Goal: Transaction & Acquisition: Book appointment/travel/reservation

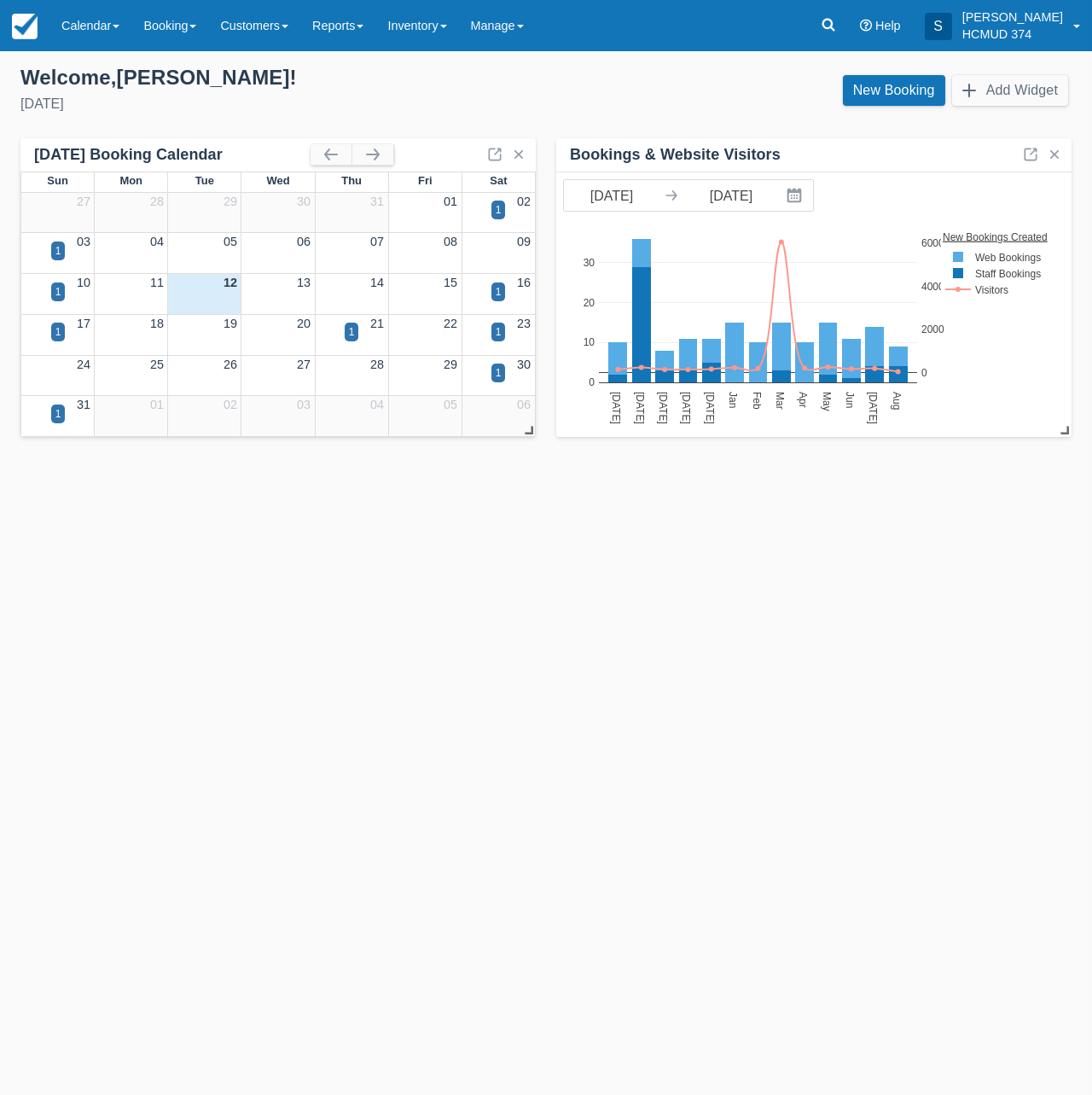
click at [245, 557] on div "Templates help to speed up your product set-up, so you can start taking booking…" at bounding box center [546, 573] width 1092 height 1043
click at [851, 90] on link "New Booking" at bounding box center [894, 90] width 102 height 31
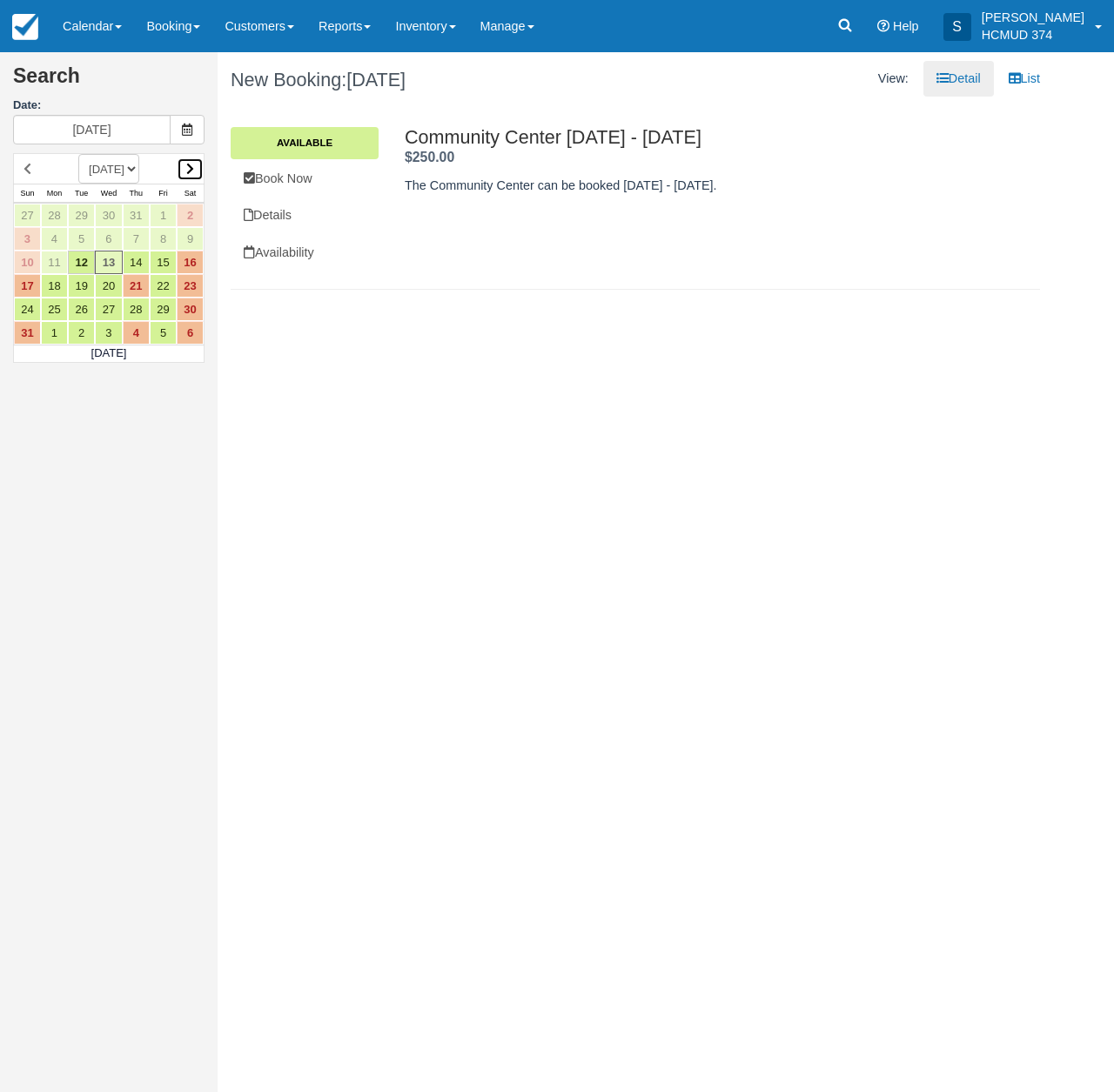
click at [197, 165] on link at bounding box center [190, 169] width 27 height 23
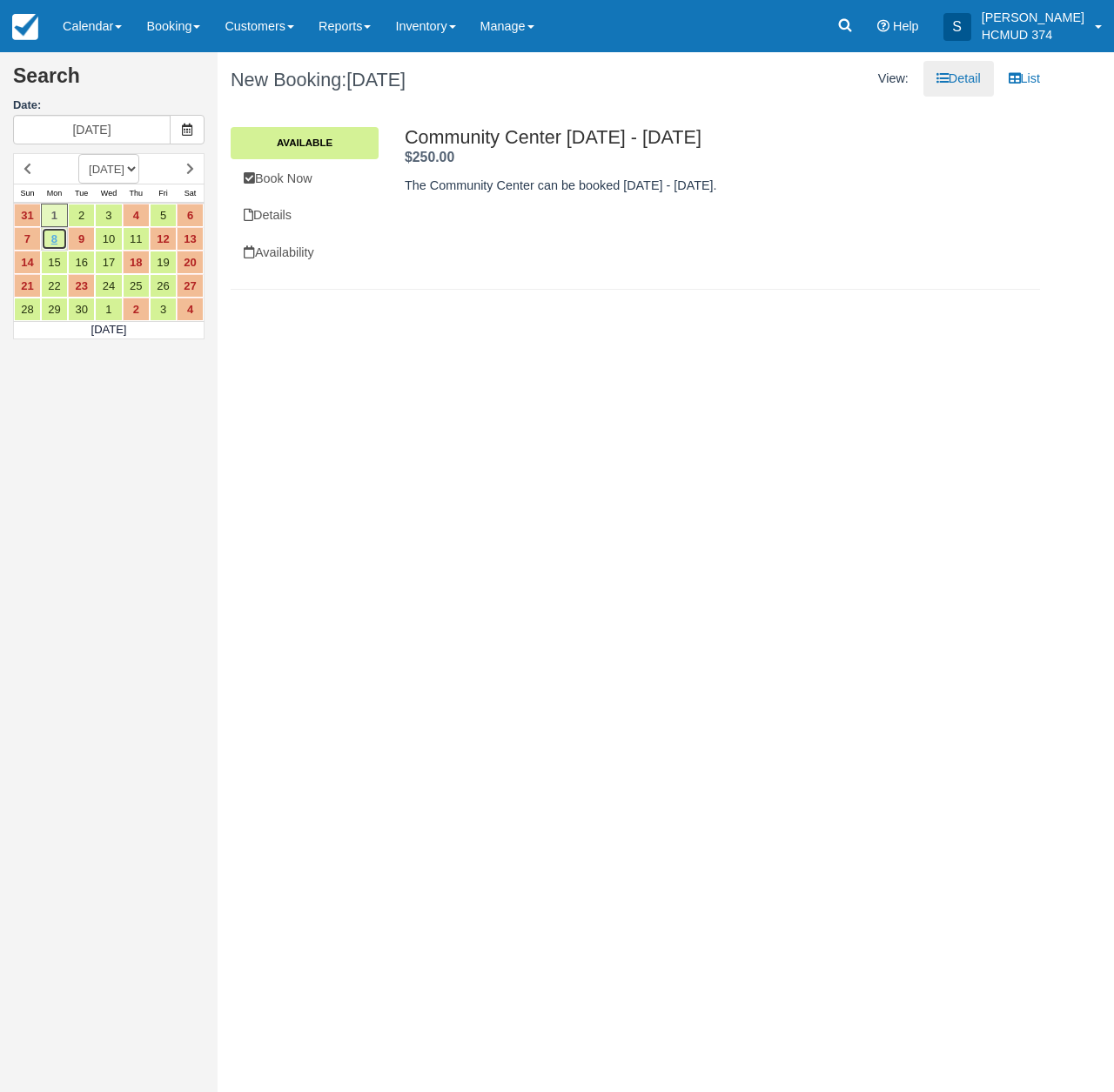
click at [53, 240] on link "8" at bounding box center [54, 239] width 27 height 23
type input "09/08/25"
click at [320, 177] on link "Book Now" at bounding box center [305, 179] width 148 height 36
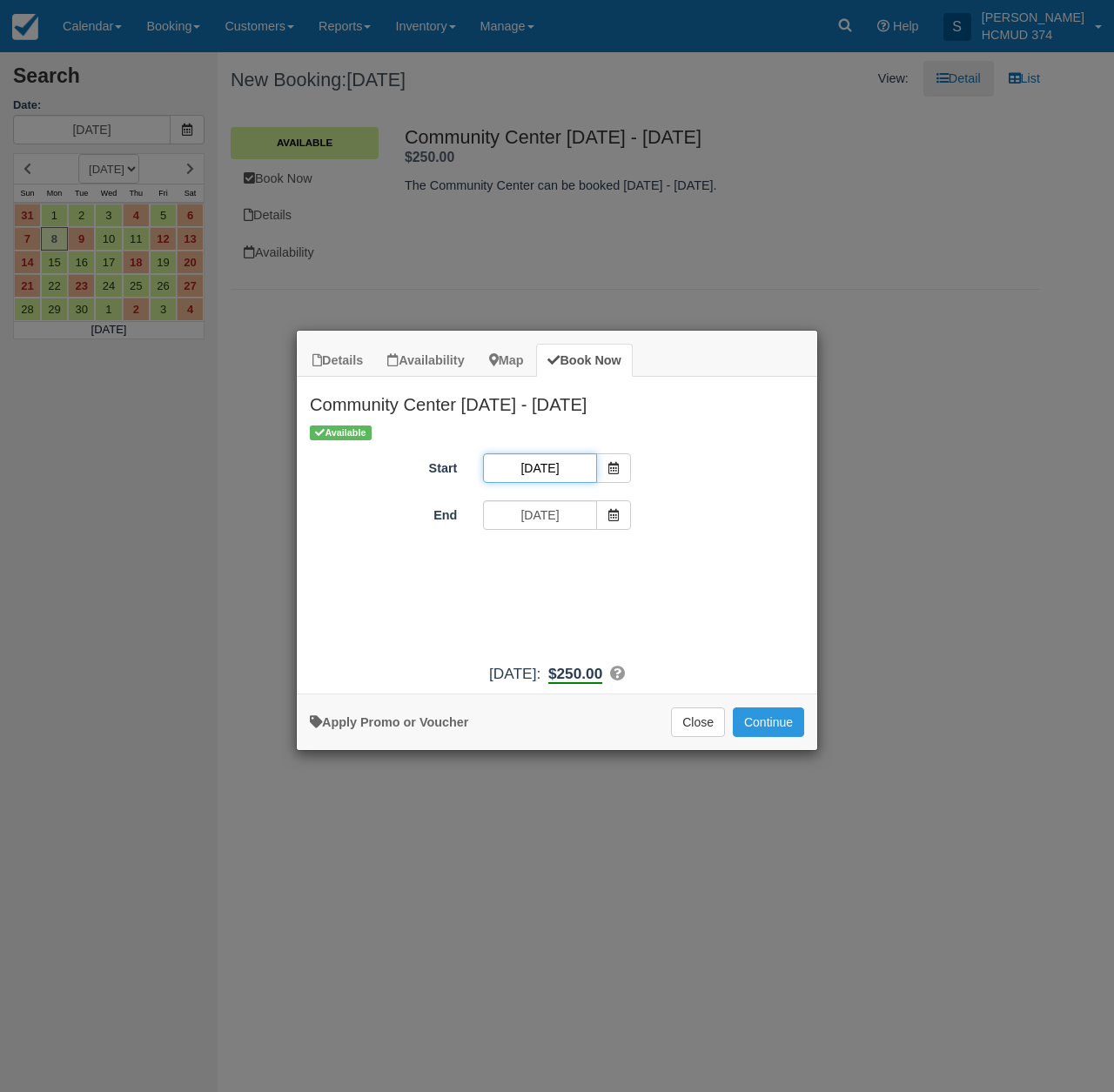
drag, startPoint x: 558, startPoint y: 472, endPoint x: 573, endPoint y: 484, distance: 19.2
click at [558, 472] on input "09/08/25" at bounding box center [539, 468] width 113 height 29
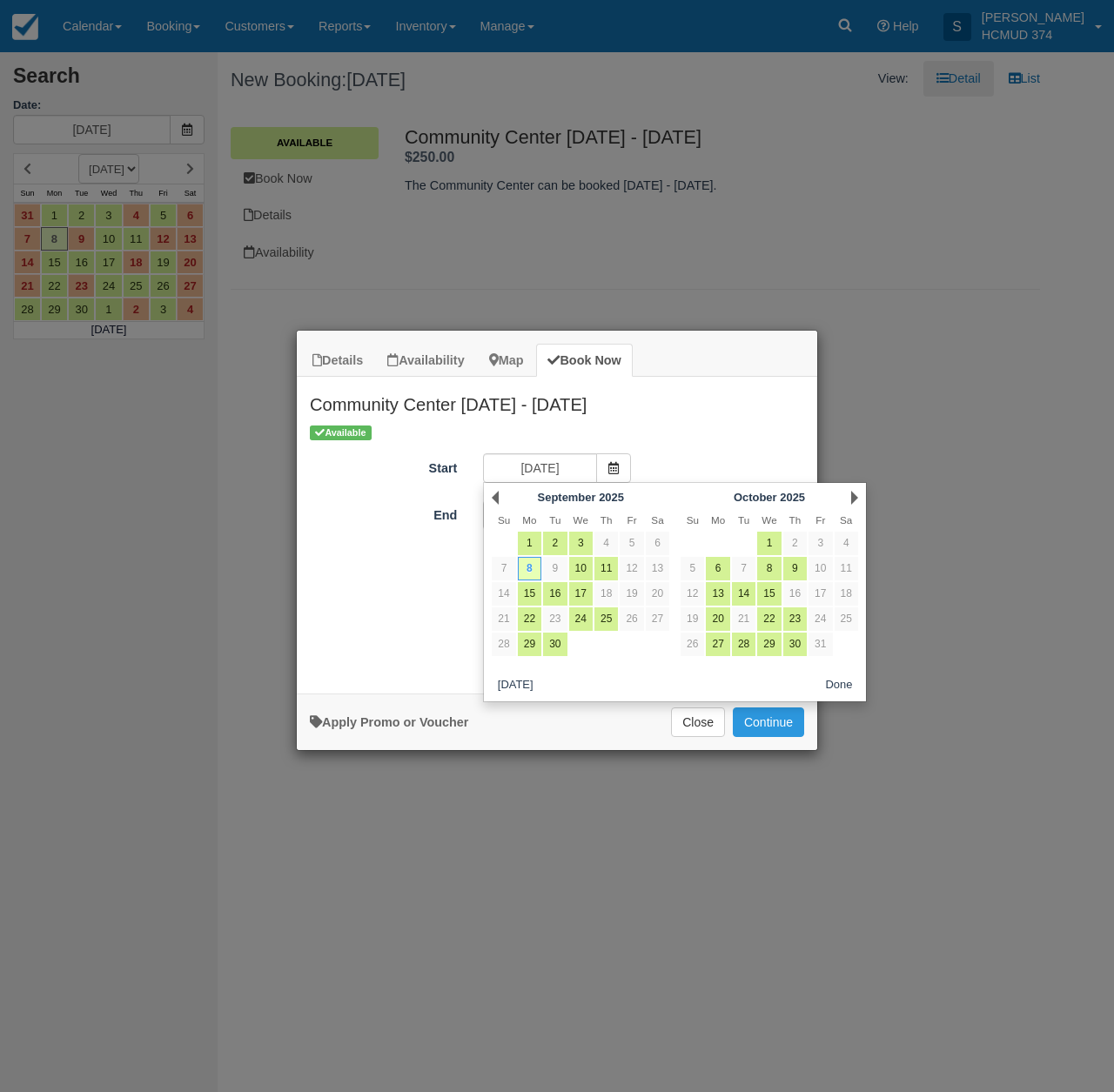
click at [738, 406] on h2 "Community Center [DATE] - [DATE]" at bounding box center [557, 399] width 520 height 45
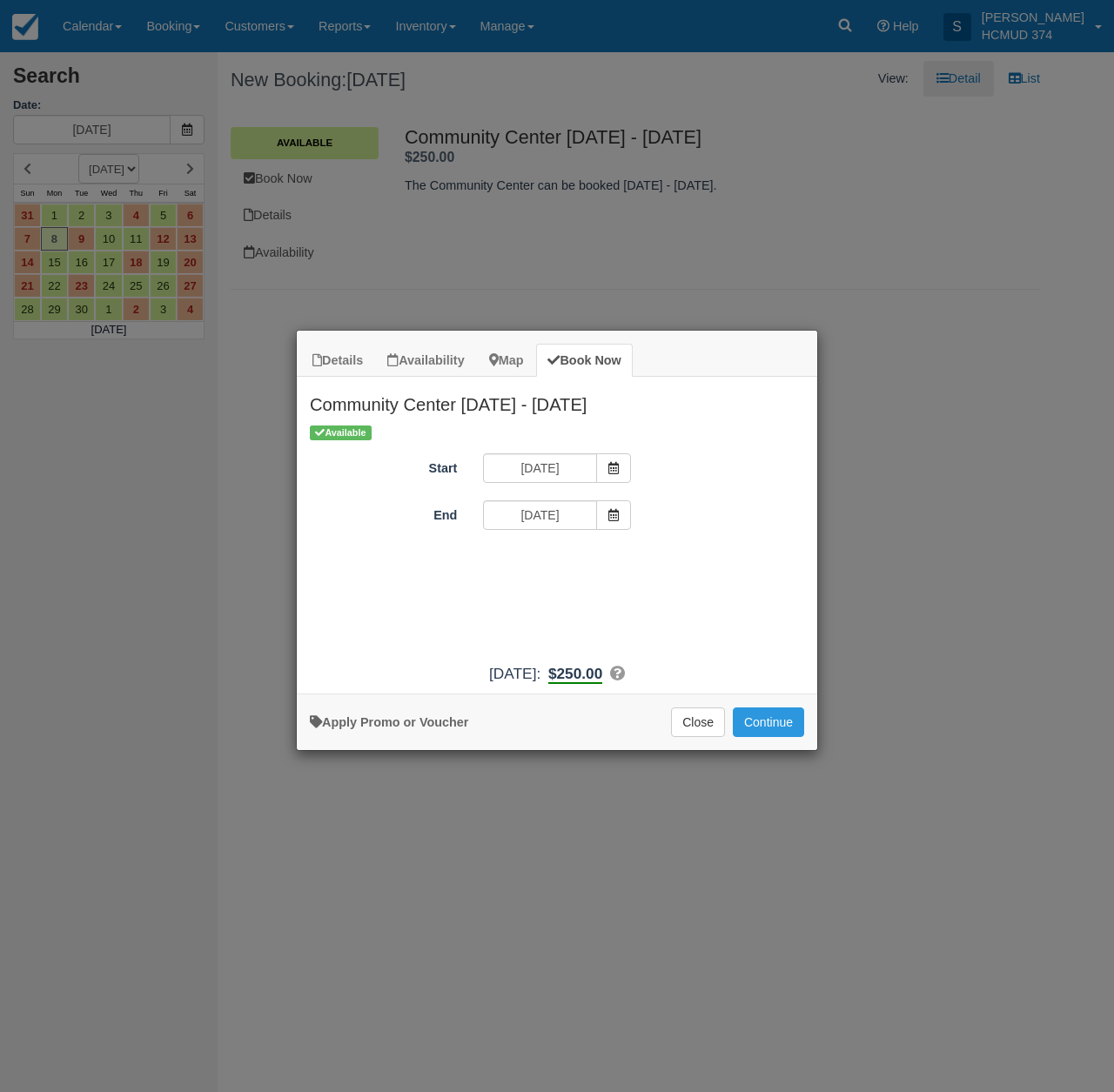
drag, startPoint x: 384, startPoint y: 734, endPoint x: 487, endPoint y: 706, distance: 106.7
click at [384, 729] on link "Apply Promo or Voucher" at bounding box center [389, 723] width 159 height 14
click at [566, 562] on input "Promo / Voucher" at bounding box center [544, 562] width 122 height 29
type input "briancanepa"
click at [657, 562] on button "Apply" at bounding box center [668, 562] width 44 height 22
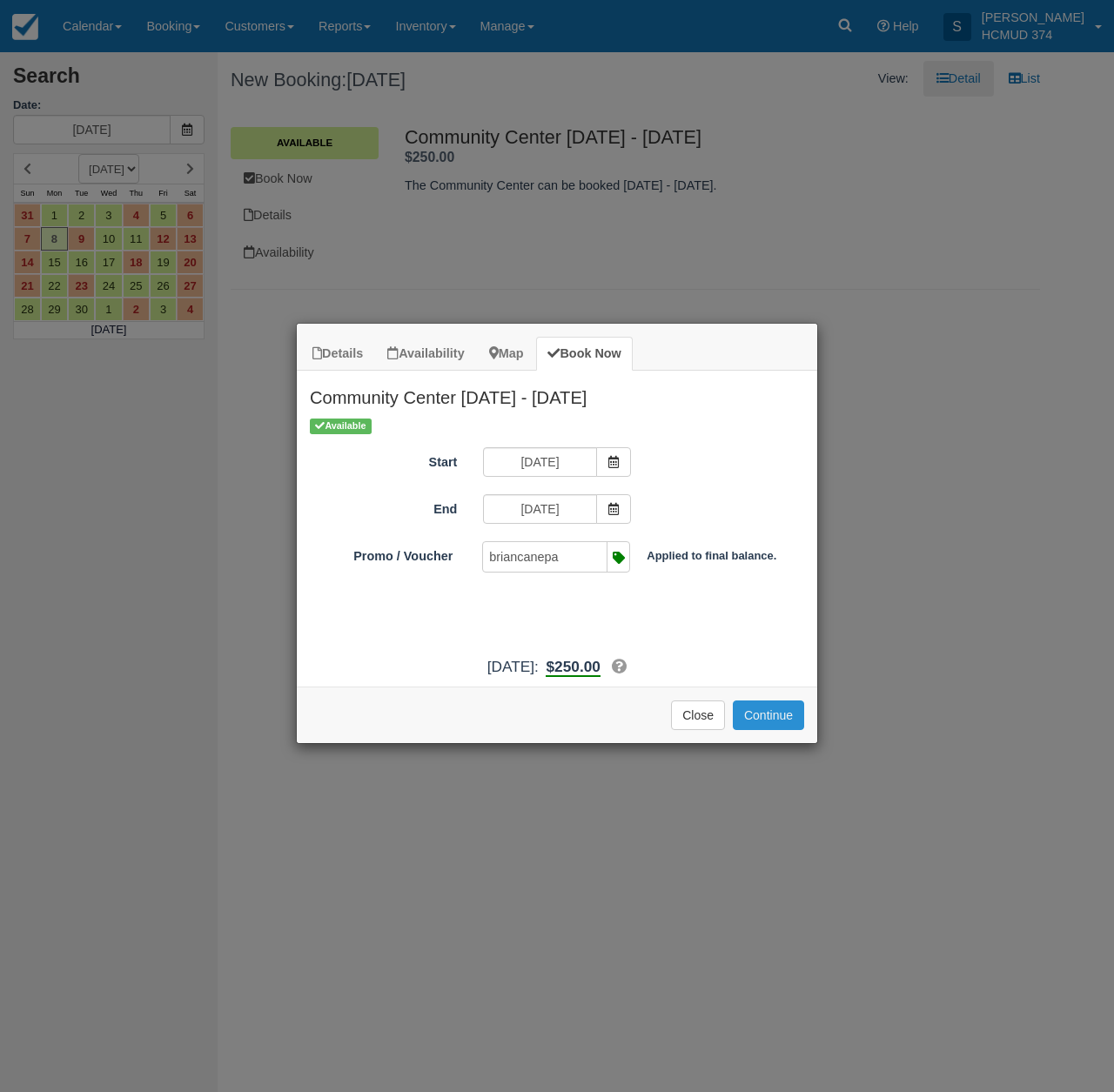
click at [781, 730] on button "Continue" at bounding box center [768, 715] width 71 height 29
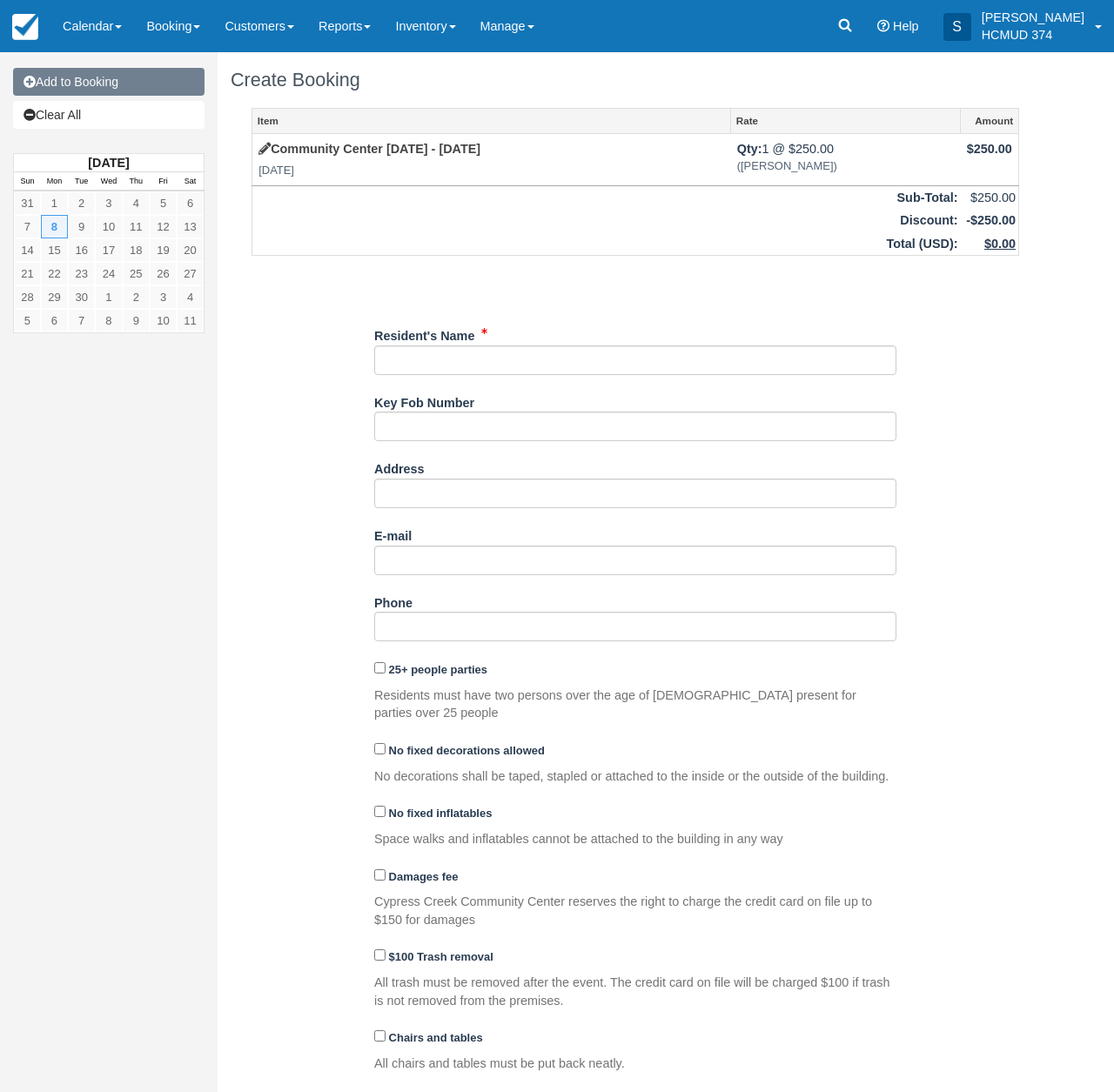
click at [102, 79] on link "Add to Booking" at bounding box center [109, 81] width 192 height 28
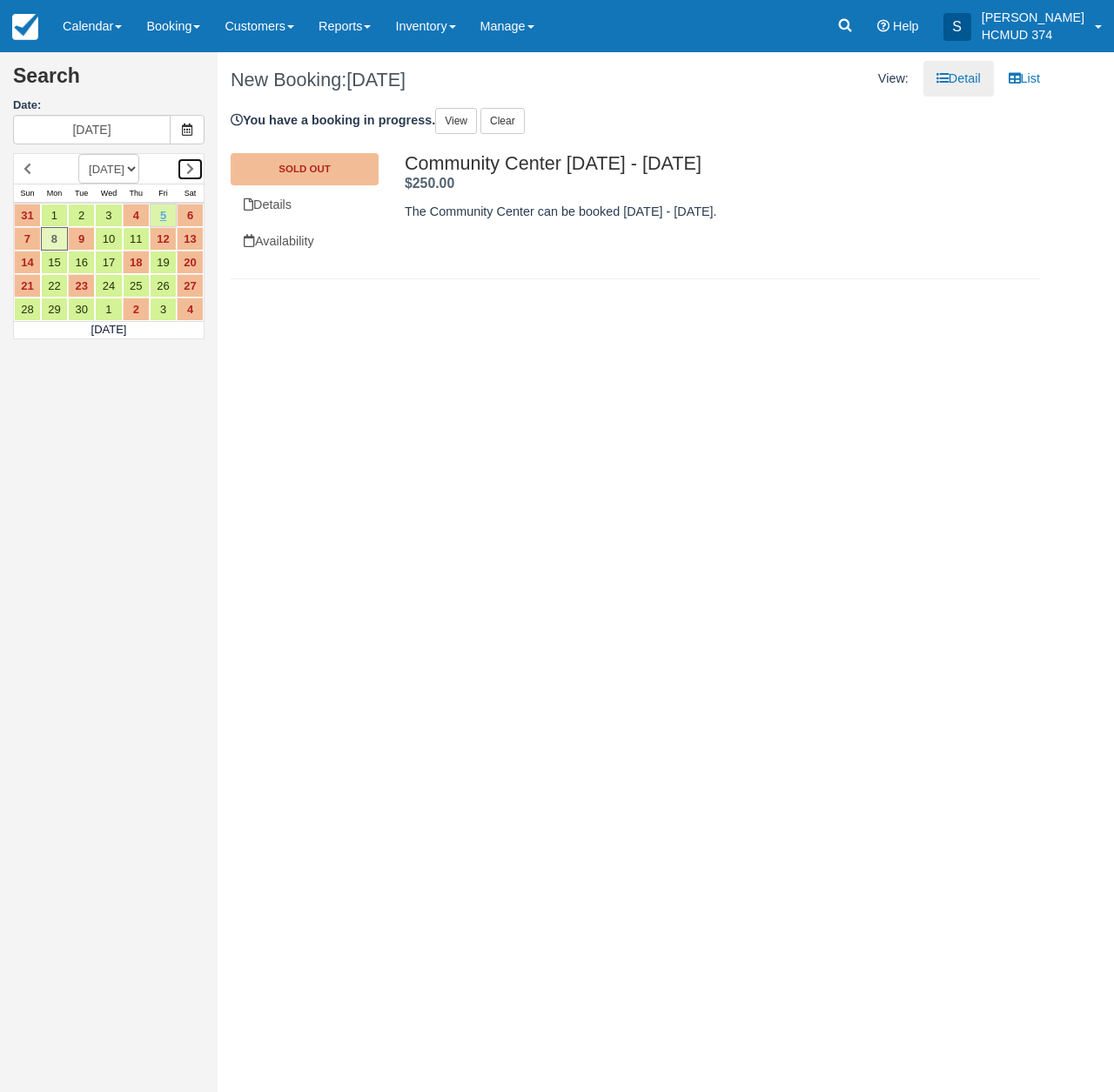
drag, startPoint x: 191, startPoint y: 163, endPoint x: 166, endPoint y: 212, distance: 55.0
click at [191, 163] on icon at bounding box center [190, 169] width 8 height 12
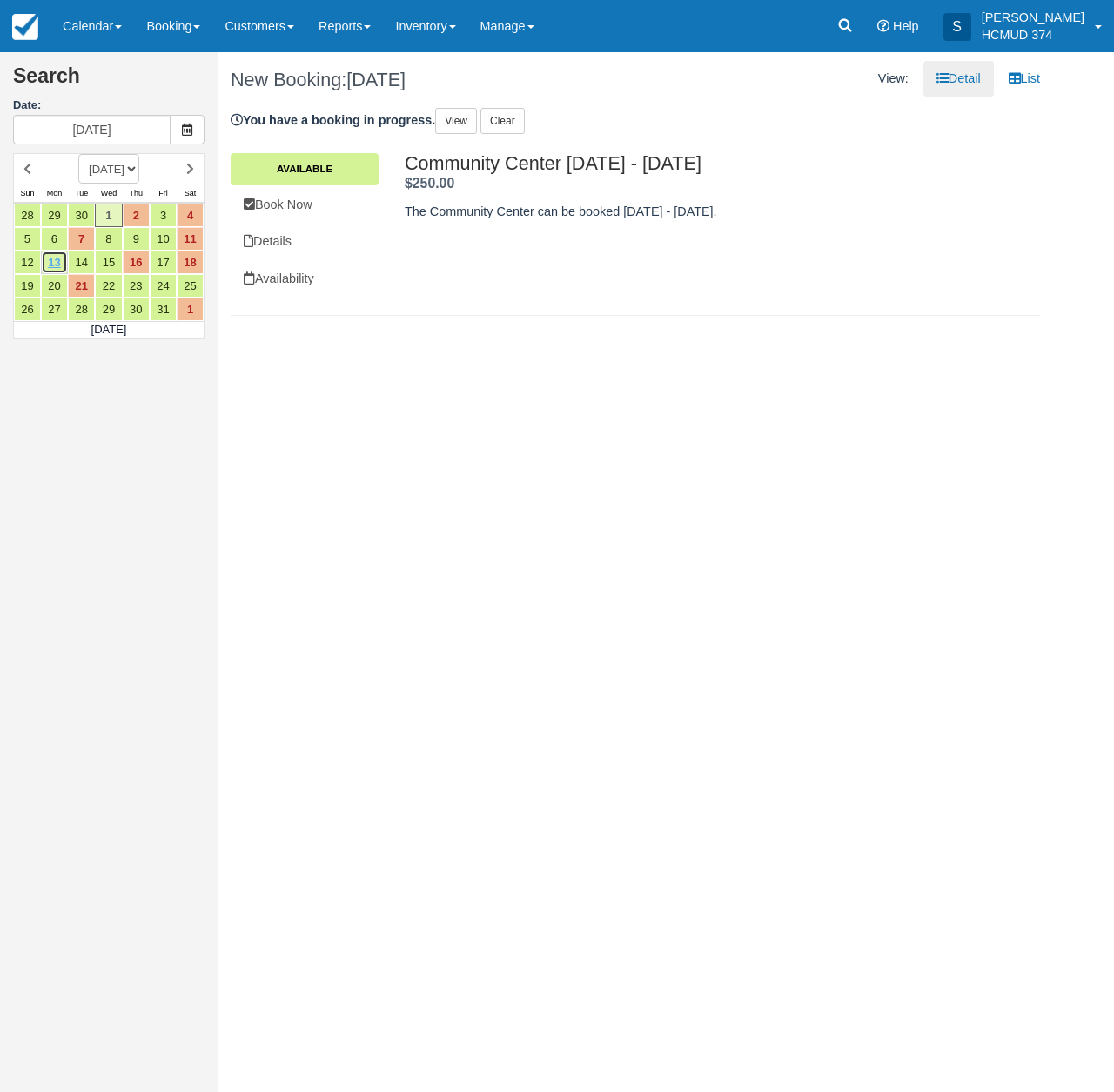
click at [58, 259] on link "13" at bounding box center [54, 262] width 27 height 23
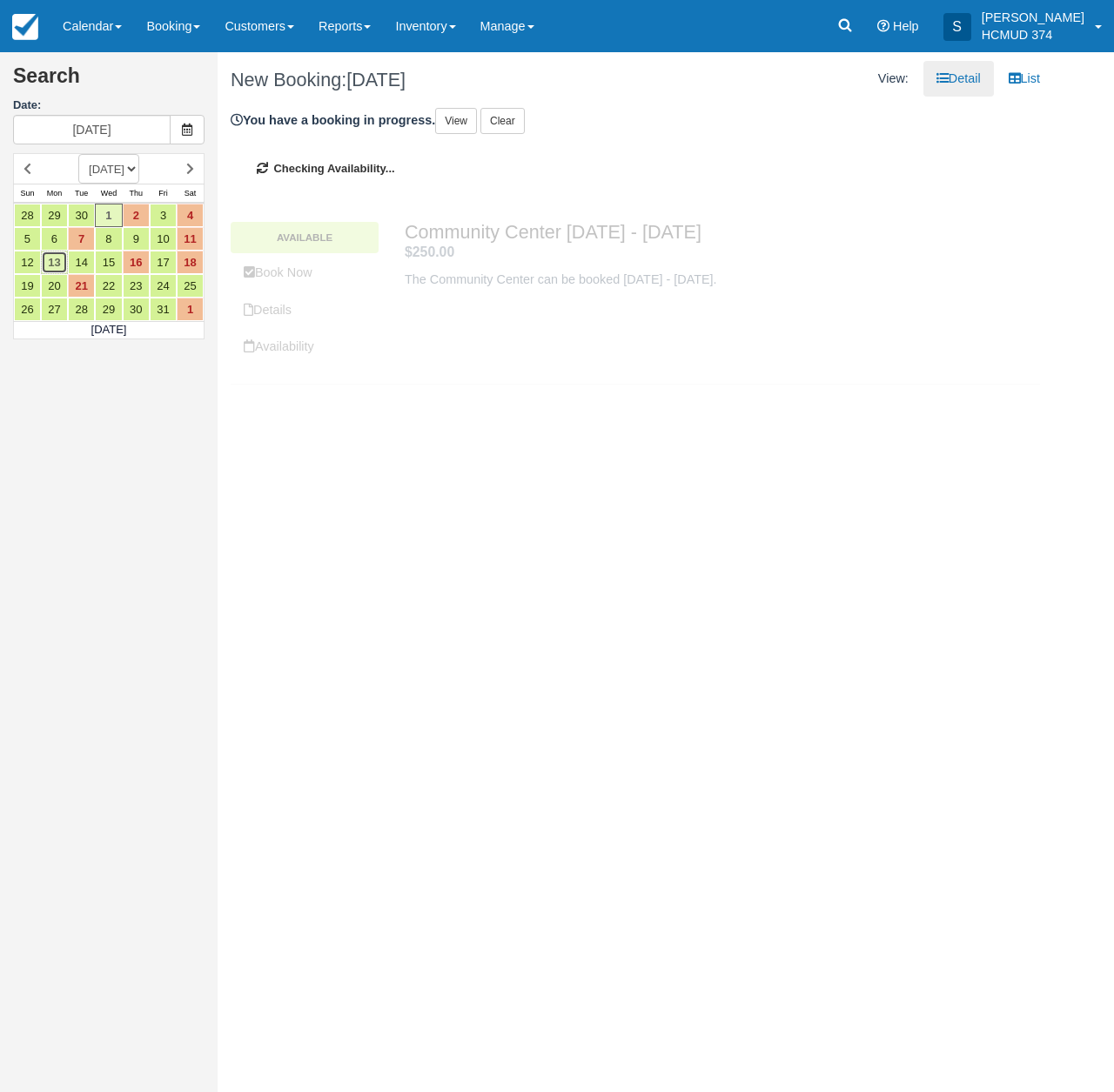
type input "10/13/25"
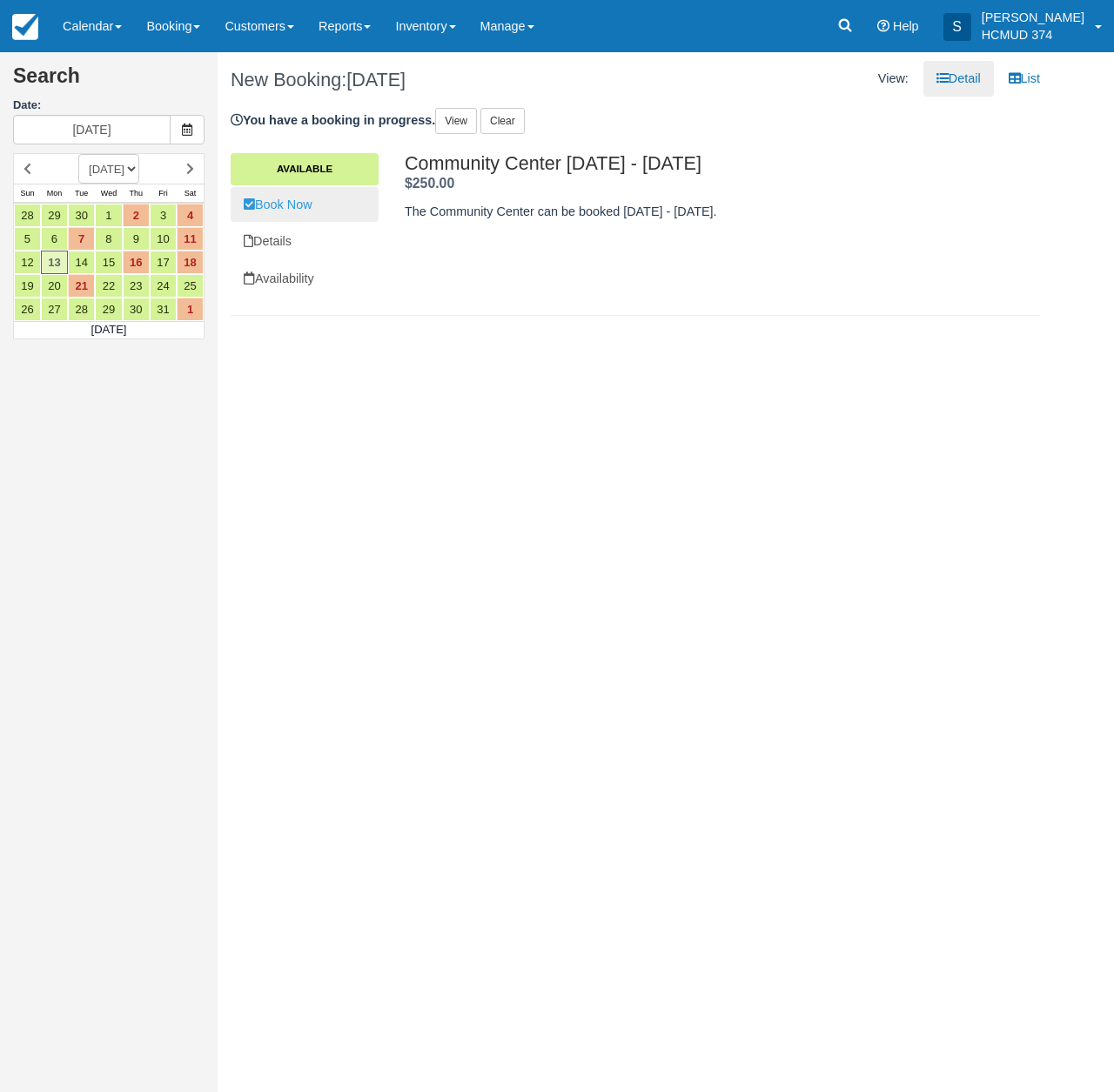
click at [304, 202] on link "Book Now" at bounding box center [305, 205] width 148 height 36
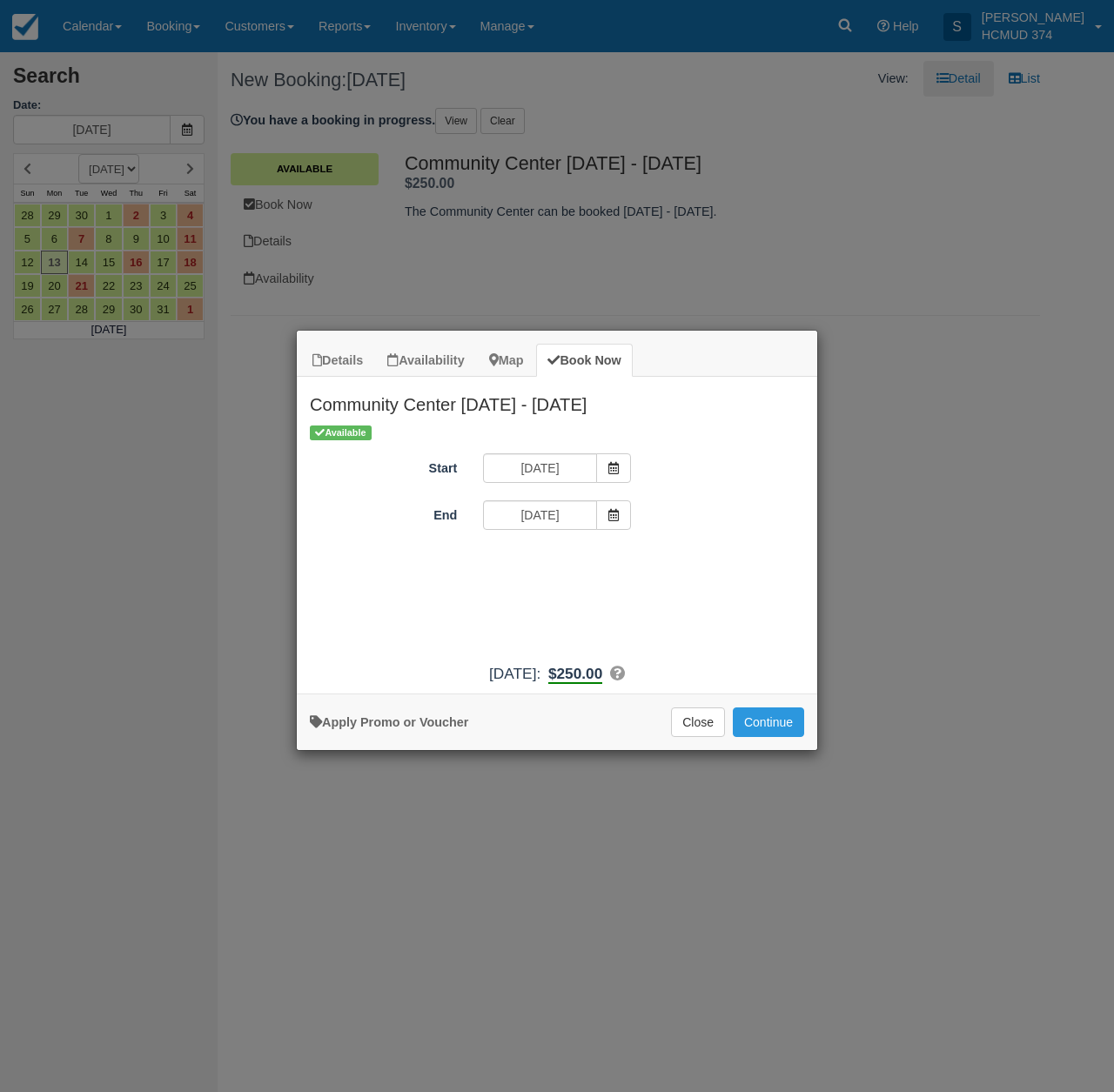
click at [397, 729] on link "Apply Promo or Voucher" at bounding box center [389, 723] width 159 height 14
click at [531, 564] on input "Promo / Voucher" at bounding box center [544, 562] width 122 height 29
type input "briancanepa"
drag, startPoint x: 672, startPoint y: 560, endPoint x: 702, endPoint y: 607, distance: 55.8
click at [673, 561] on button "Apply" at bounding box center [668, 562] width 44 height 22
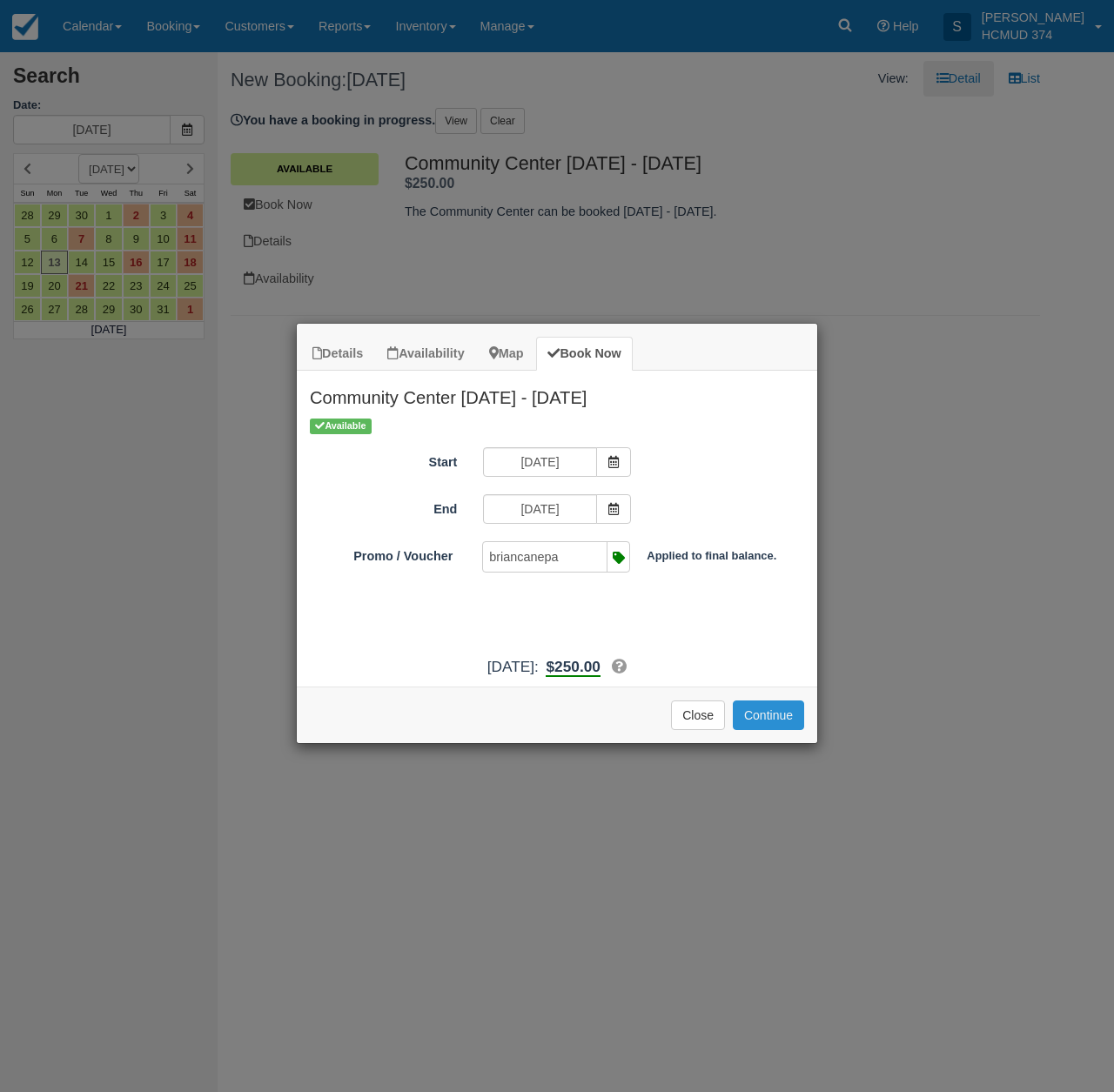
click at [774, 730] on button "Continue" at bounding box center [768, 715] width 71 height 29
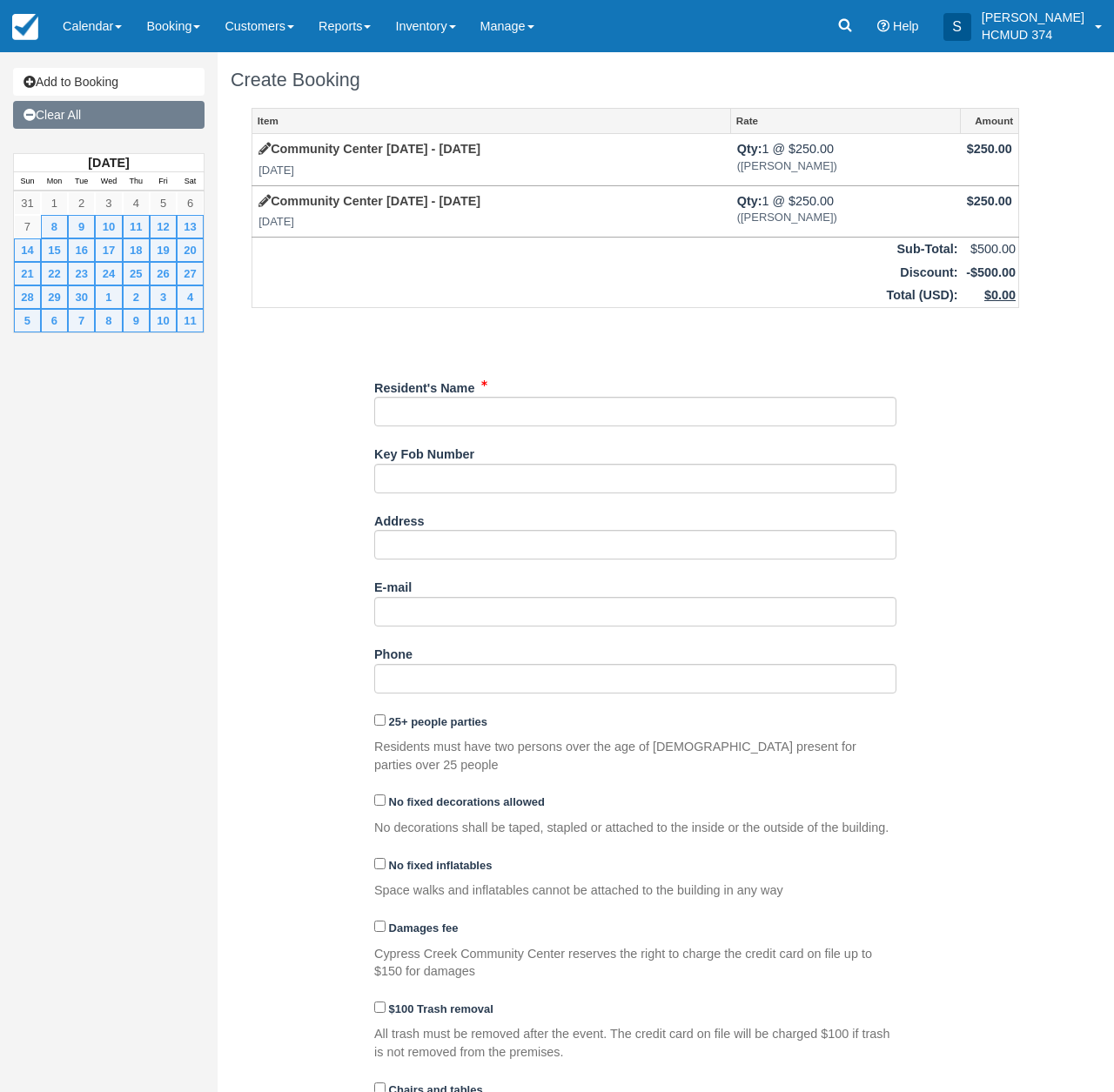
drag, startPoint x: 119, startPoint y: 80, endPoint x: 121, endPoint y: 104, distance: 24.1
click at [119, 80] on link "Add to Booking" at bounding box center [109, 81] width 192 height 28
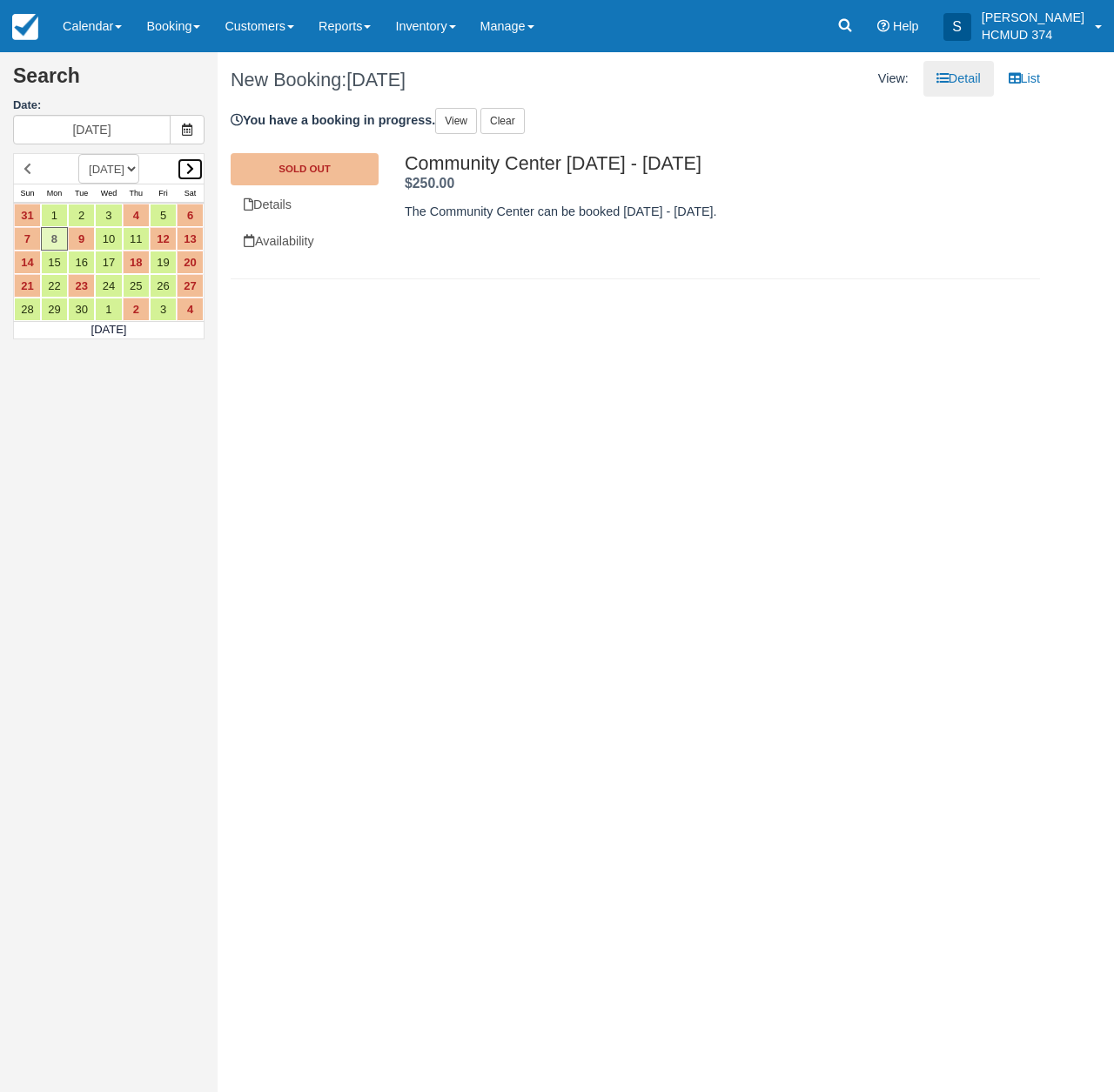
click at [187, 169] on icon at bounding box center [190, 169] width 8 height 12
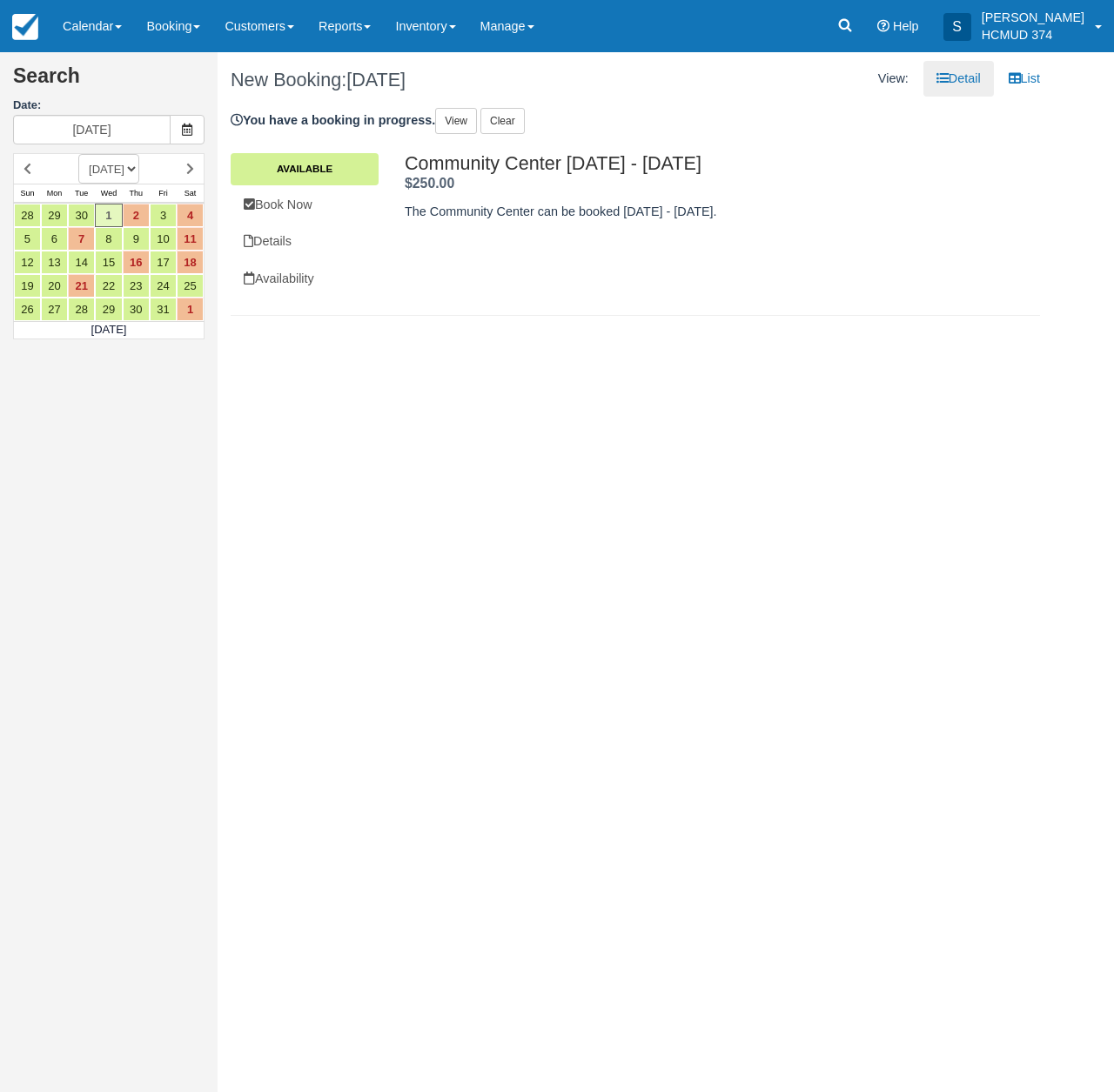
click at [192, 168] on icon at bounding box center [190, 169] width 8 height 12
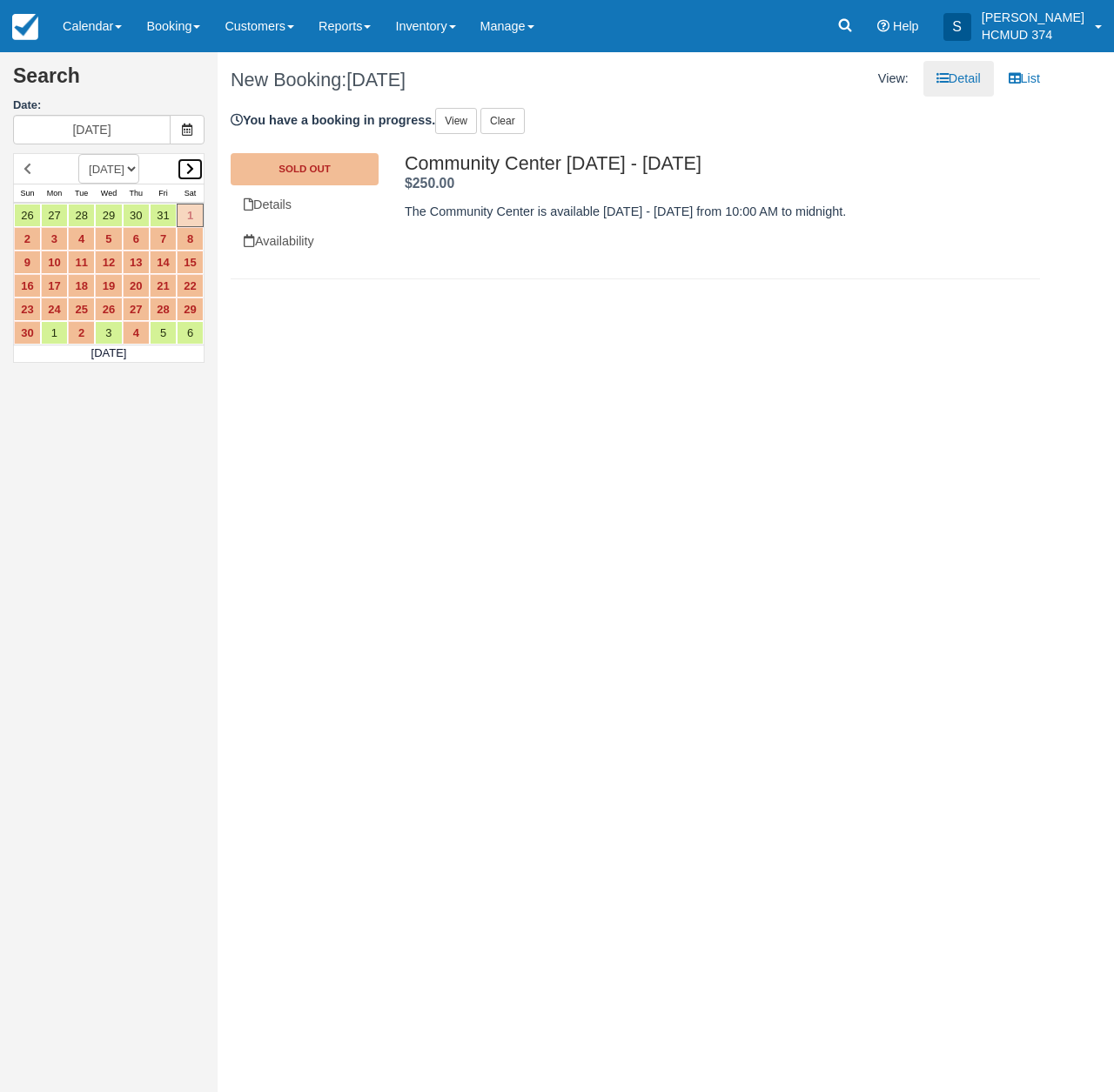
click at [185, 168] on link at bounding box center [190, 169] width 27 height 23
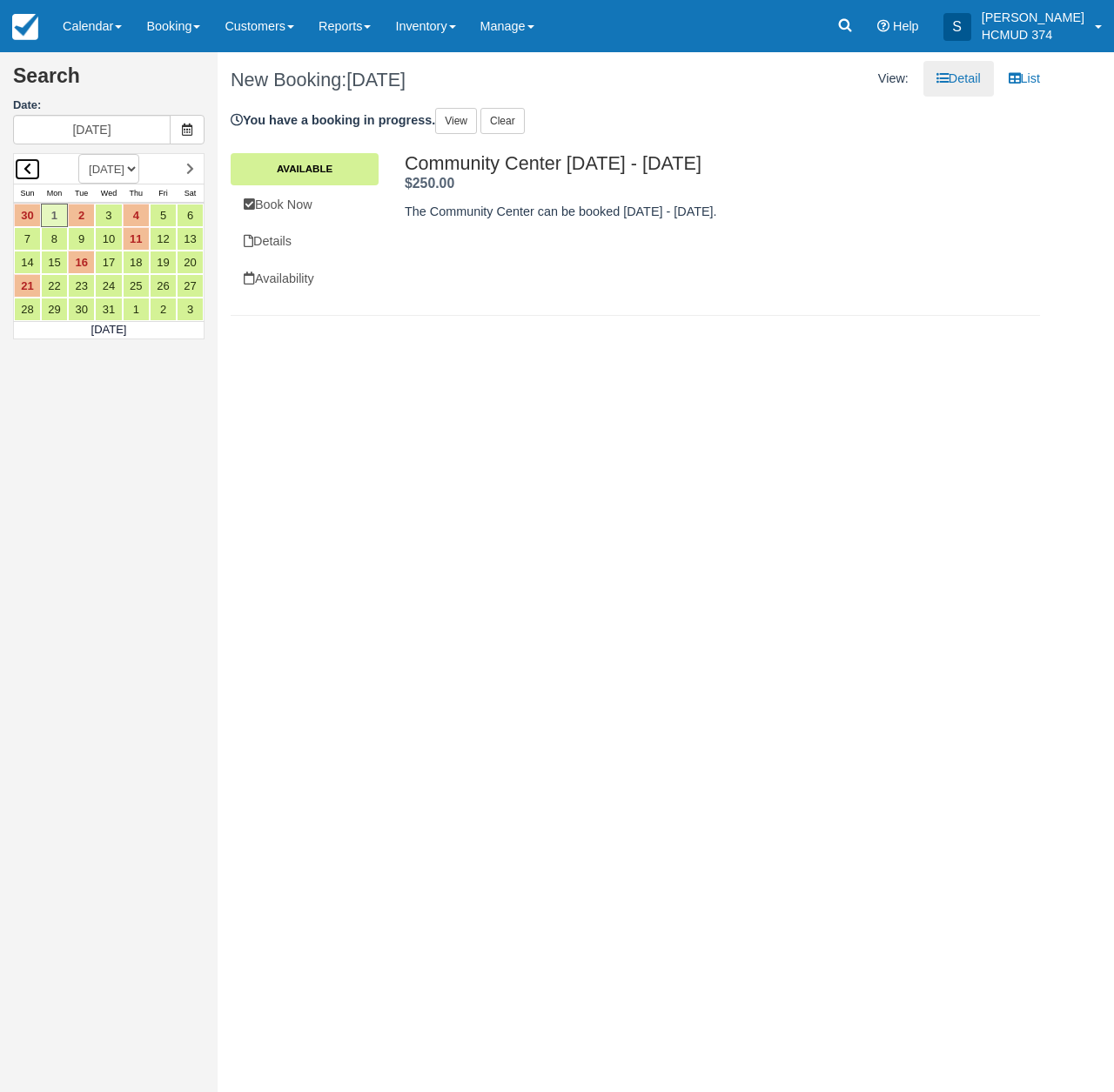
click at [27, 164] on icon at bounding box center [27, 169] width 8 height 12
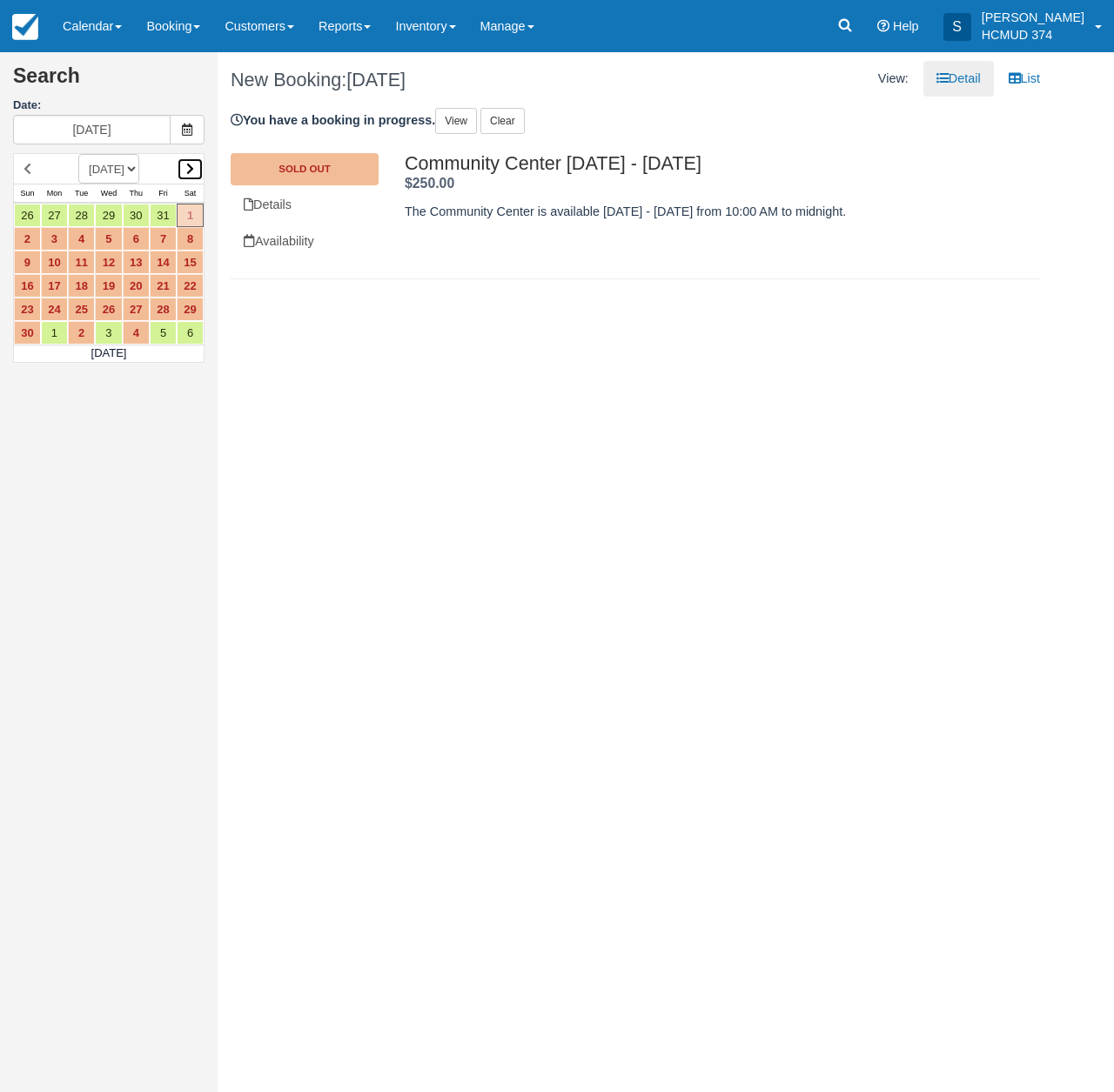
click at [191, 159] on link at bounding box center [190, 169] width 27 height 23
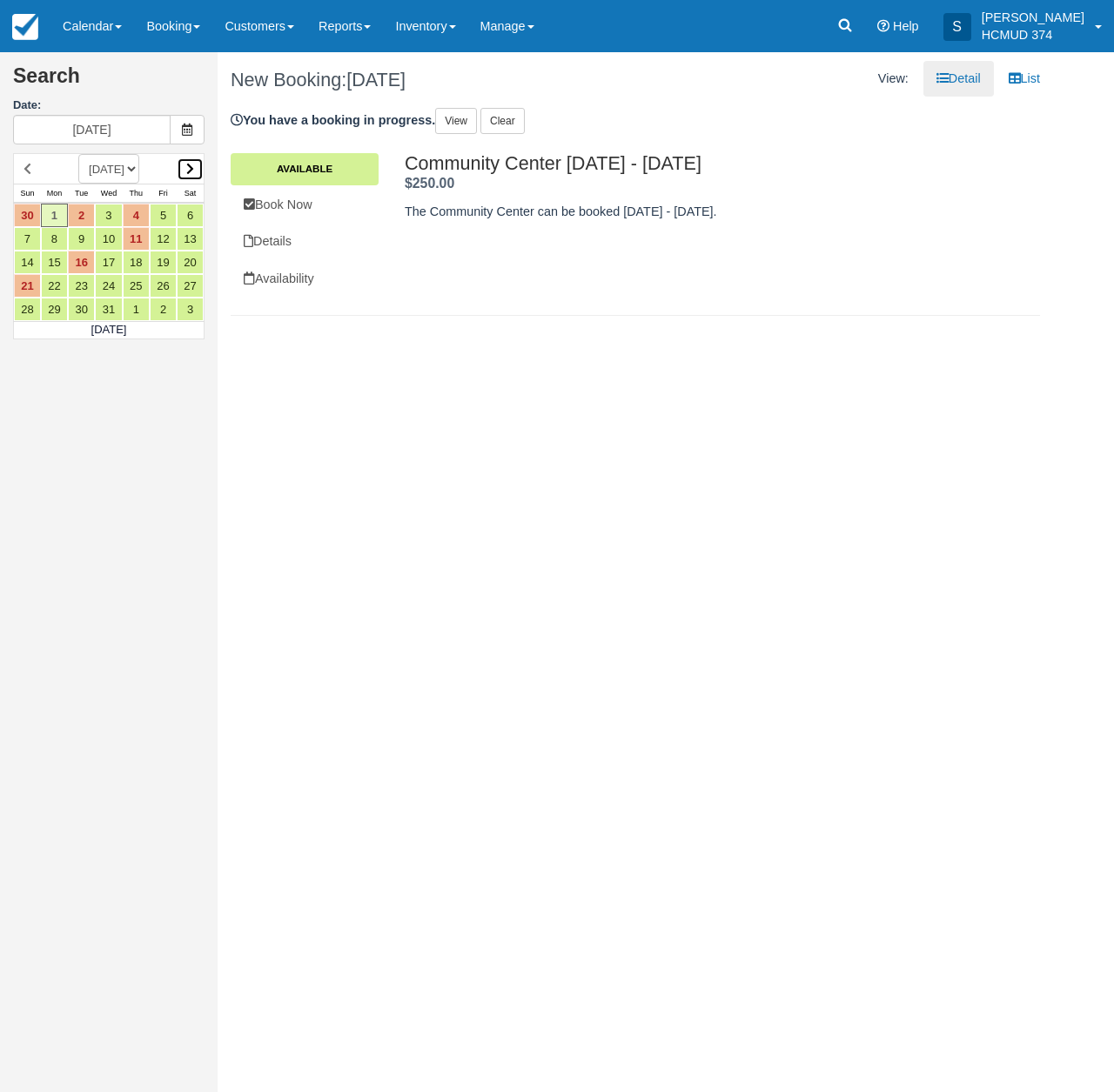
click at [189, 166] on icon at bounding box center [190, 169] width 8 height 12
click at [53, 266] on link "12" at bounding box center [54, 262] width 27 height 23
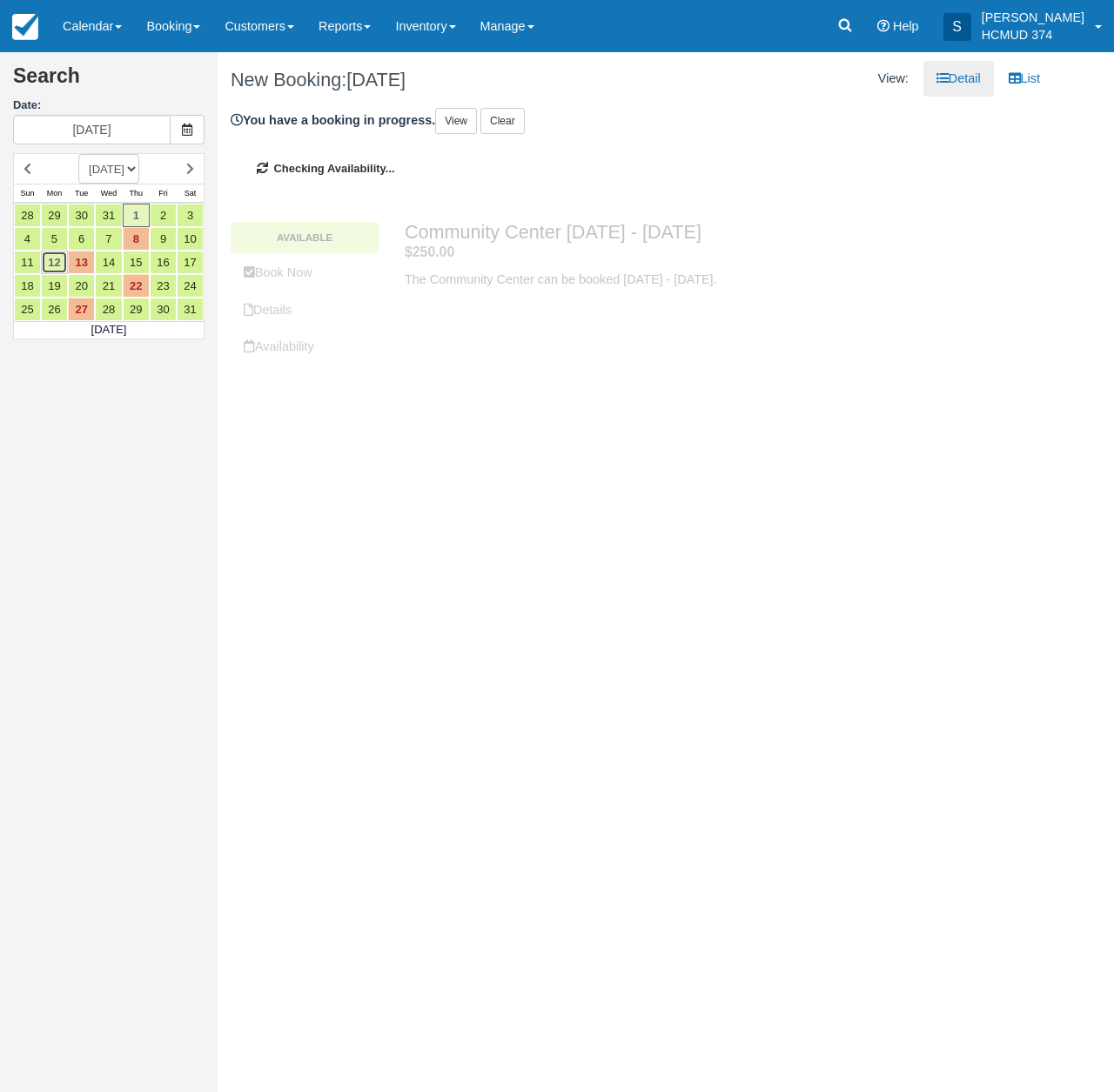
type input "01/12/26"
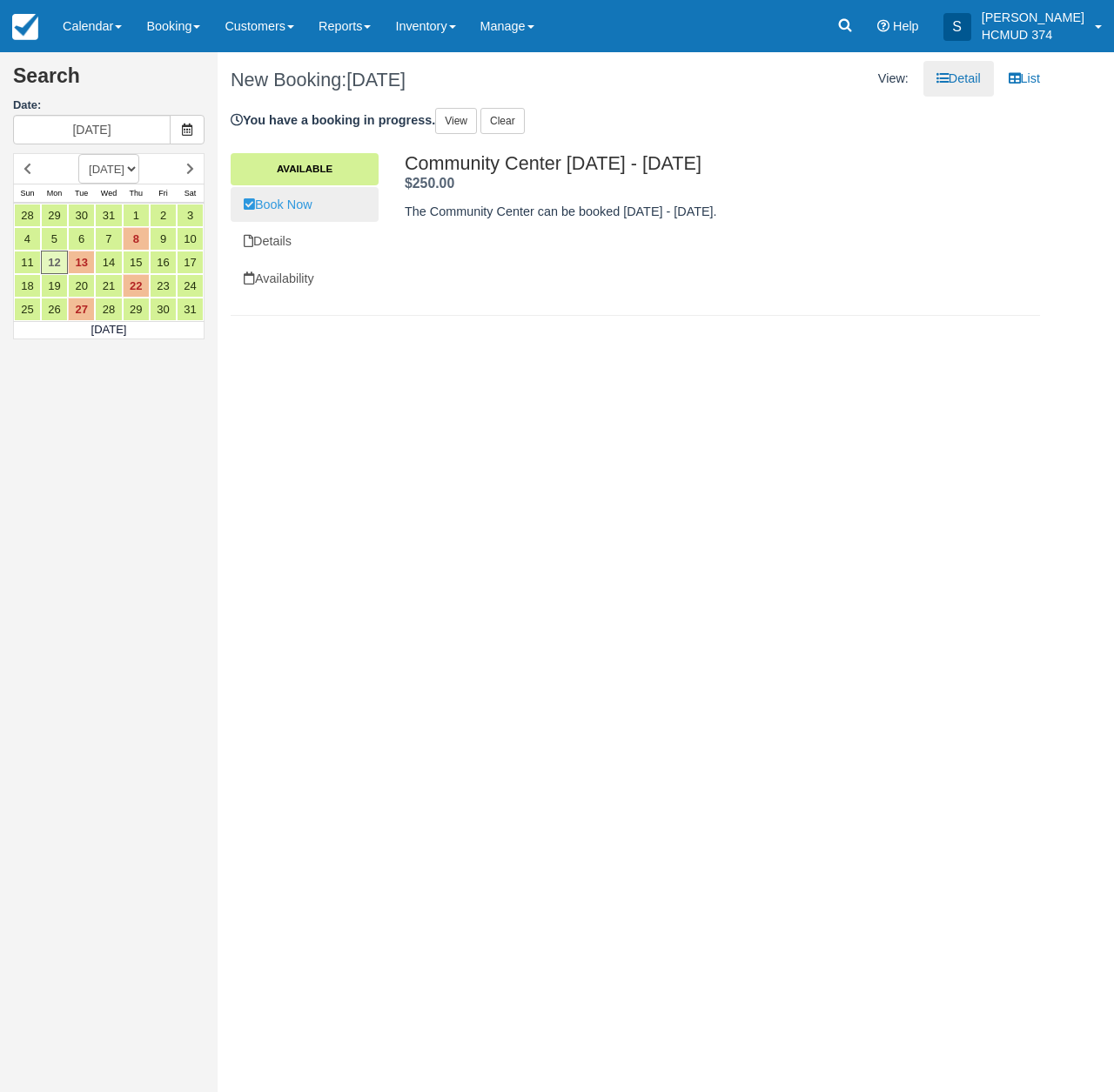
click at [281, 209] on link "Book Now" at bounding box center [305, 205] width 148 height 36
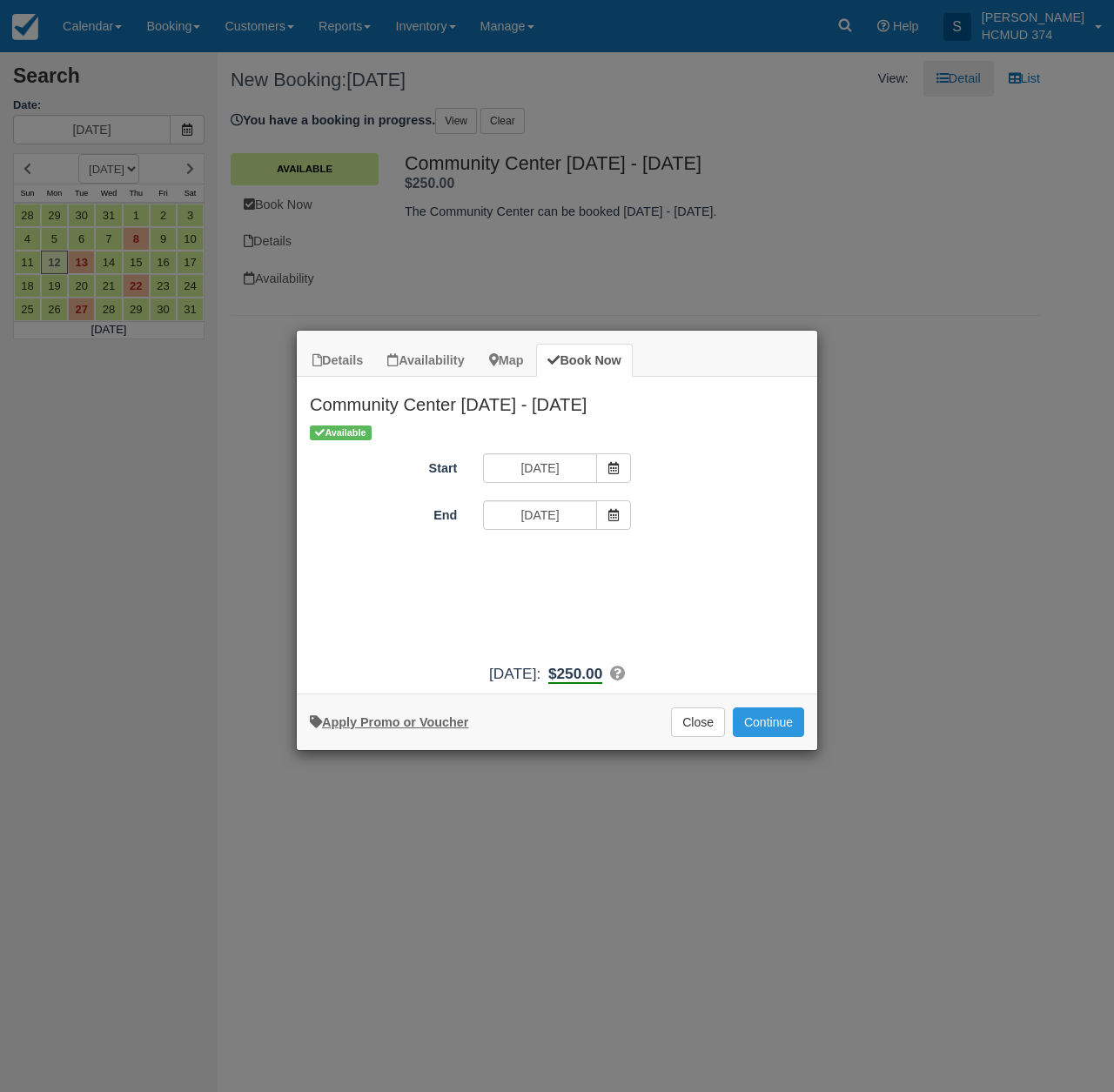
click at [404, 729] on link "Apply Promo or Voucher" at bounding box center [389, 723] width 159 height 14
drag, startPoint x: 537, startPoint y: 561, endPoint x: 538, endPoint y: 581, distance: 20.0
click at [537, 561] on input "Promo / Voucher" at bounding box center [544, 562] width 122 height 29
type input "briancanepa"
drag, startPoint x: 663, startPoint y: 558, endPoint x: 722, endPoint y: 660, distance: 117.8
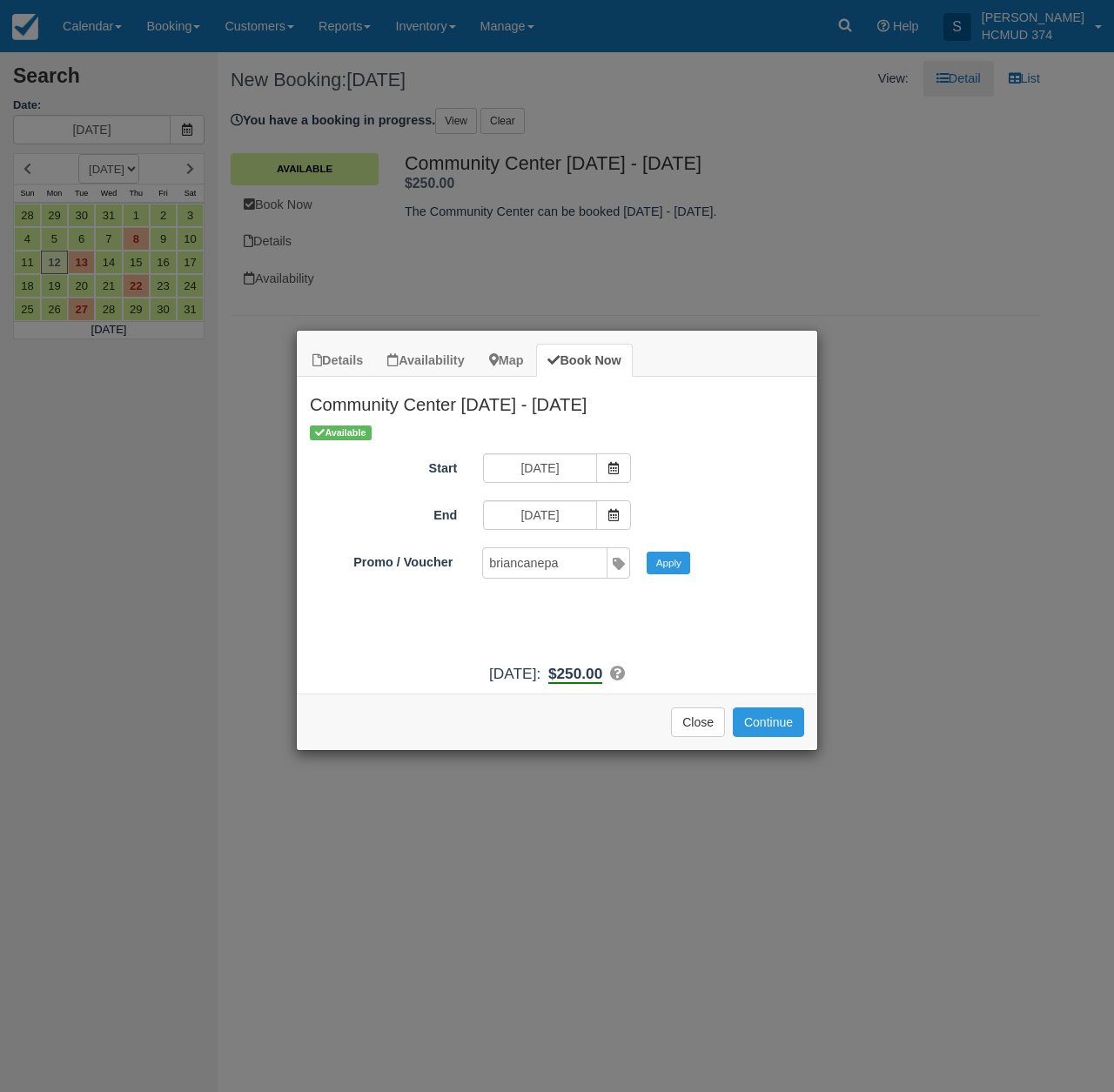
click at [663, 559] on button "Apply" at bounding box center [668, 562] width 44 height 22
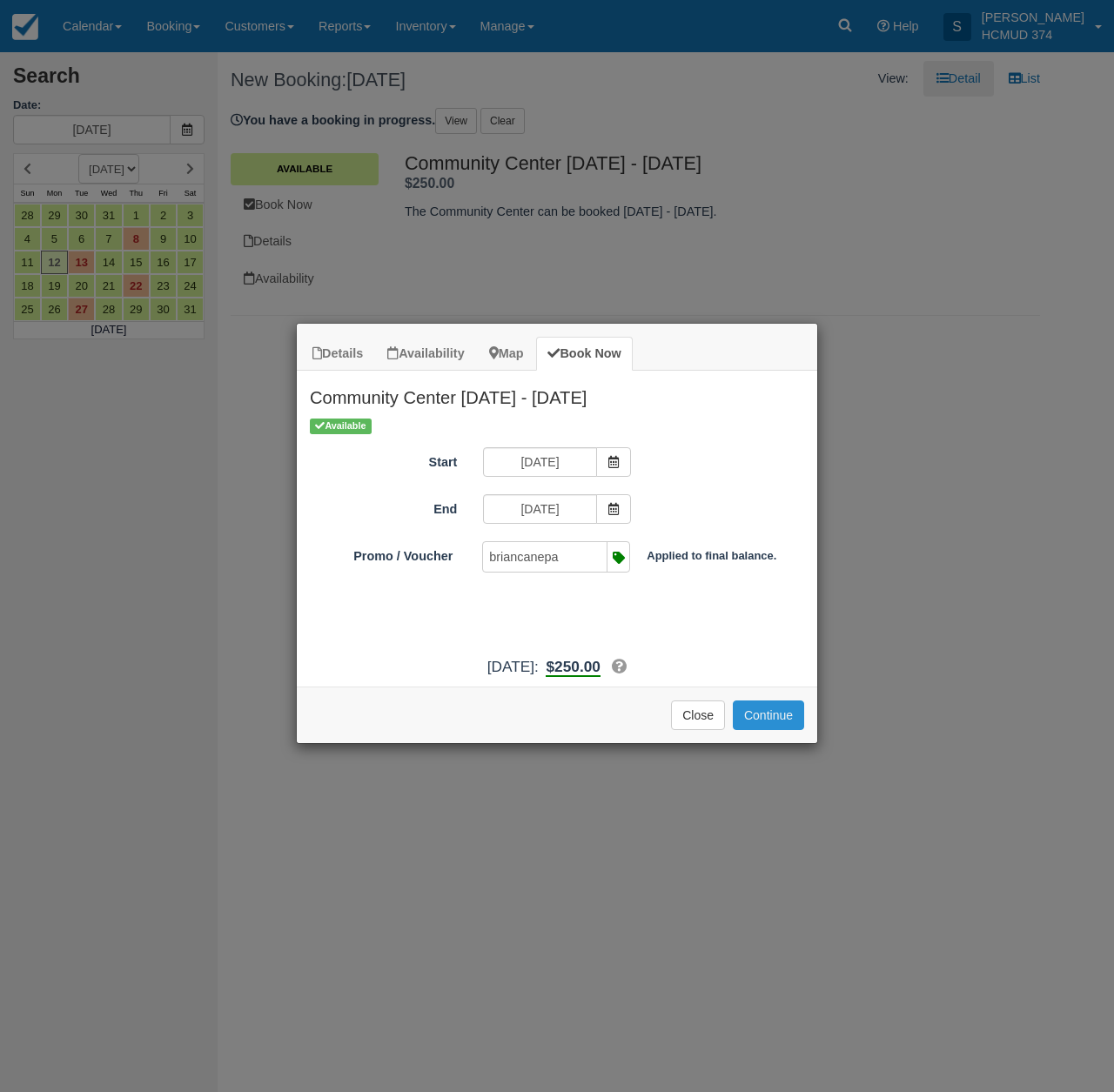
click at [787, 730] on button "Continue" at bounding box center [768, 715] width 71 height 29
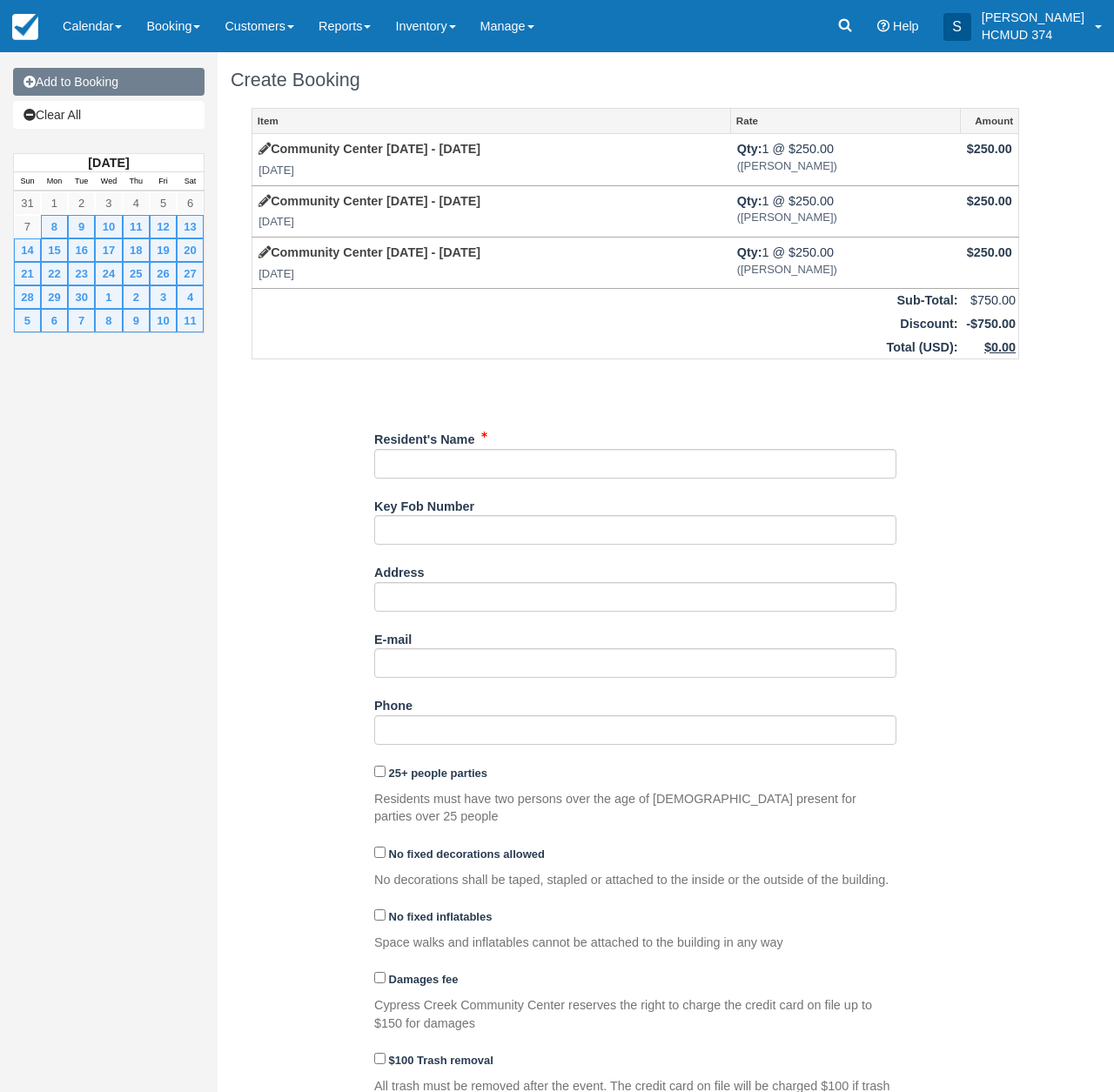
click at [114, 78] on link "Add to Booking" at bounding box center [109, 81] width 192 height 28
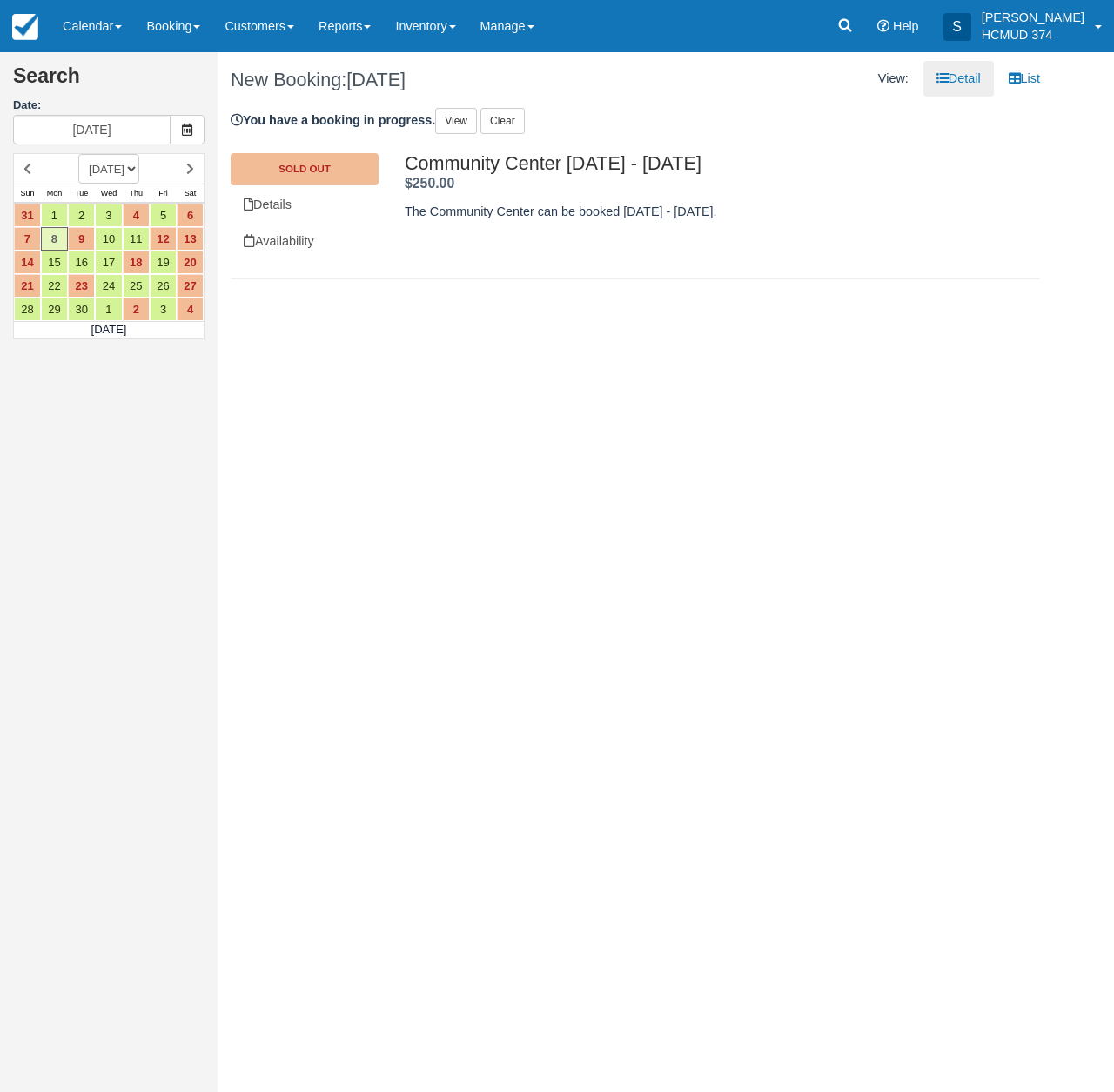
select select "20260201"
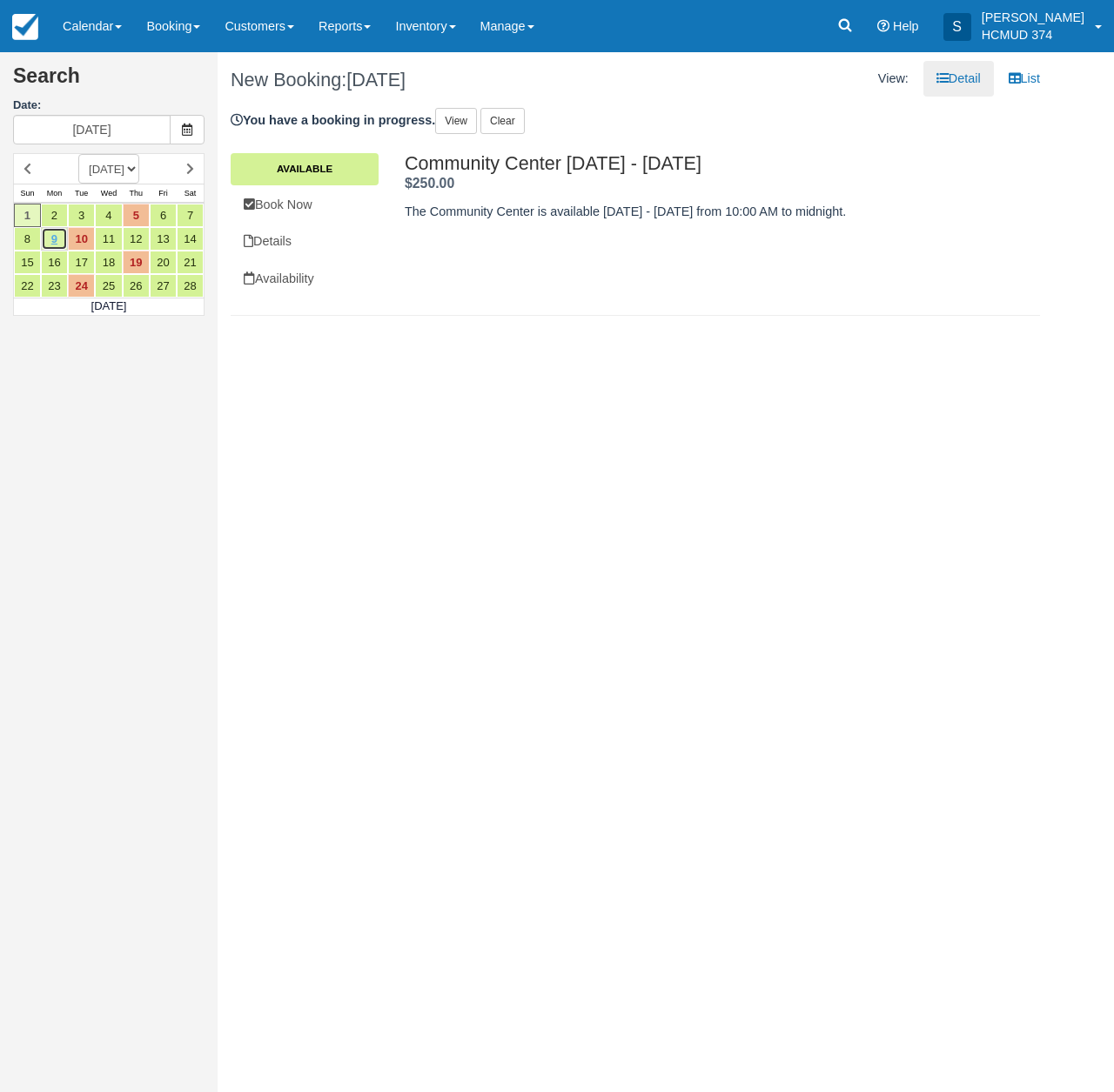
click at [57, 241] on link "9" at bounding box center [54, 239] width 27 height 23
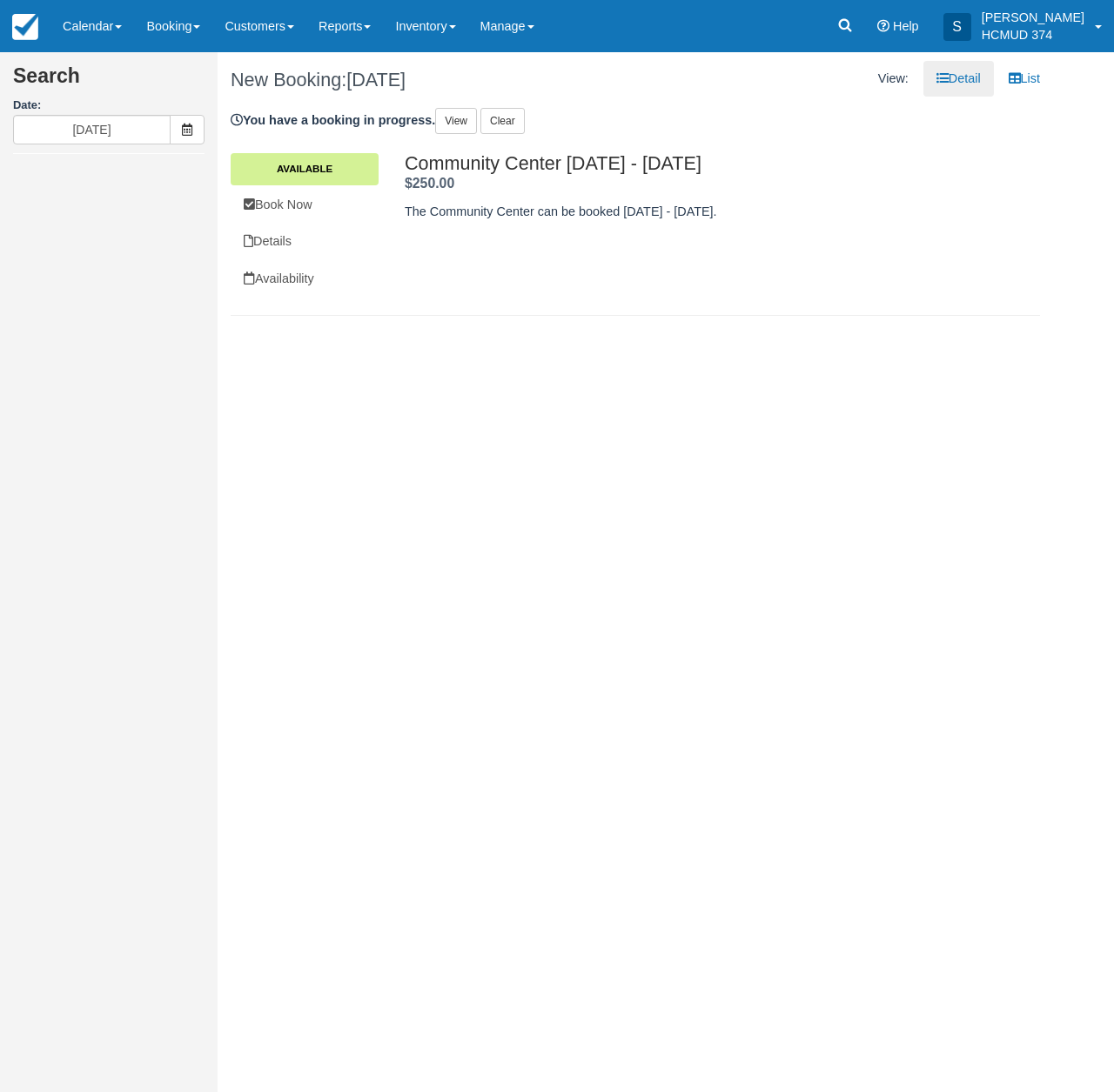
type input "[DATE]"
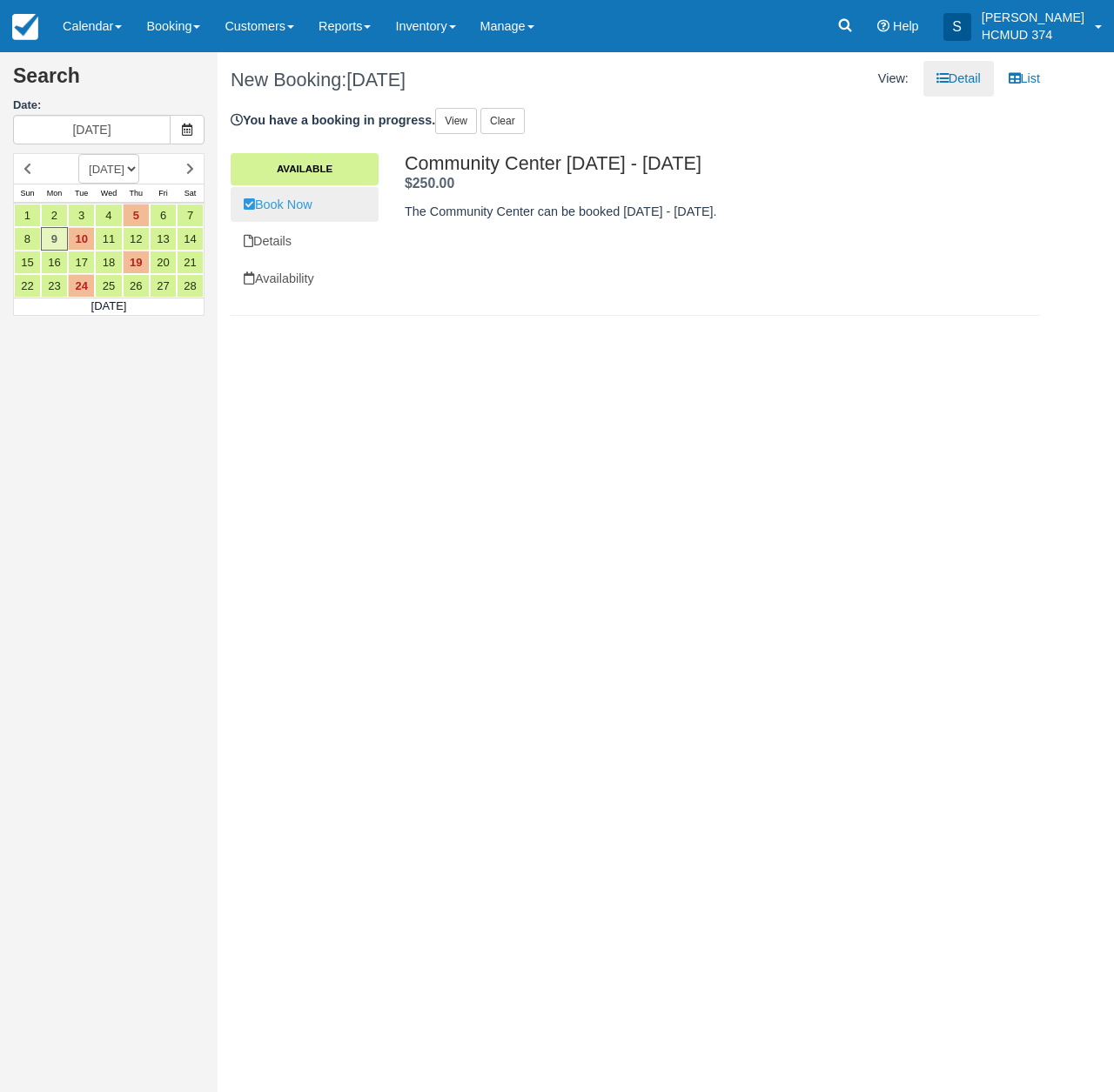
click at [312, 196] on link "Book Now" at bounding box center [305, 205] width 148 height 36
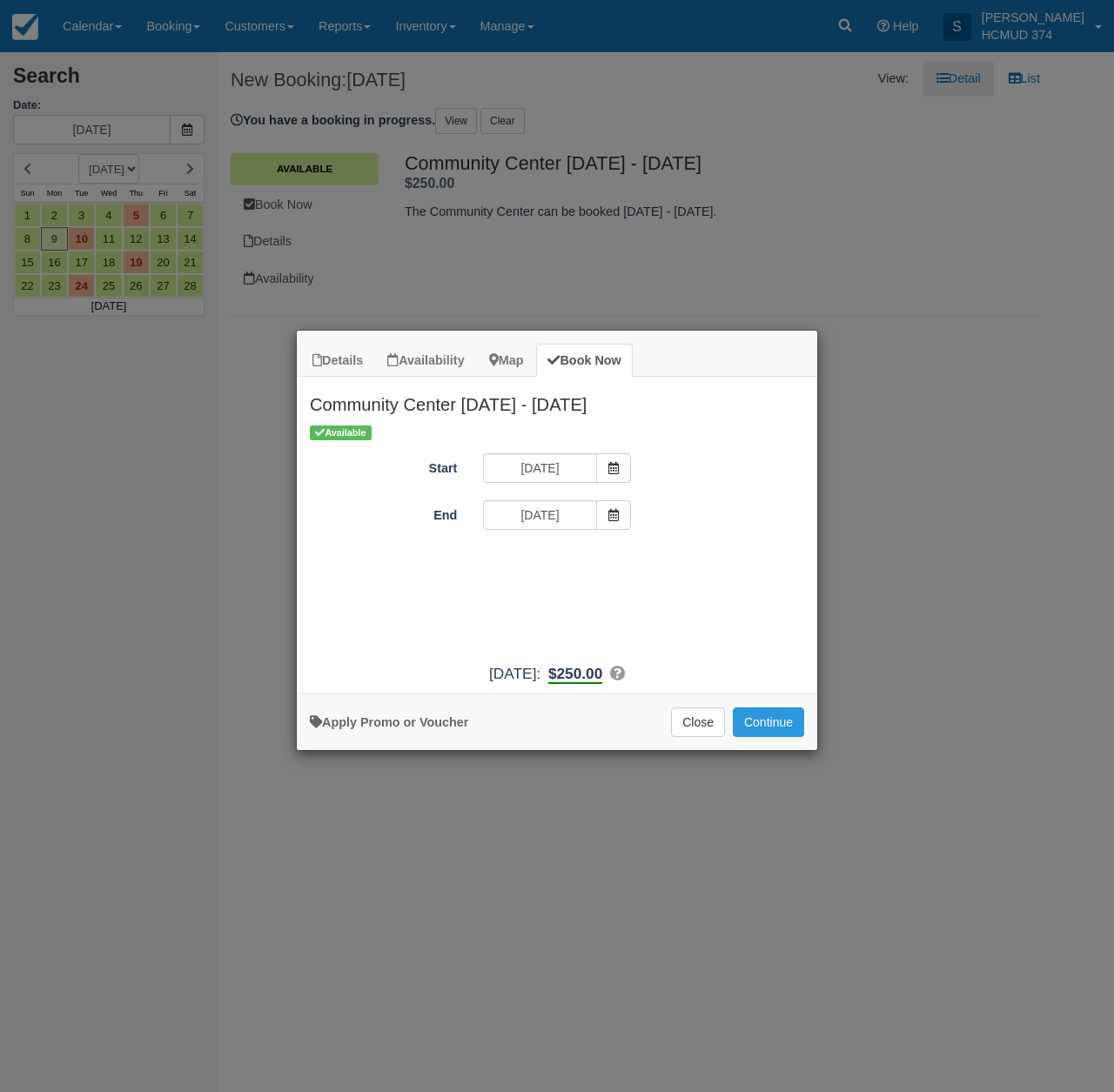
click at [407, 726] on link "Apply Promo or Voucher" at bounding box center [389, 723] width 159 height 14
drag, startPoint x: 557, startPoint y: 556, endPoint x: 549, endPoint y: 580, distance: 25.3
click at [557, 556] on input "Promo / Voucher" at bounding box center [544, 562] width 122 height 29
type input "briancanepa"
drag, startPoint x: 692, startPoint y: 559, endPoint x: 682, endPoint y: 564, distance: 11.2
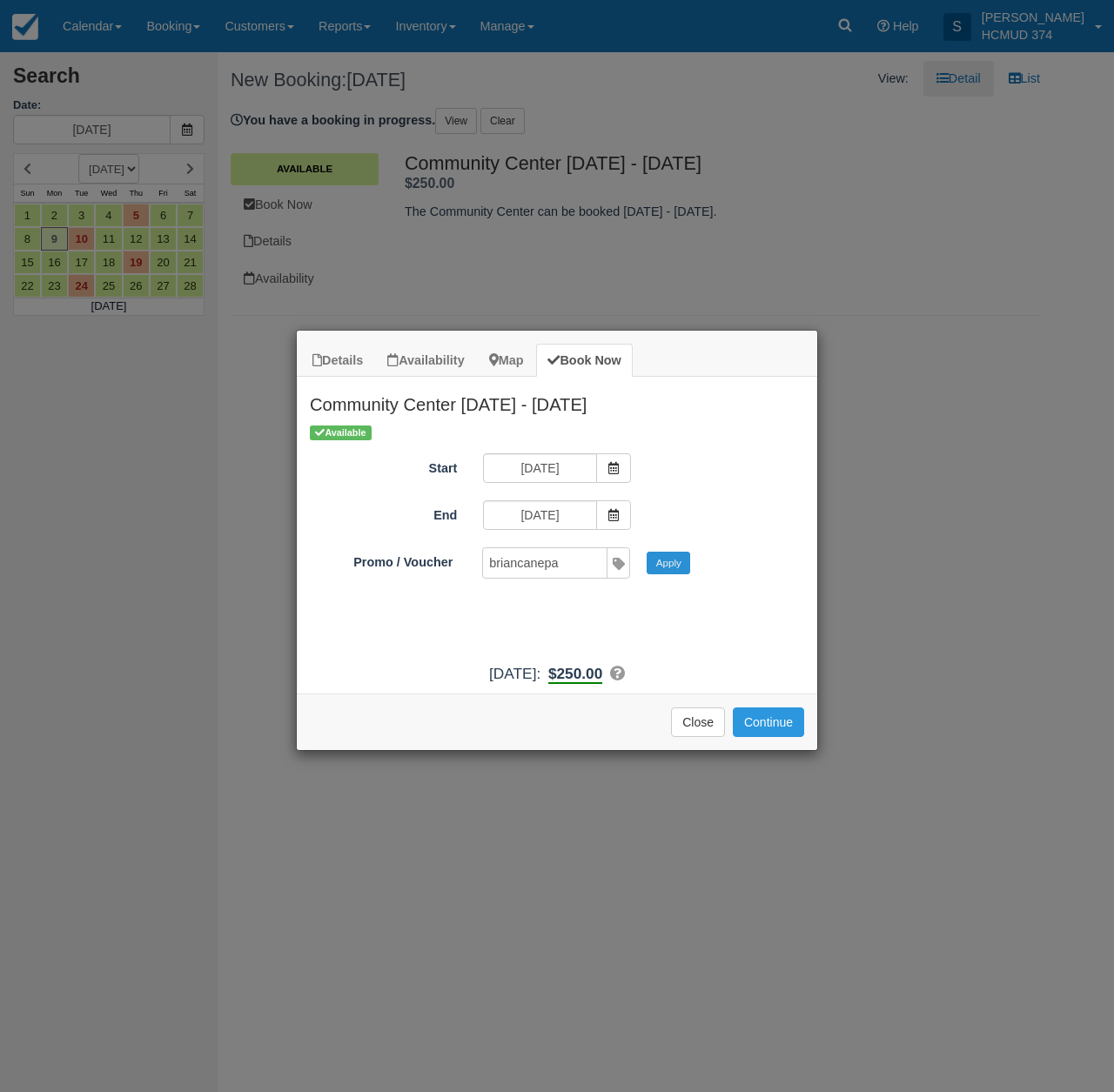
click at [692, 559] on div "Applied to final balance. Code applied Apply Invalid!" at bounding box center [550, 562] width 507 height 30
click at [682, 564] on button "Apply" at bounding box center [668, 562] width 44 height 22
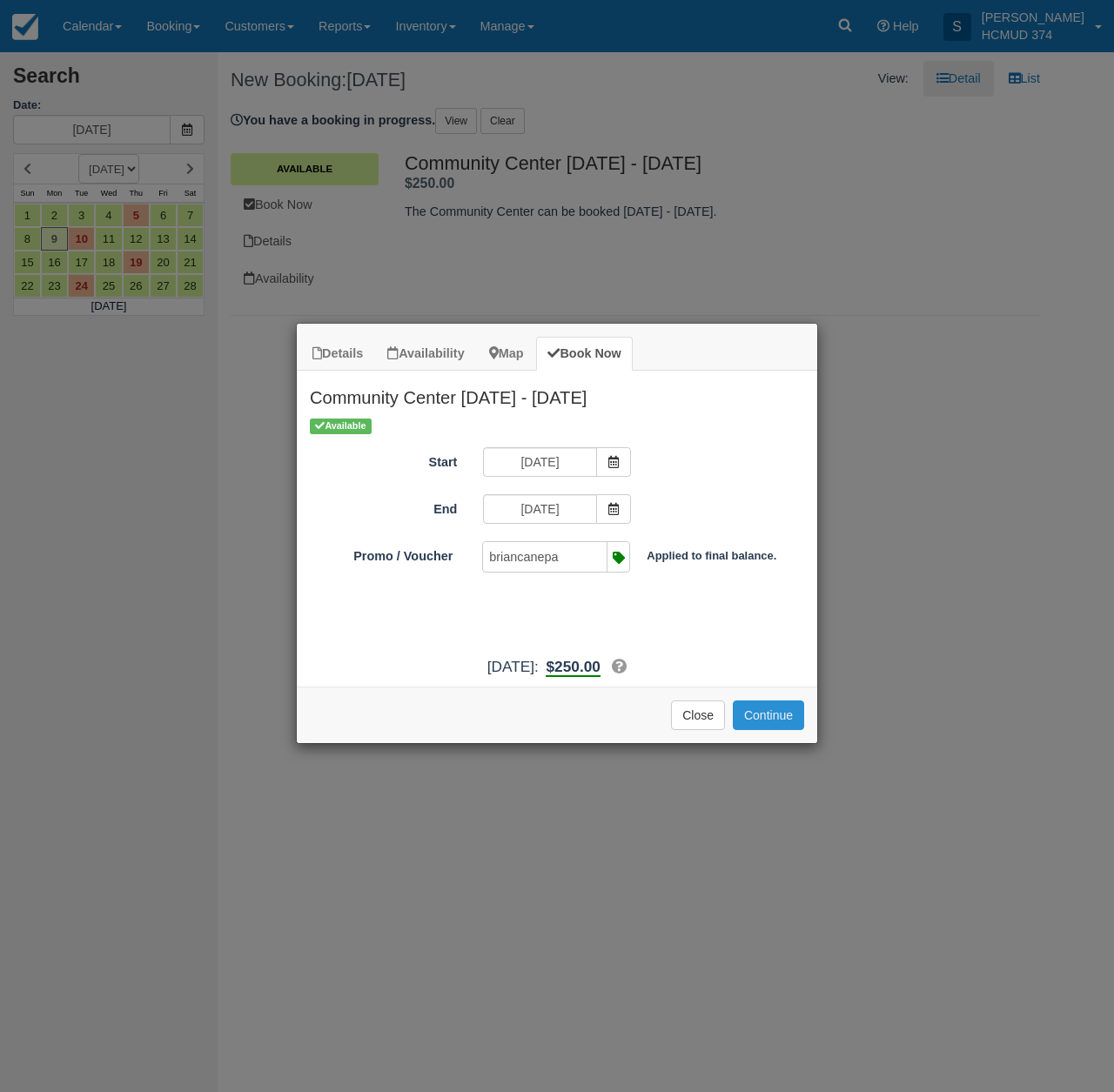
click at [790, 730] on button "Continue" at bounding box center [768, 715] width 71 height 29
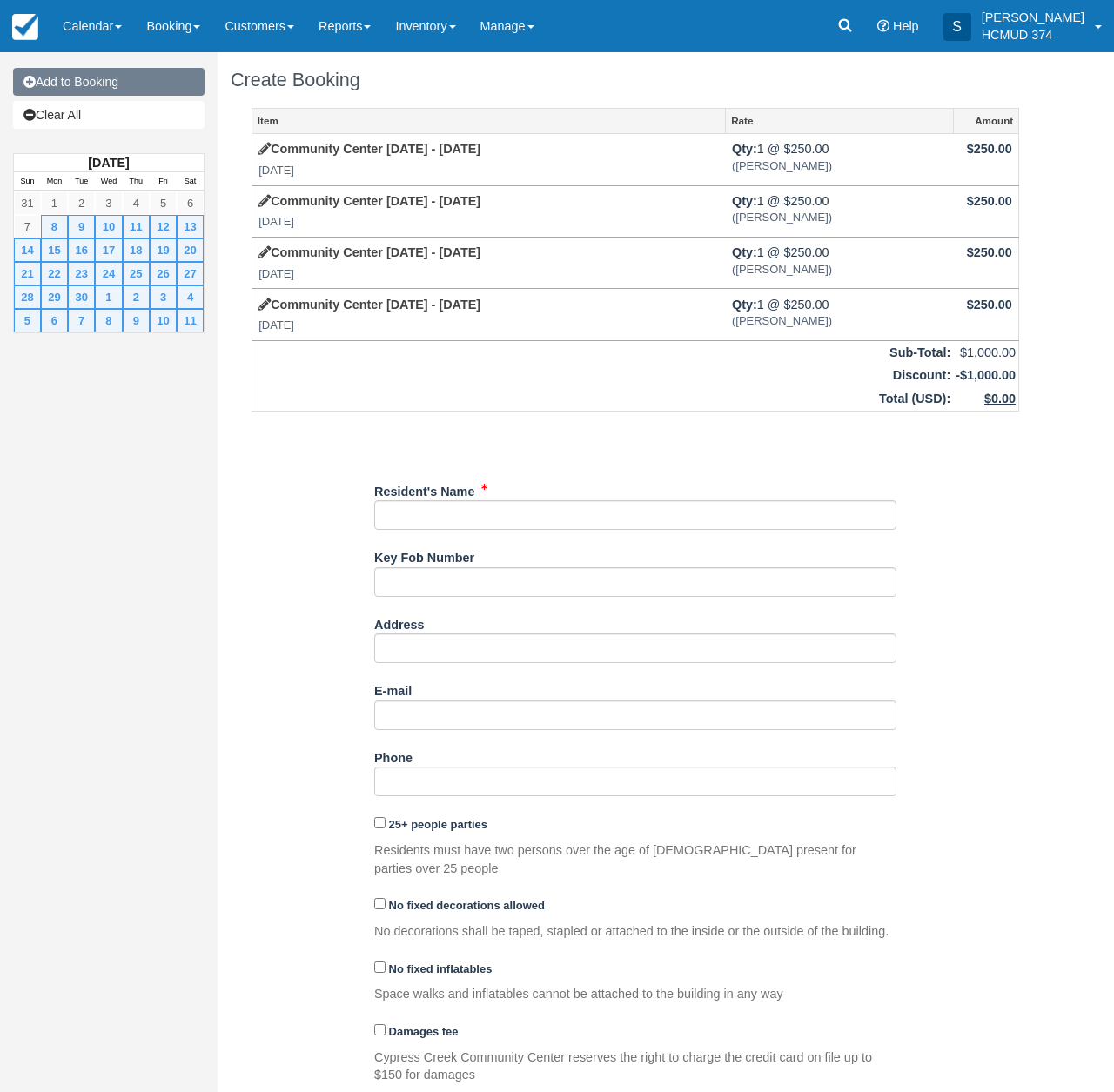
click at [86, 79] on link "Add to Booking" at bounding box center [109, 81] width 192 height 28
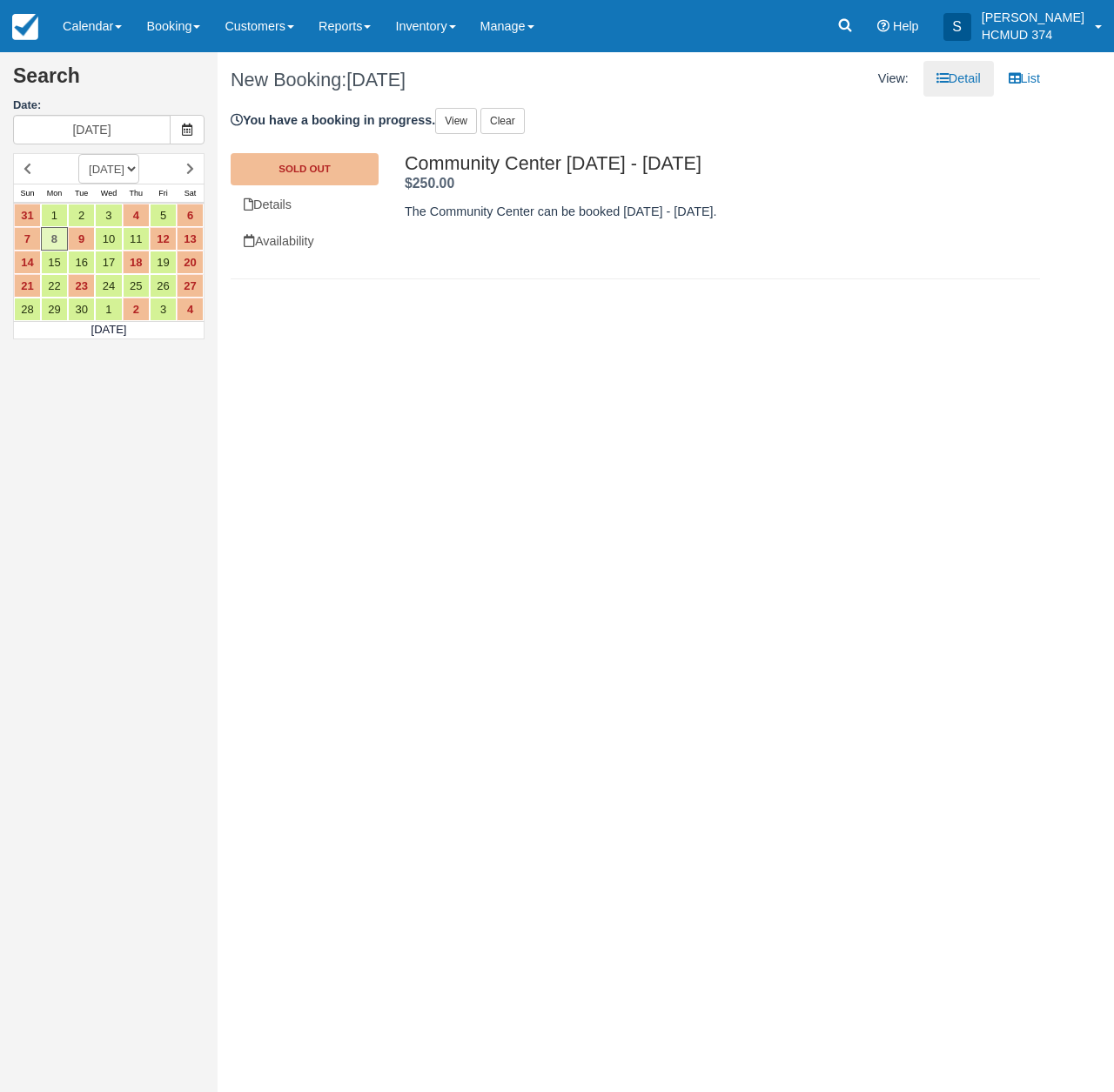
select select "20260301"
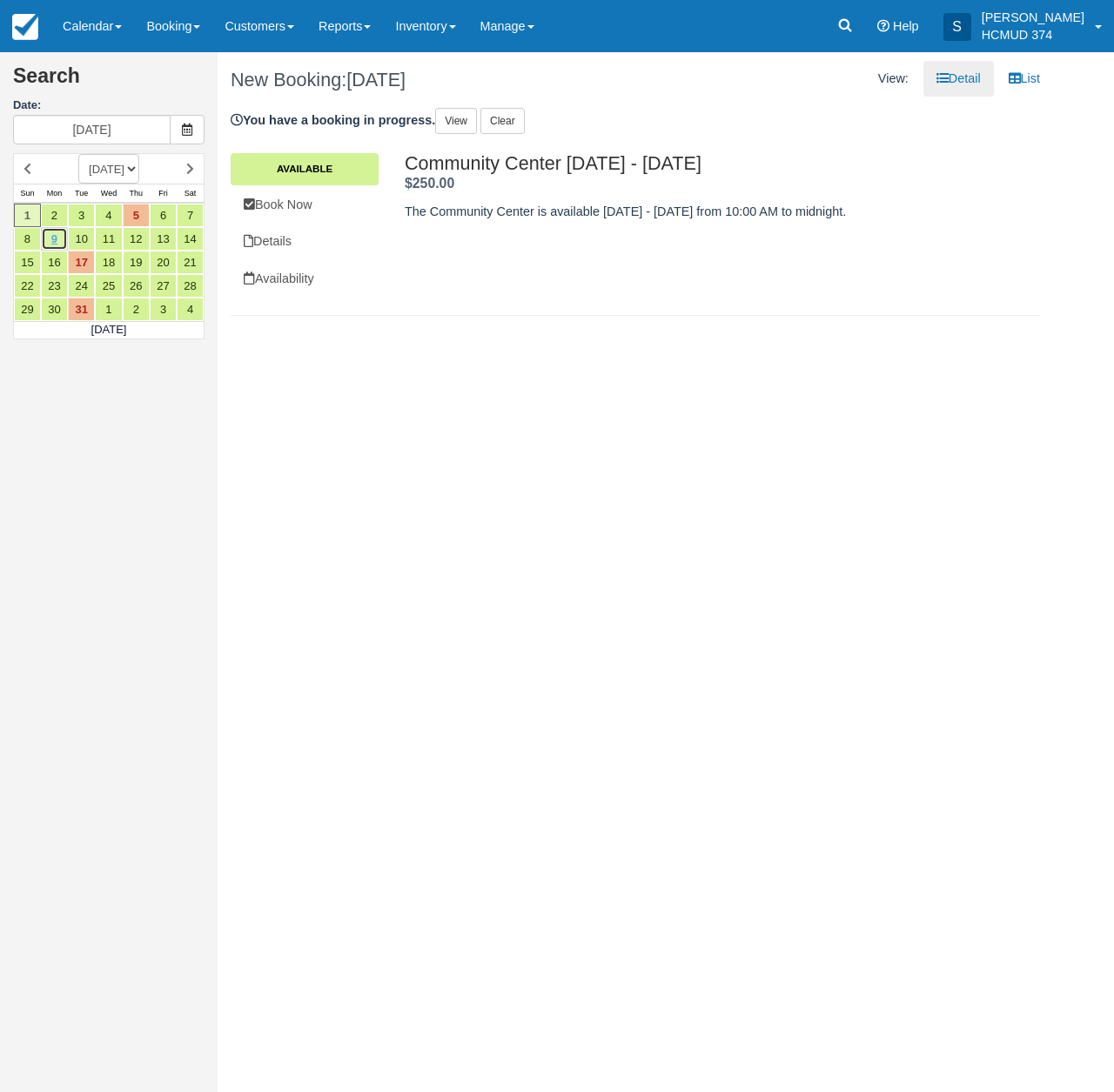
click at [53, 239] on link "9" at bounding box center [54, 239] width 27 height 23
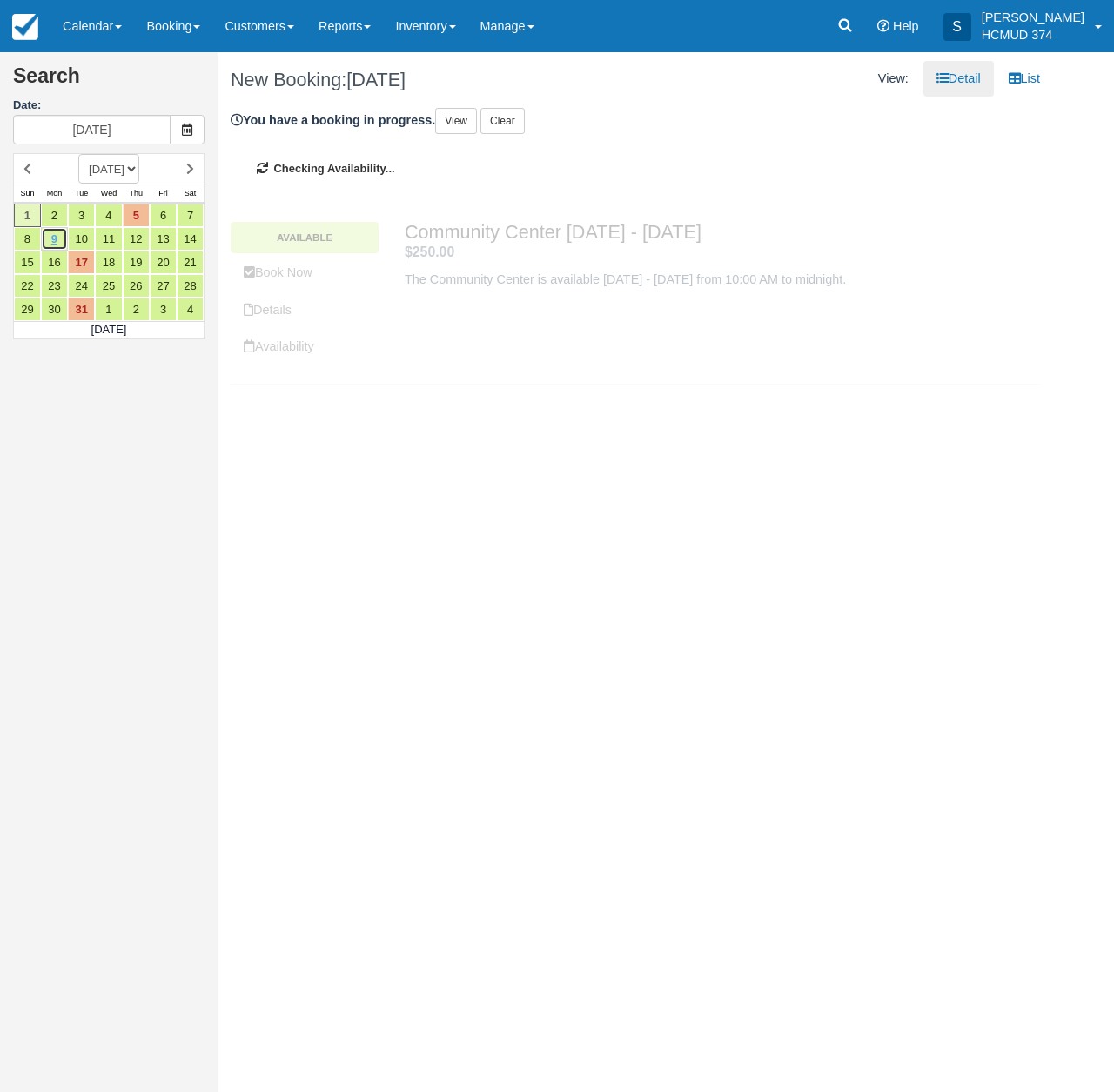
type input "03/09/26"
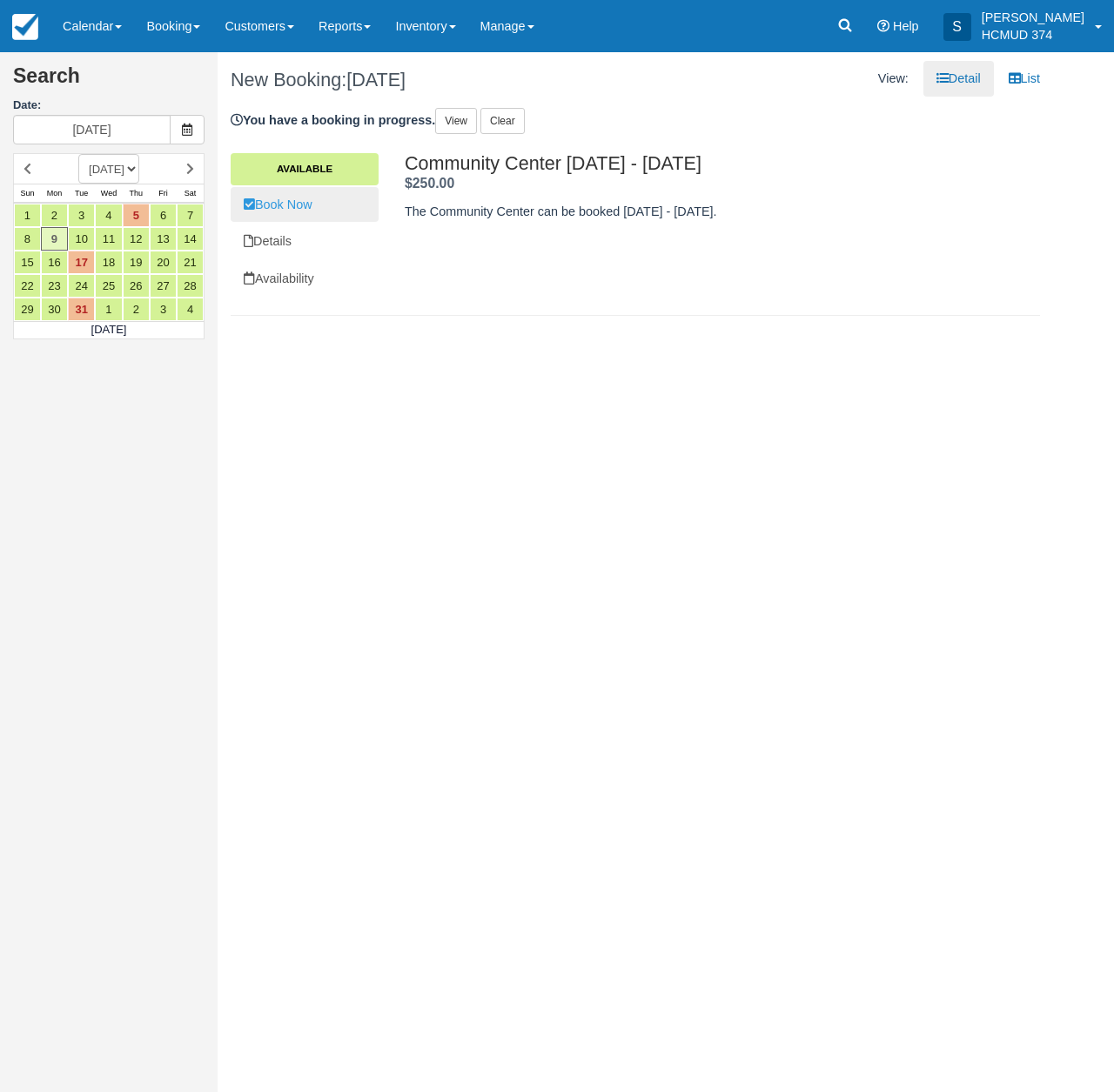
click at [332, 210] on link "Book Now" at bounding box center [305, 205] width 148 height 36
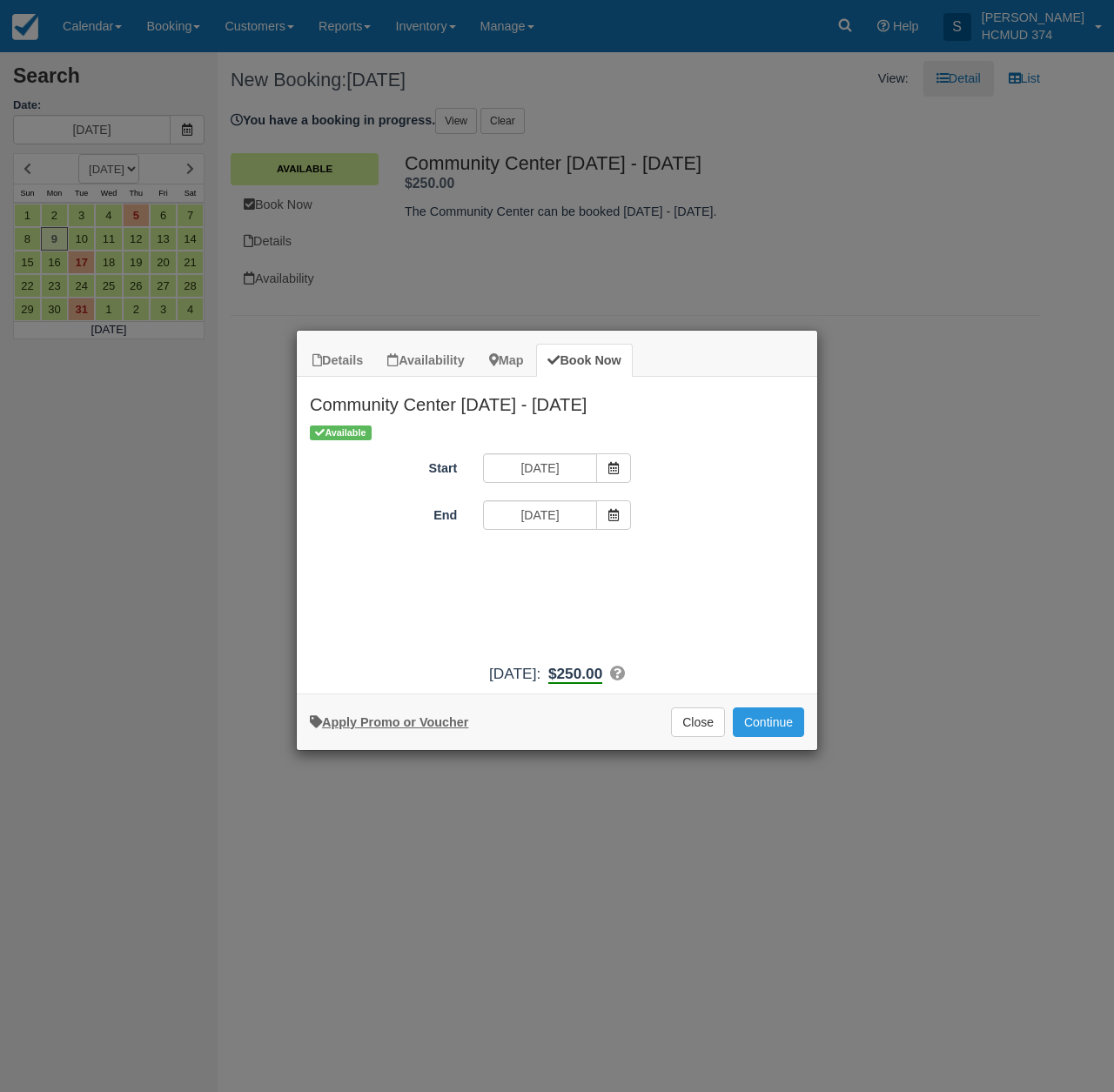
click at [436, 729] on link "Apply Promo or Voucher" at bounding box center [389, 723] width 159 height 14
click at [544, 565] on input "Promo / Voucher" at bounding box center [544, 562] width 122 height 29
type input "briancanepa"
click at [671, 560] on button "Apply" at bounding box center [668, 562] width 44 height 22
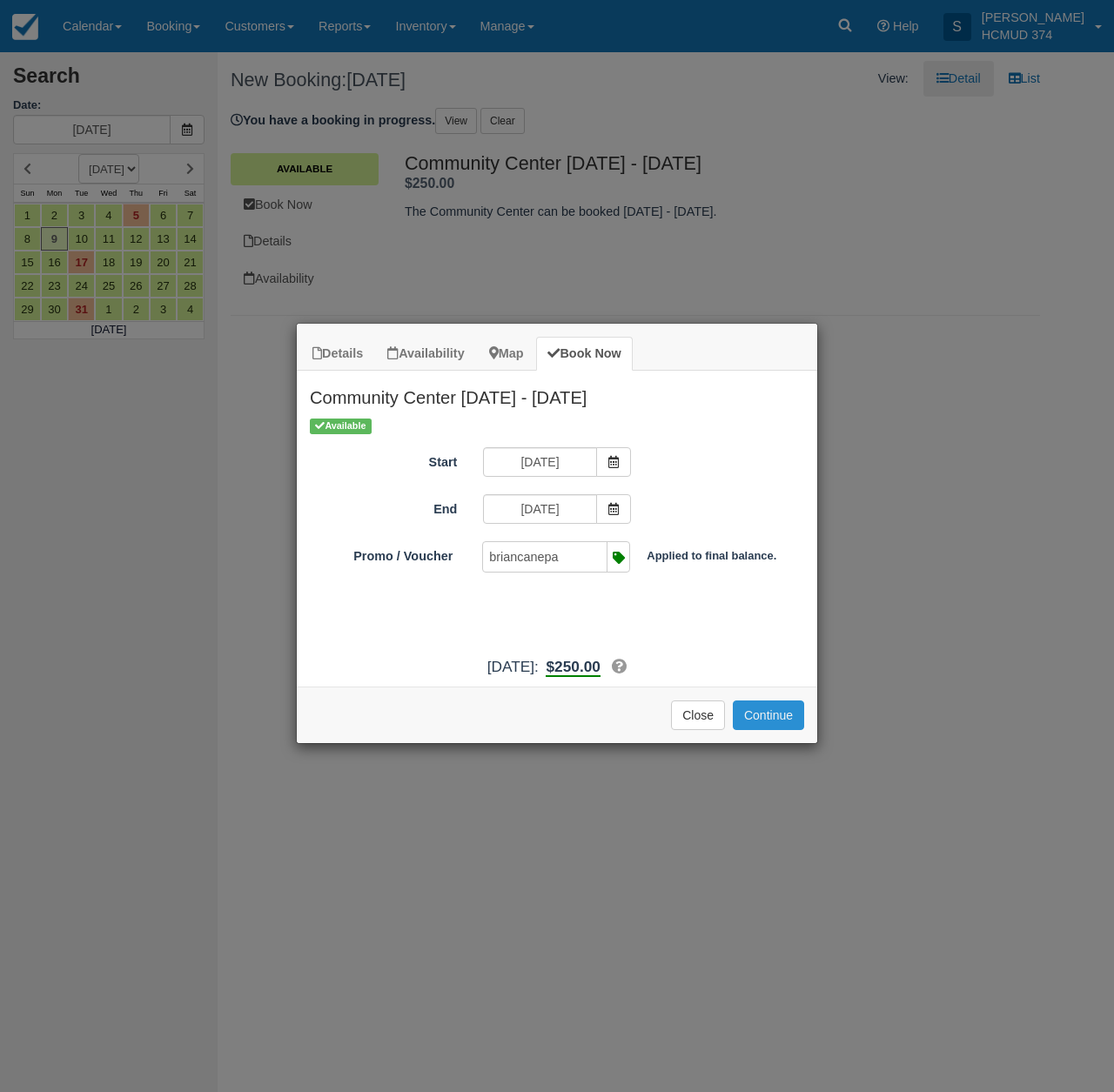
click at [789, 730] on button "Continue" at bounding box center [768, 715] width 71 height 29
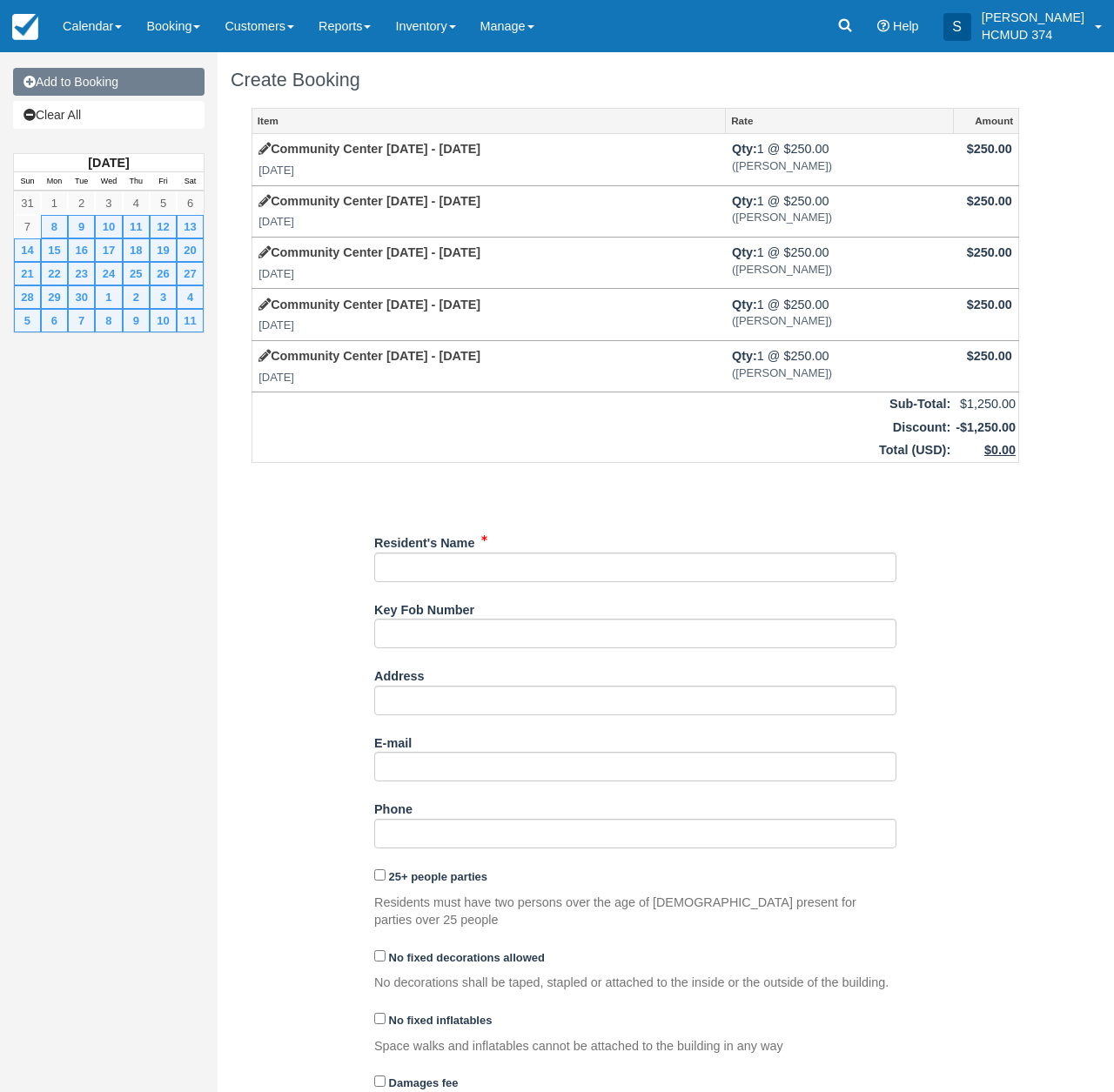
click at [119, 84] on link "Add to Booking" at bounding box center [109, 81] width 192 height 28
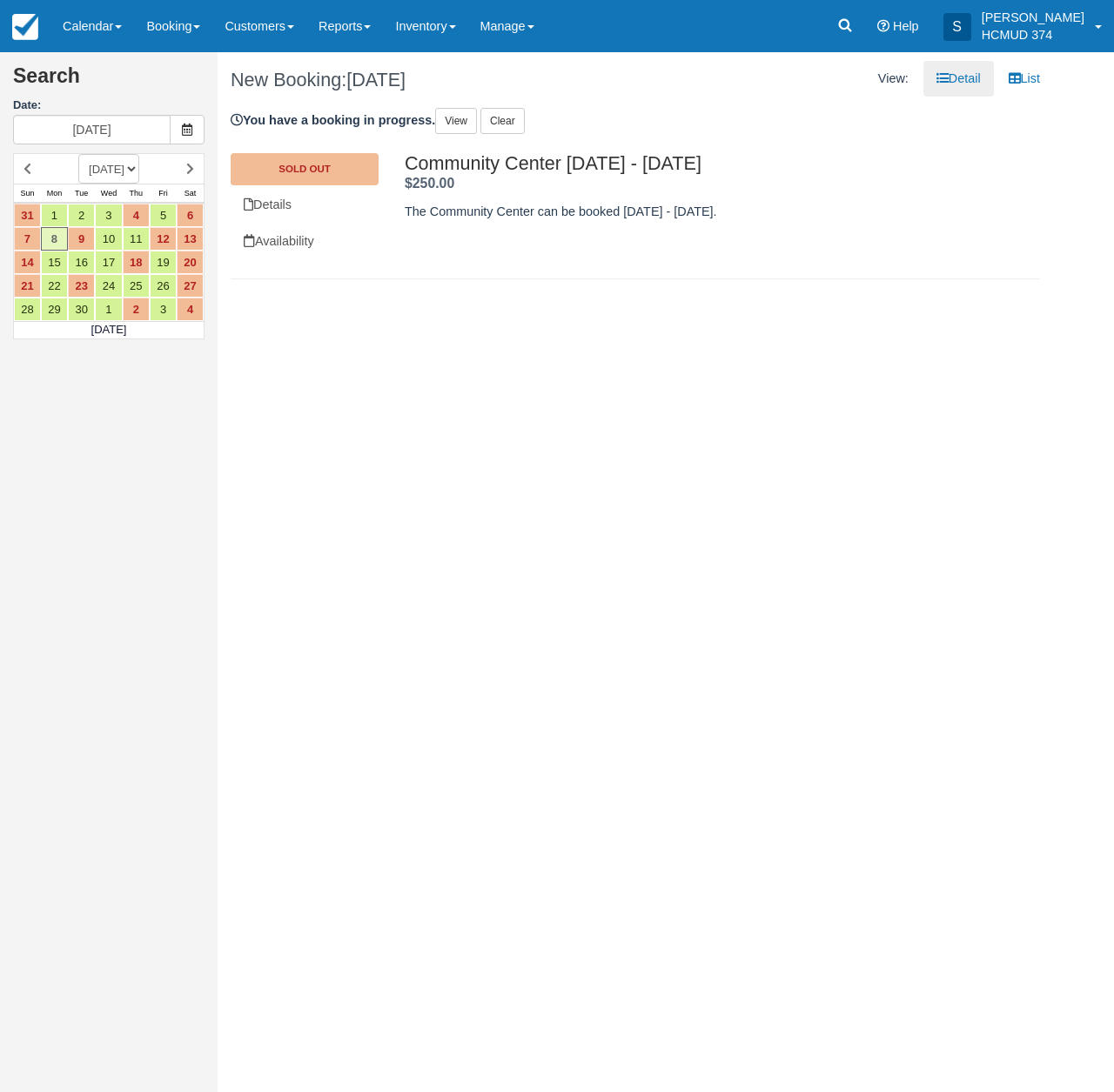
select select "20260401"
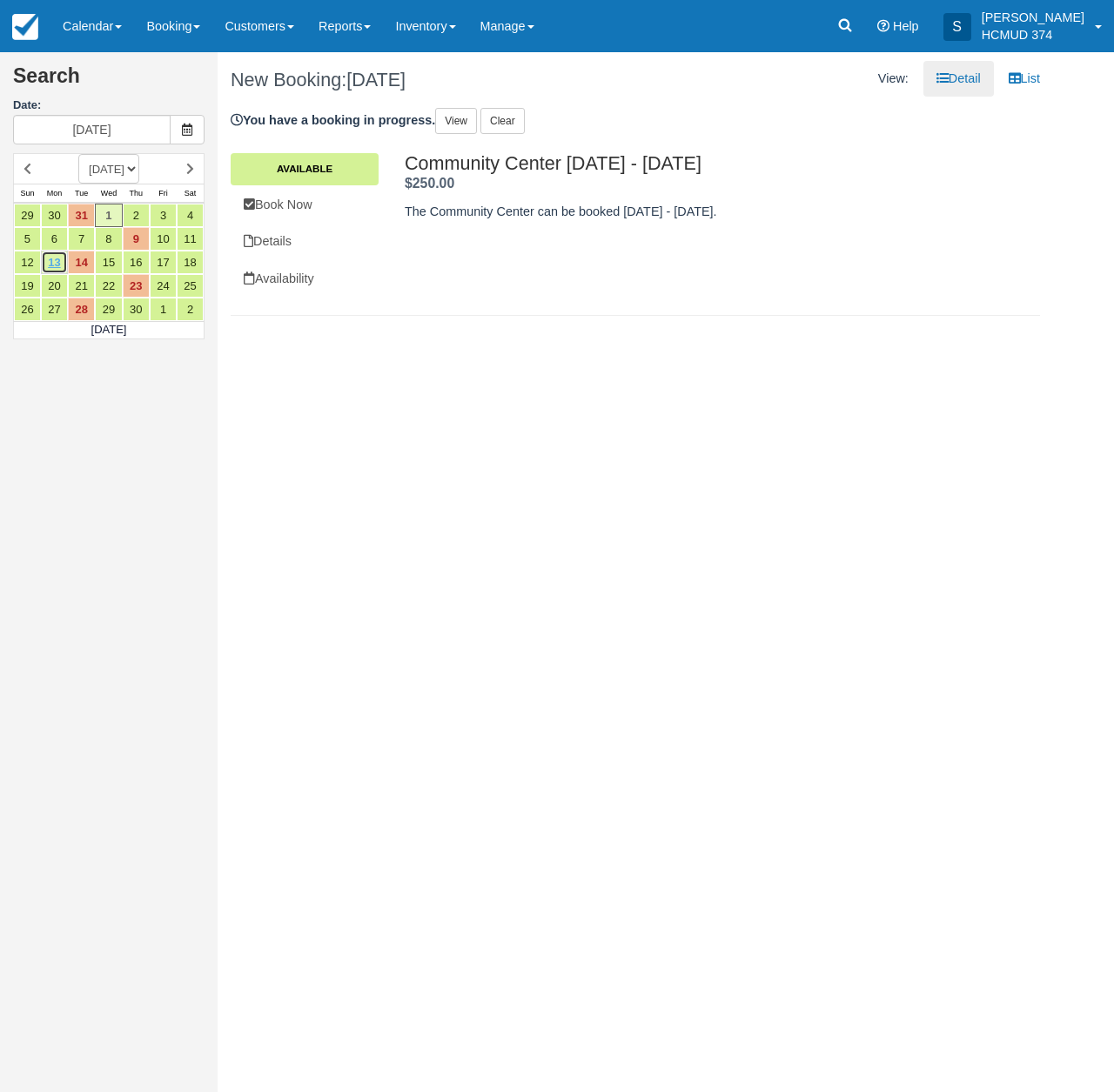
click at [48, 261] on link "13" at bounding box center [54, 262] width 27 height 23
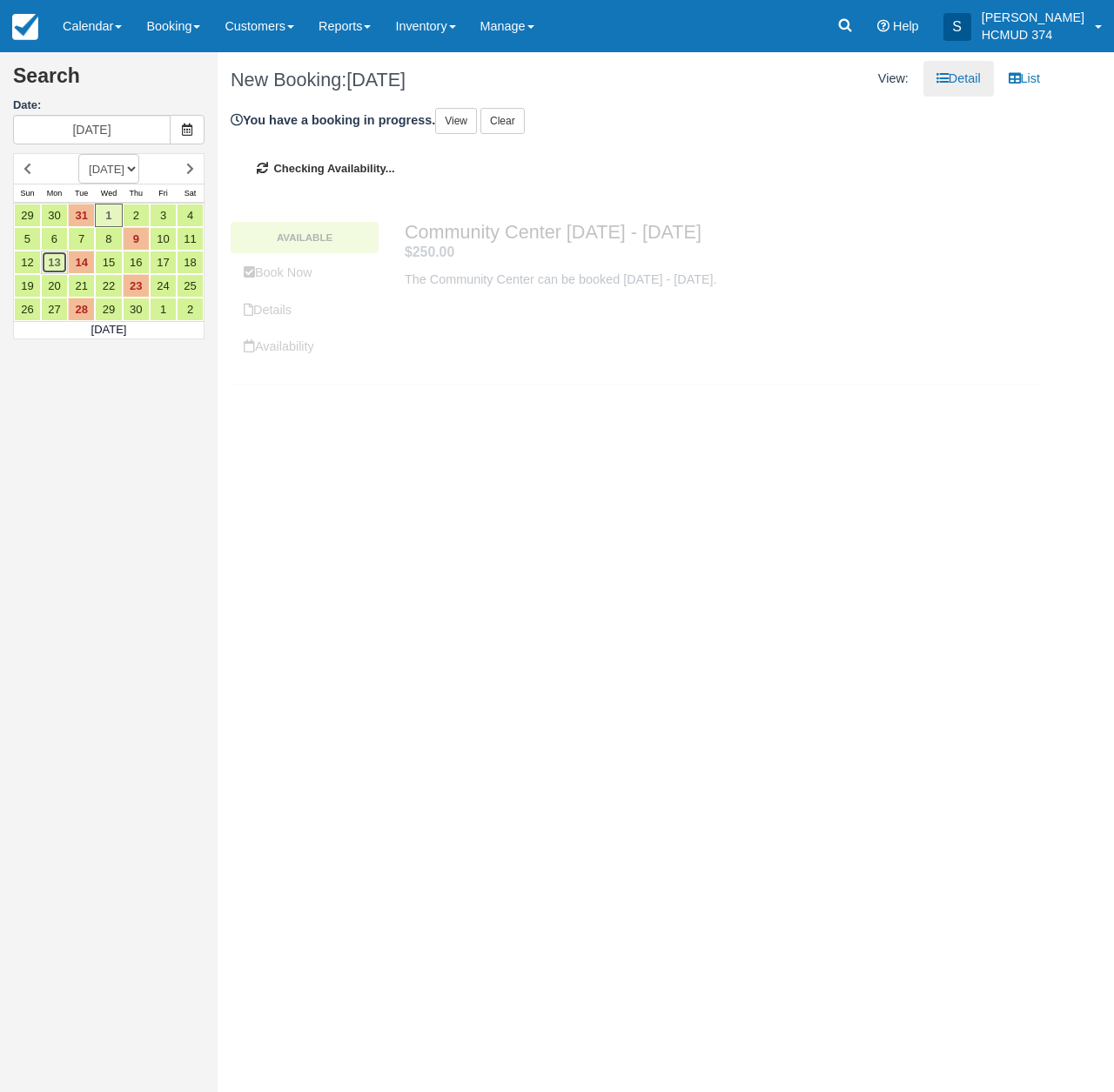
type input "04/13/26"
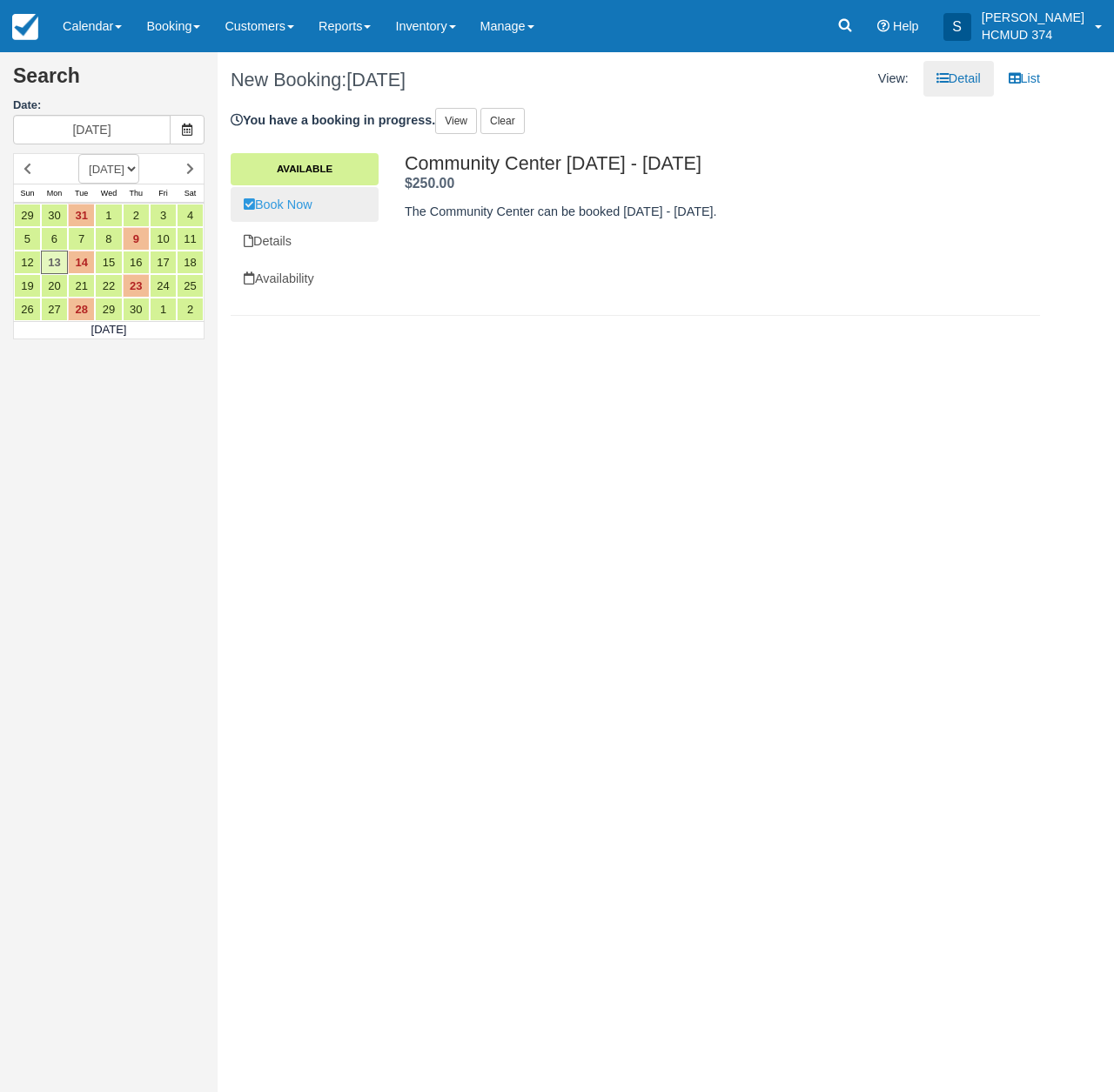
drag, startPoint x: 284, startPoint y: 204, endPoint x: 285, endPoint y: 217, distance: 13.0
click at [284, 204] on link "Book Now" at bounding box center [305, 205] width 148 height 36
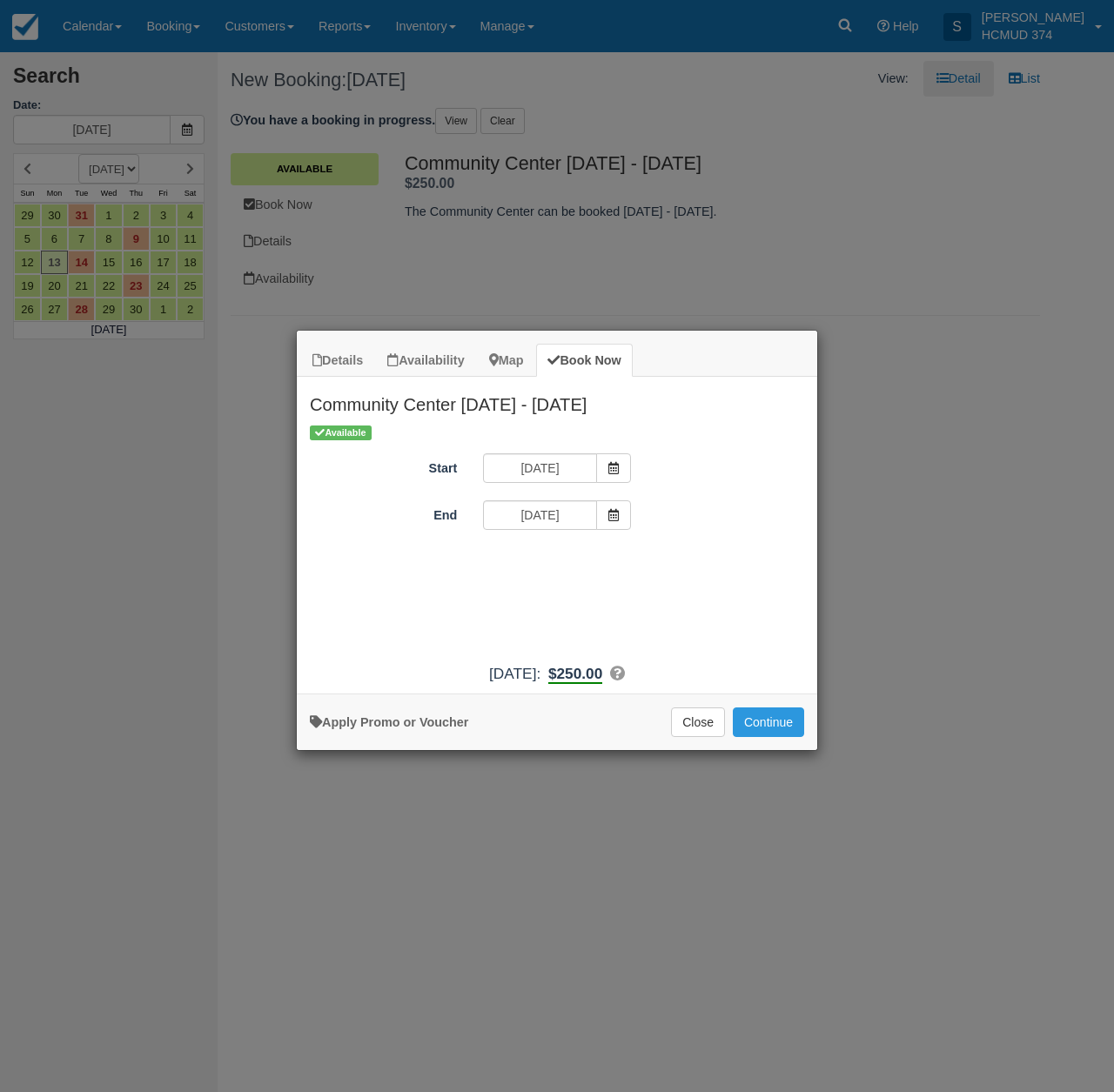
drag, startPoint x: 400, startPoint y: 735, endPoint x: 412, endPoint y: 721, distance: 18.4
click at [400, 729] on link "Apply Promo or Voucher" at bounding box center [389, 723] width 159 height 14
drag, startPoint x: 521, startPoint y: 545, endPoint x: 525, endPoint y: 564, distance: 19.4
click at [522, 546] on div "Available Start 04/13/26 End 04/13/26 Promo / Voucher Applied to final balance.…" at bounding box center [557, 539] width 520 height 232
click at [525, 565] on input "Promo / Voucher" at bounding box center [544, 562] width 122 height 29
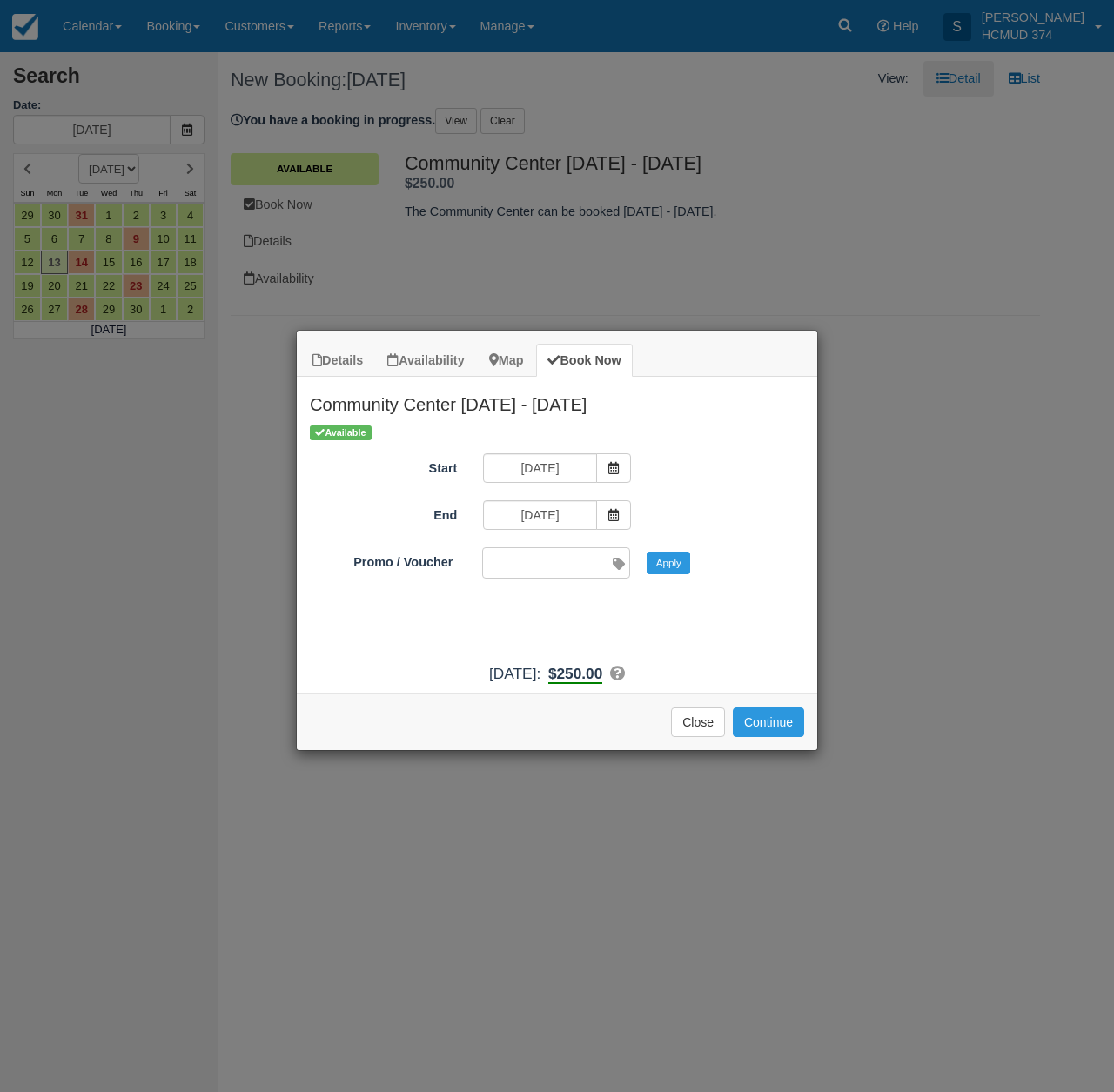
type input "briancanepa"
drag, startPoint x: 679, startPoint y: 563, endPoint x: 682, endPoint y: 571, distance: 8.5
click at [679, 563] on button "Apply" at bounding box center [668, 562] width 44 height 22
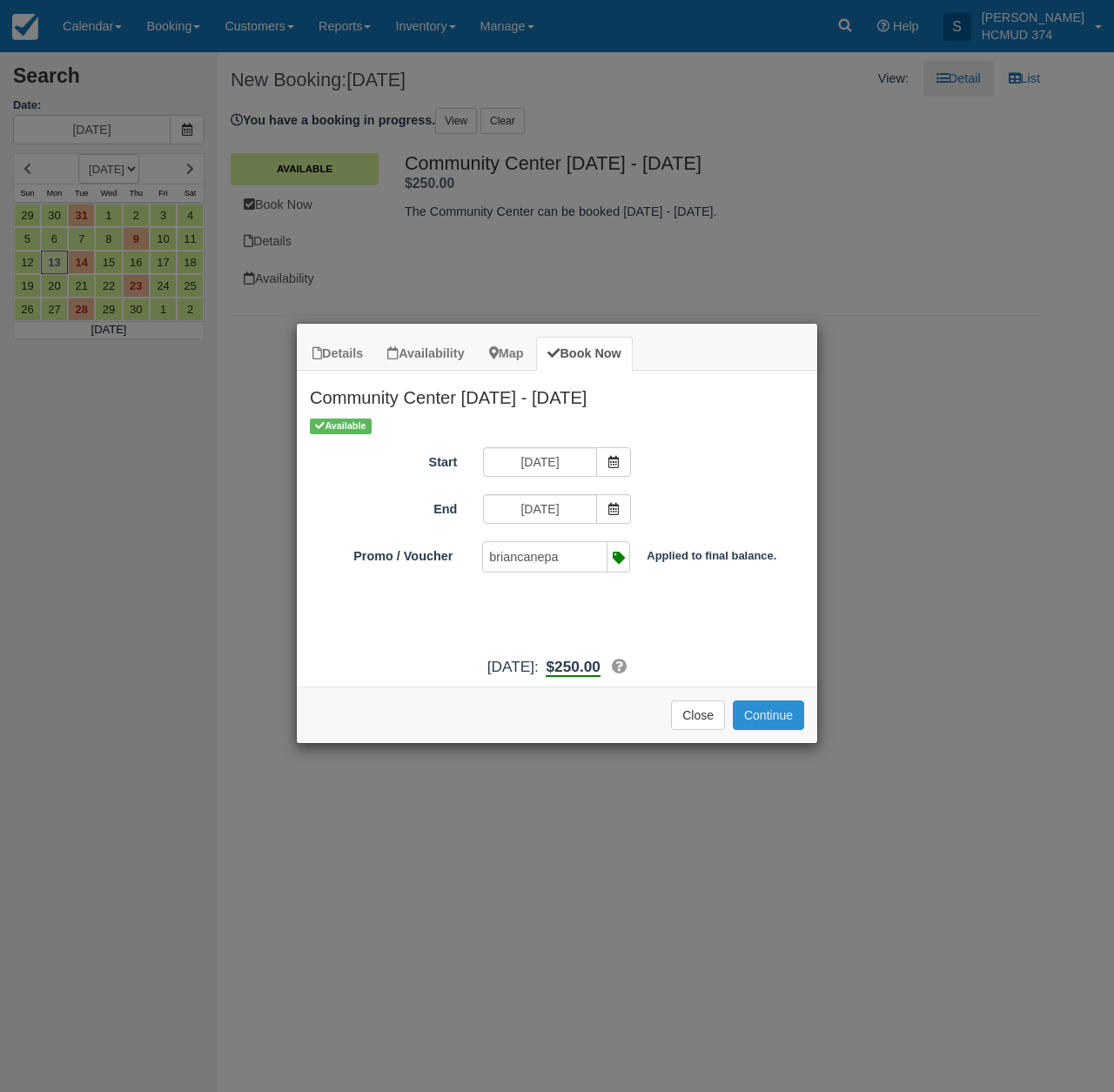
click at [774, 730] on button "Continue" at bounding box center [768, 715] width 71 height 29
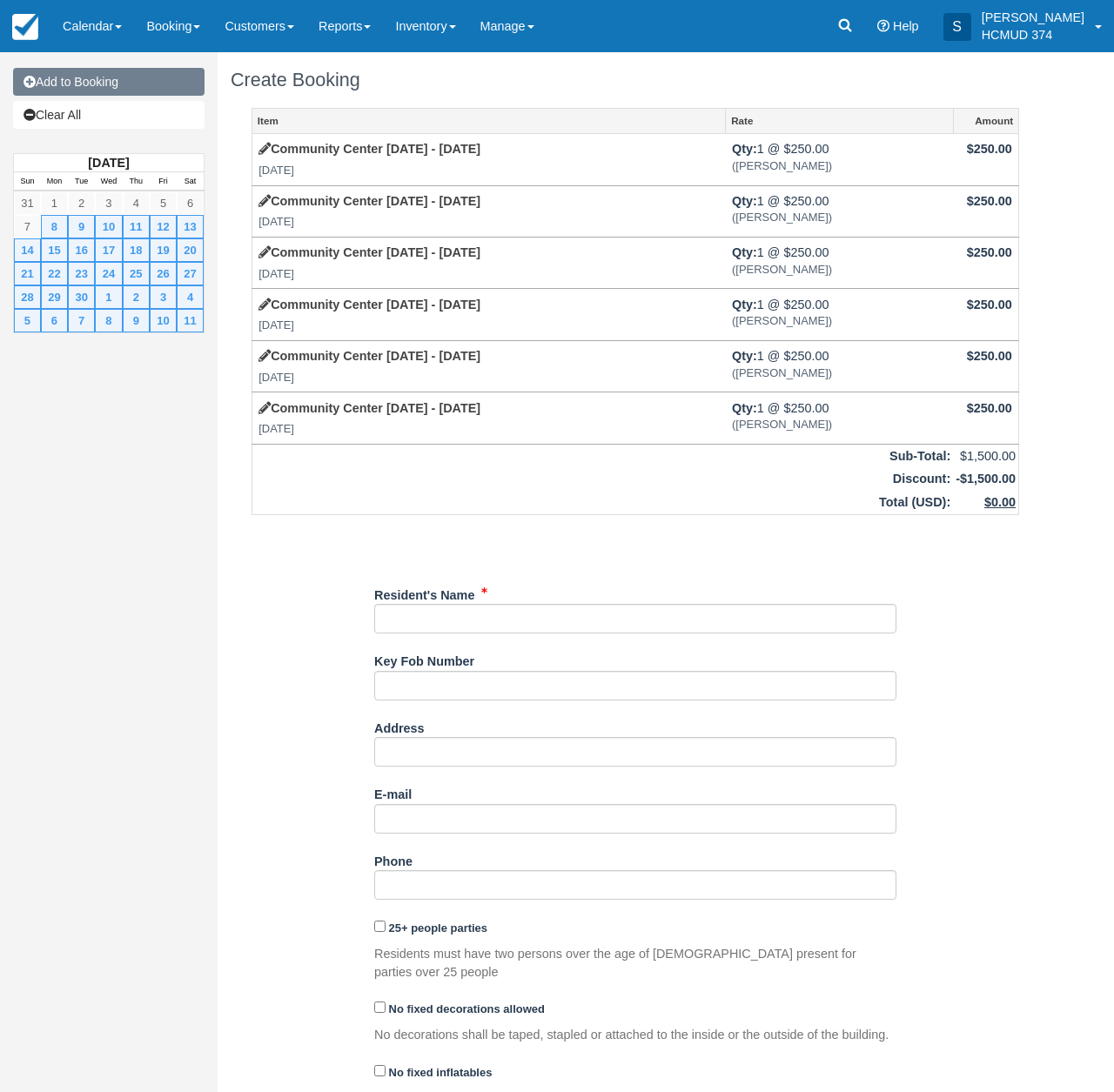
click at [106, 80] on link "Add to Booking" at bounding box center [109, 81] width 192 height 28
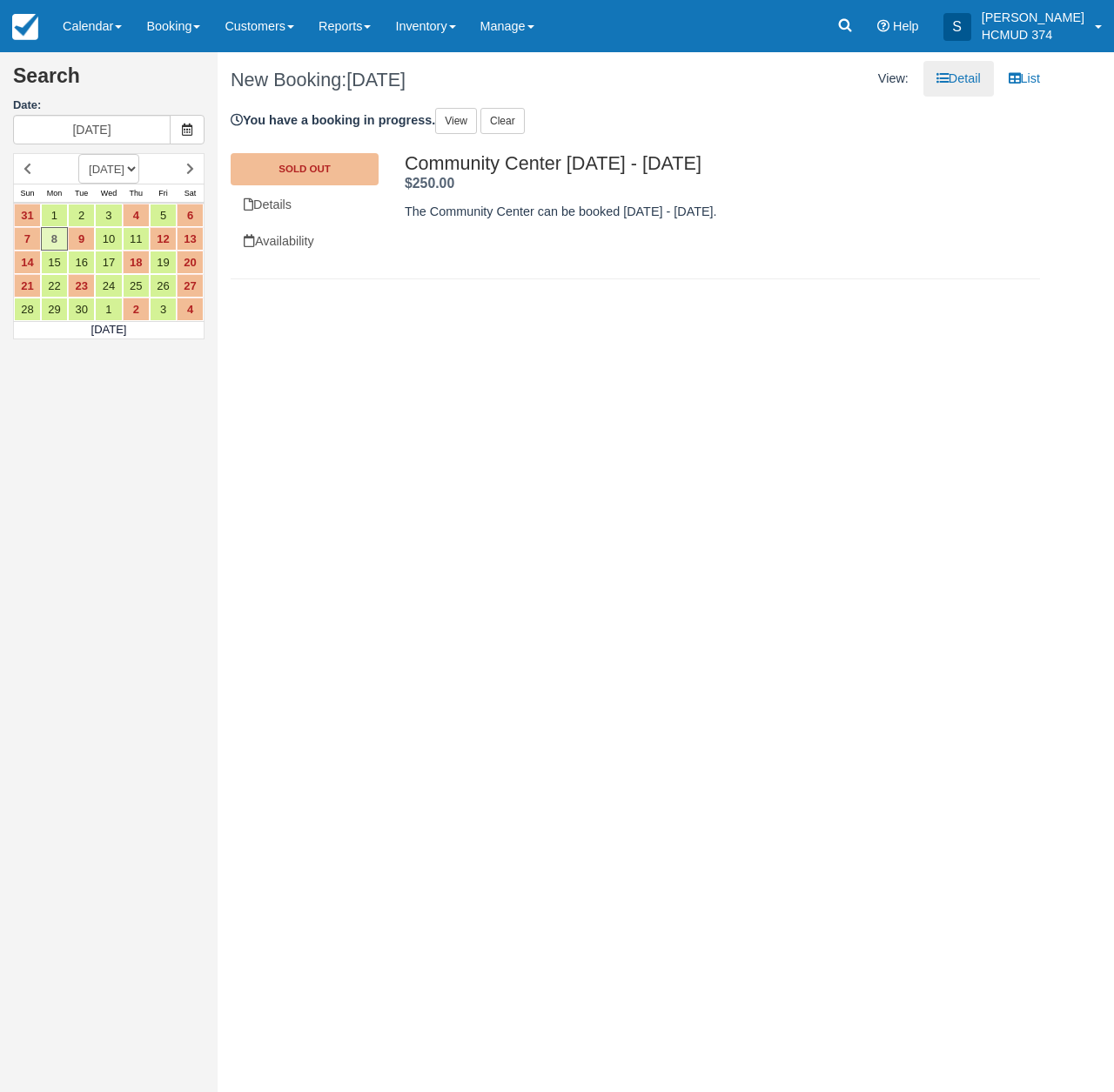
select select "20260501"
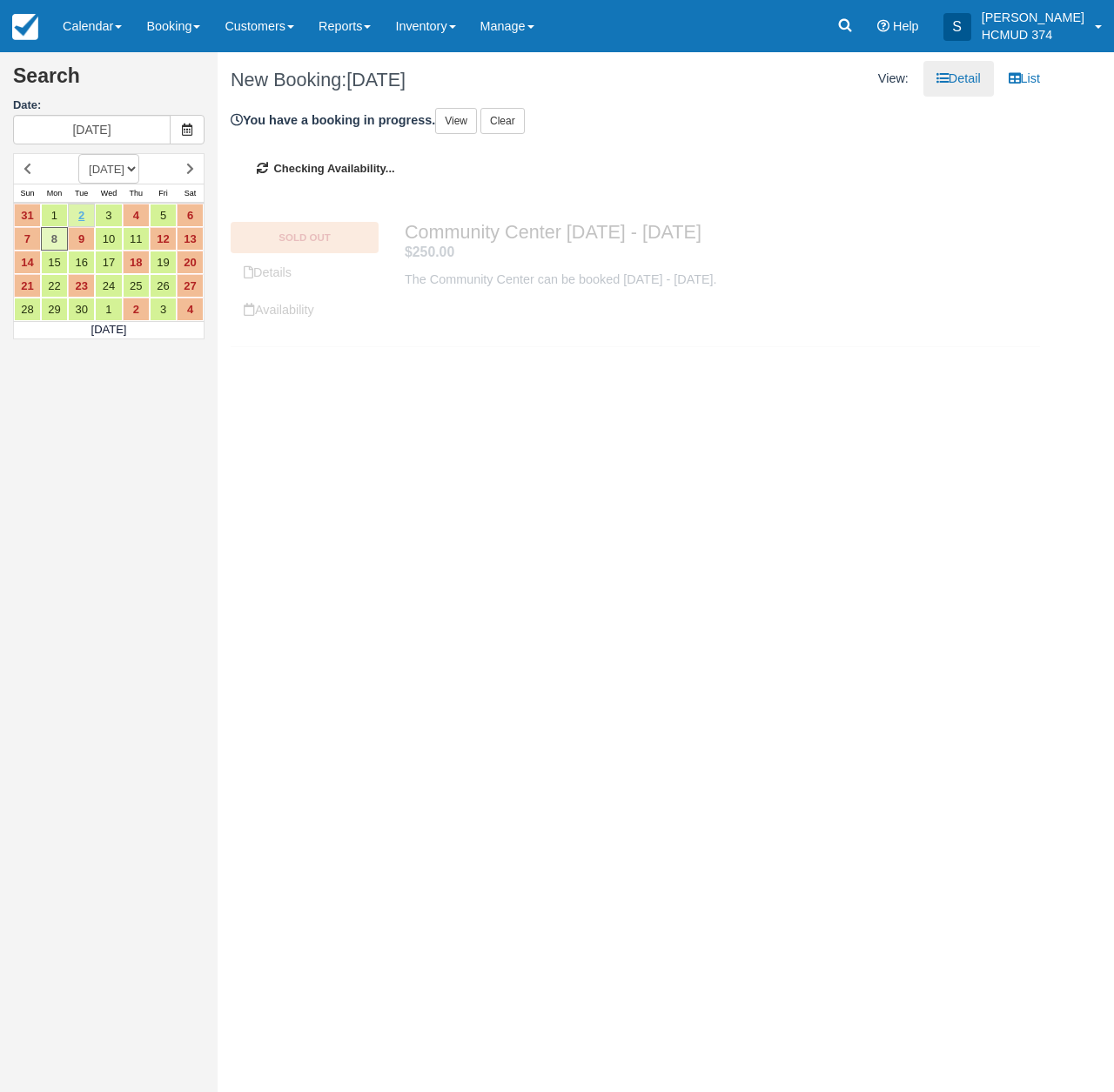
type input "[DATE]"
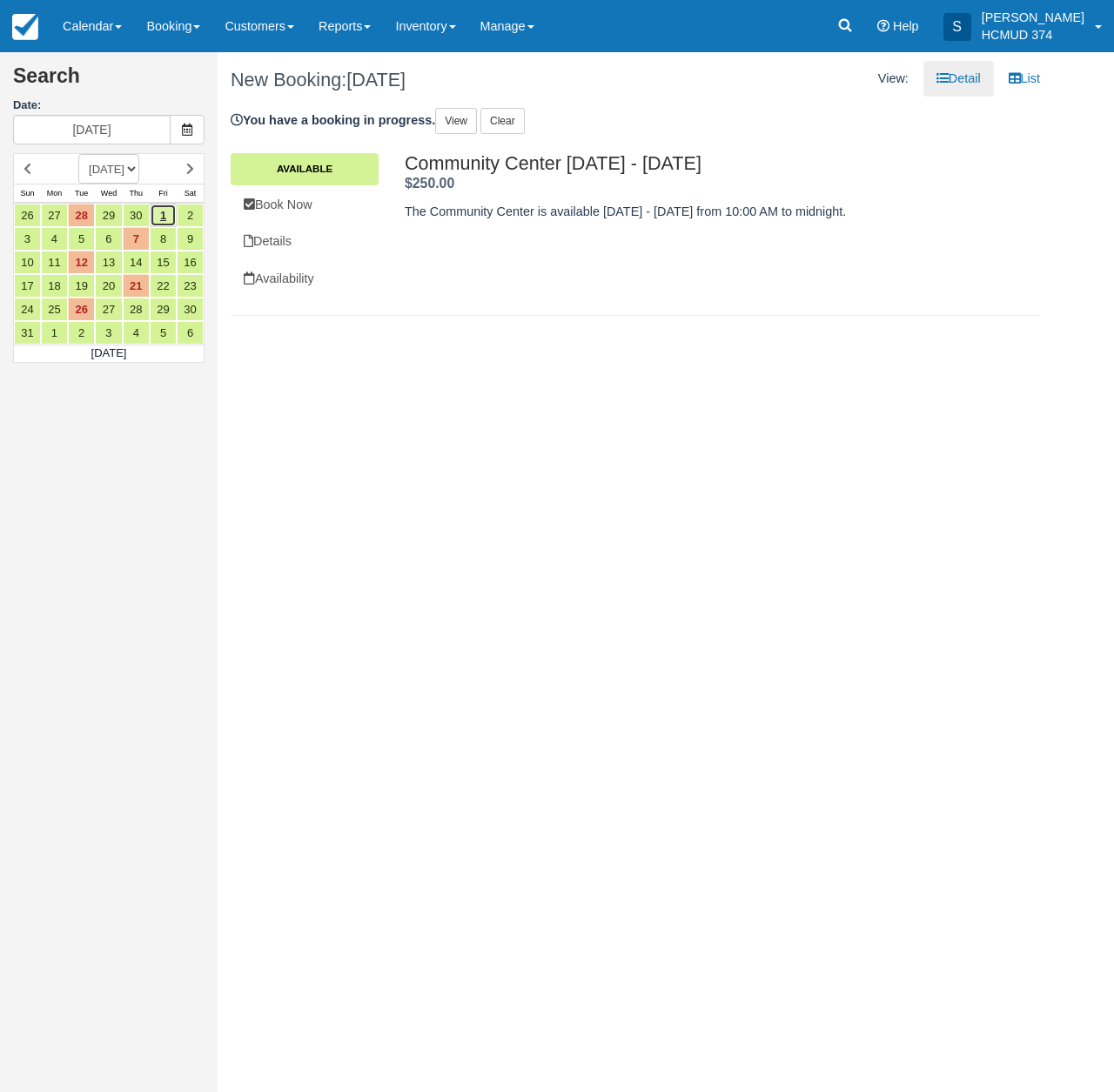
click at [161, 209] on link "1" at bounding box center [163, 215] width 27 height 23
click at [300, 203] on link "Book Now" at bounding box center [305, 205] width 148 height 36
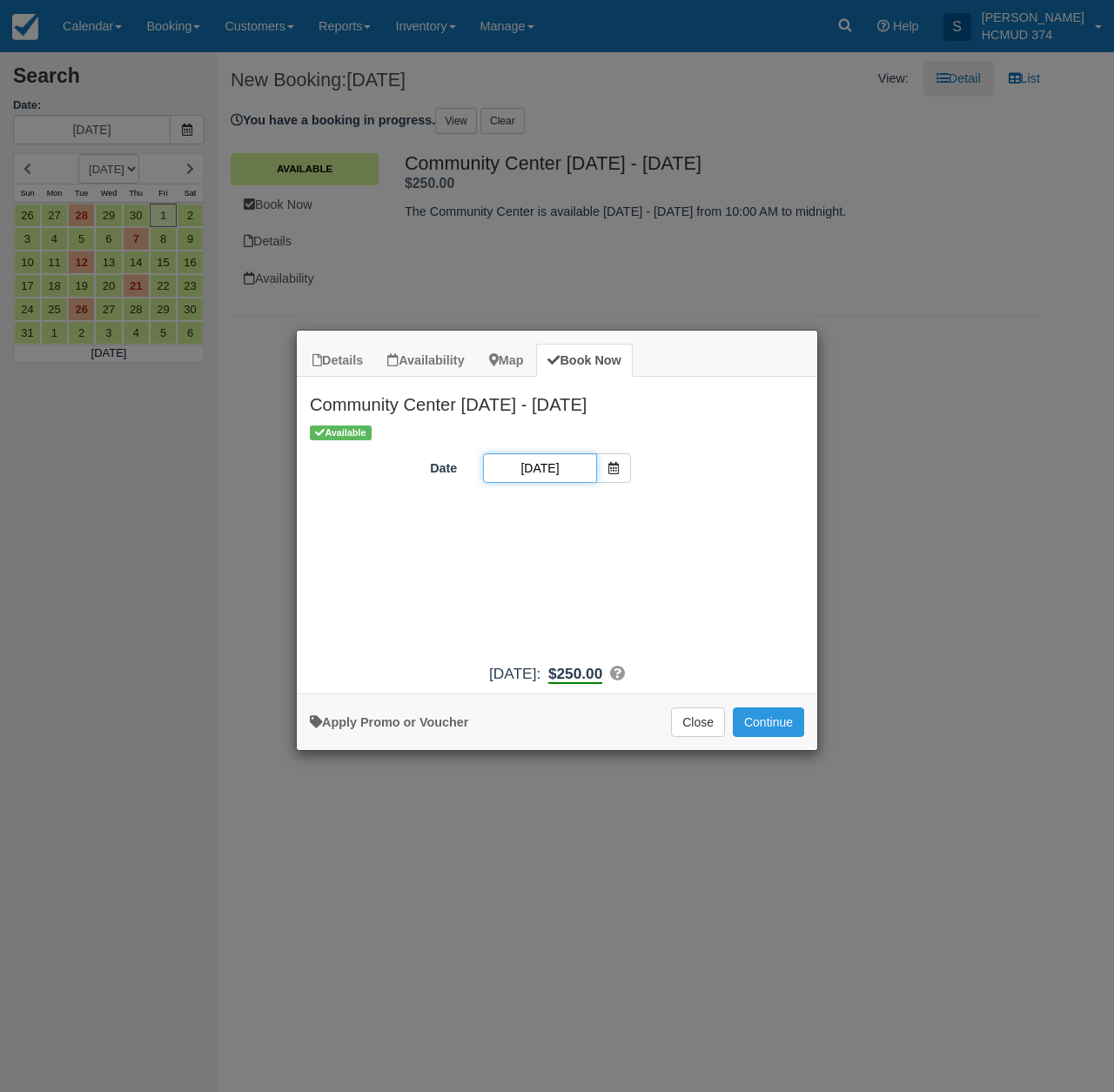
drag, startPoint x: 524, startPoint y: 470, endPoint x: 438, endPoint y: 567, distance: 129.6
click at [524, 470] on input "[DATE]" at bounding box center [539, 468] width 113 height 29
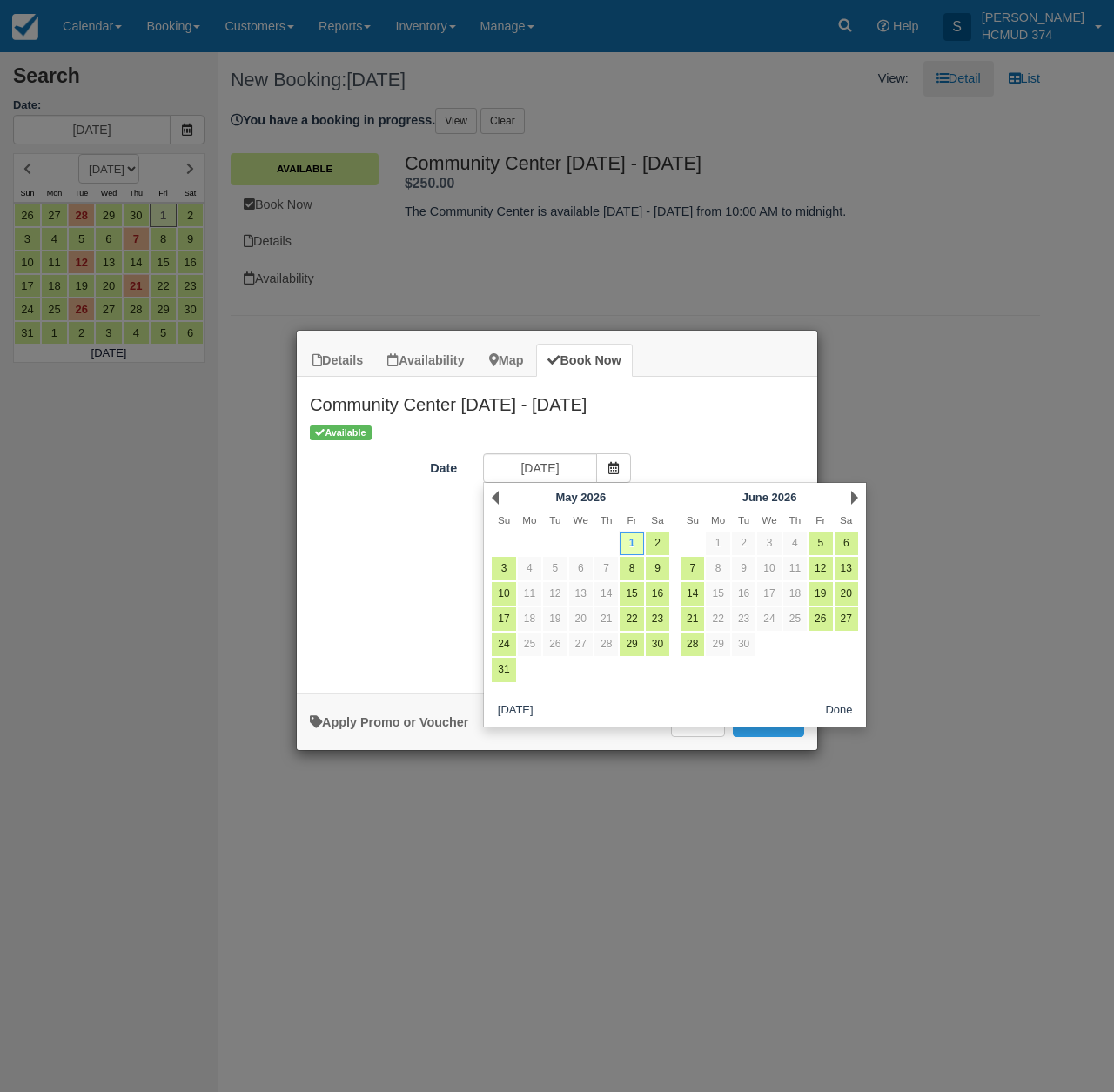
drag, startPoint x: 429, startPoint y: 735, endPoint x: 437, endPoint y: 723, distance: 14.4
click at [429, 729] on link "Apply Promo or Voucher" at bounding box center [389, 723] width 159 height 14
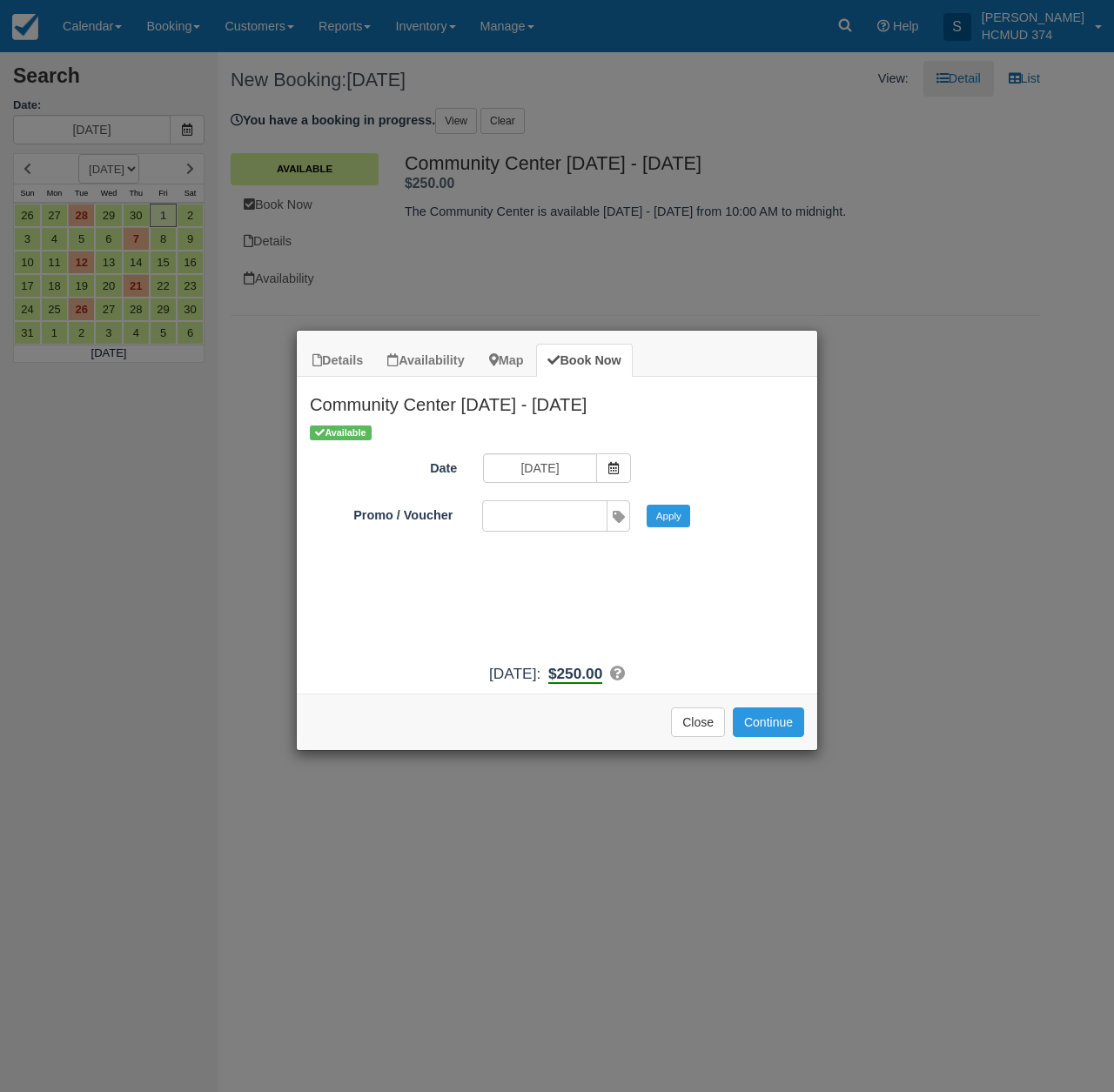
drag, startPoint x: 532, startPoint y: 517, endPoint x: 527, endPoint y: 539, distance: 22.6
click at [532, 517] on input "Promo / Voucher" at bounding box center [544, 515] width 122 height 29
type input "briancanepa"
click at [674, 513] on button "Apply" at bounding box center [668, 515] width 44 height 22
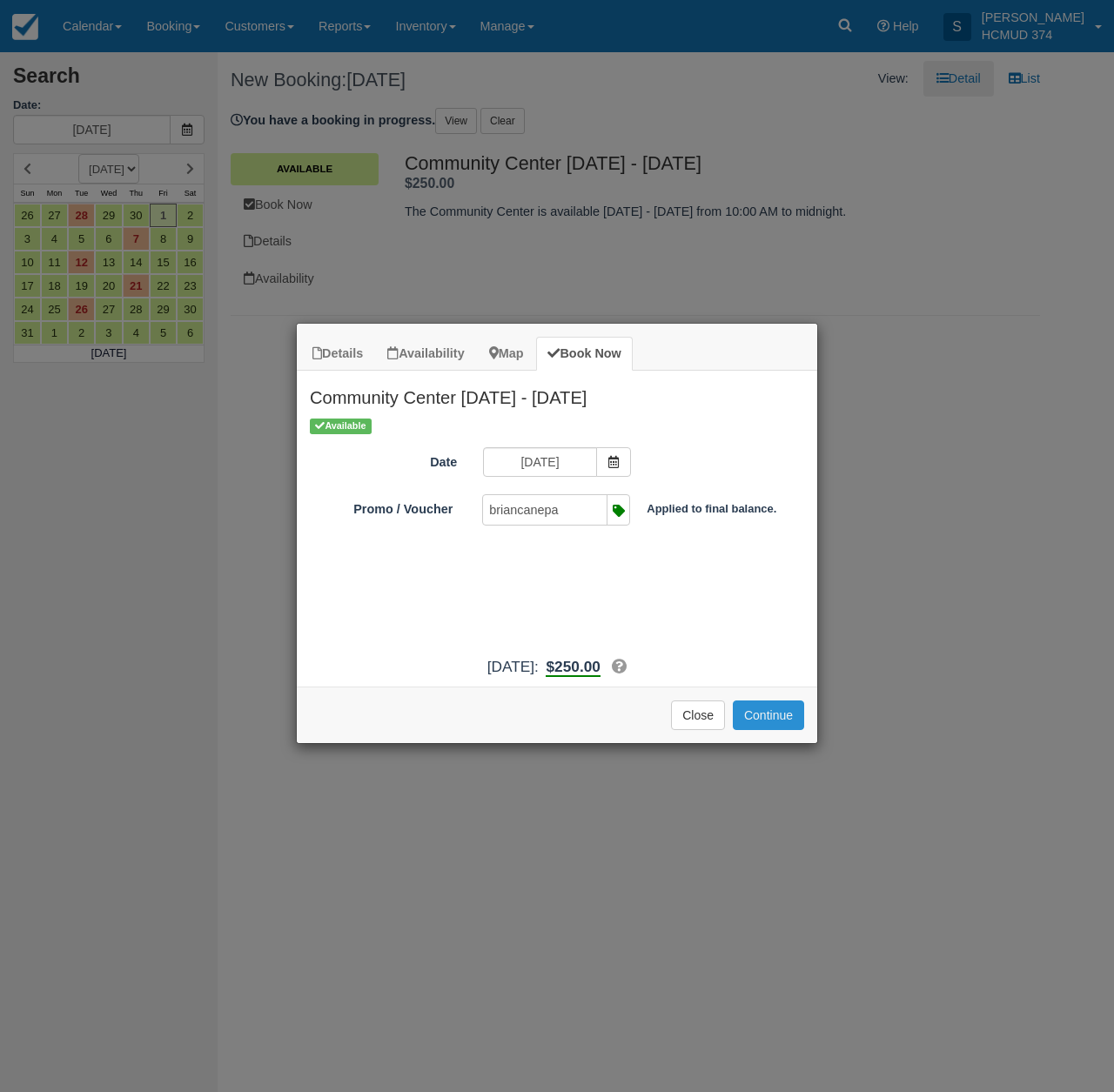
drag, startPoint x: 776, startPoint y: 737, endPoint x: 763, endPoint y: 738, distance: 13.0
click at [776, 730] on button "Continue" at bounding box center [768, 715] width 71 height 29
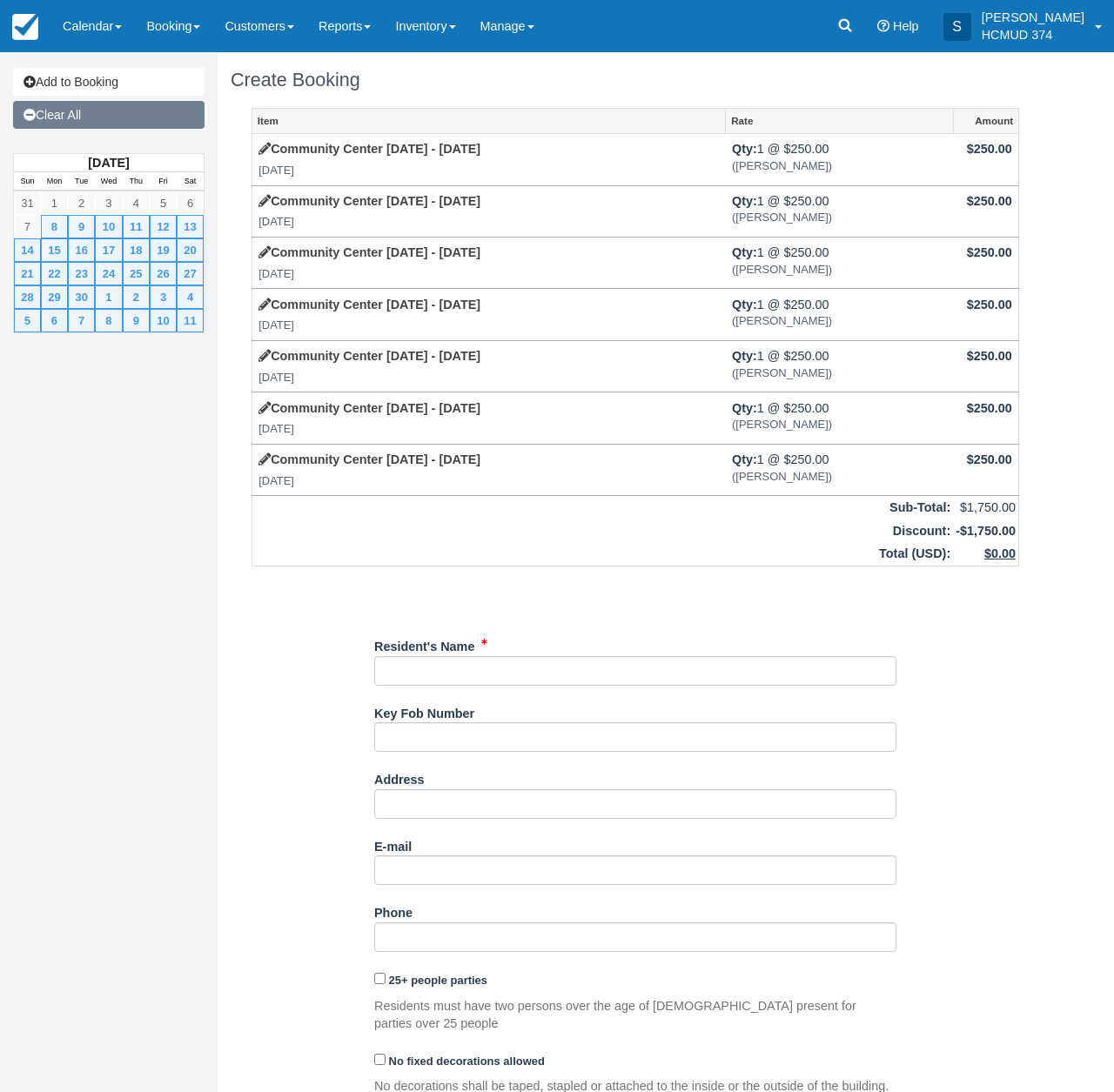
drag, startPoint x: 111, startPoint y: 86, endPoint x: 119, endPoint y: 117, distance: 32.0
click at [111, 86] on link "Add to Booking" at bounding box center [109, 81] width 192 height 28
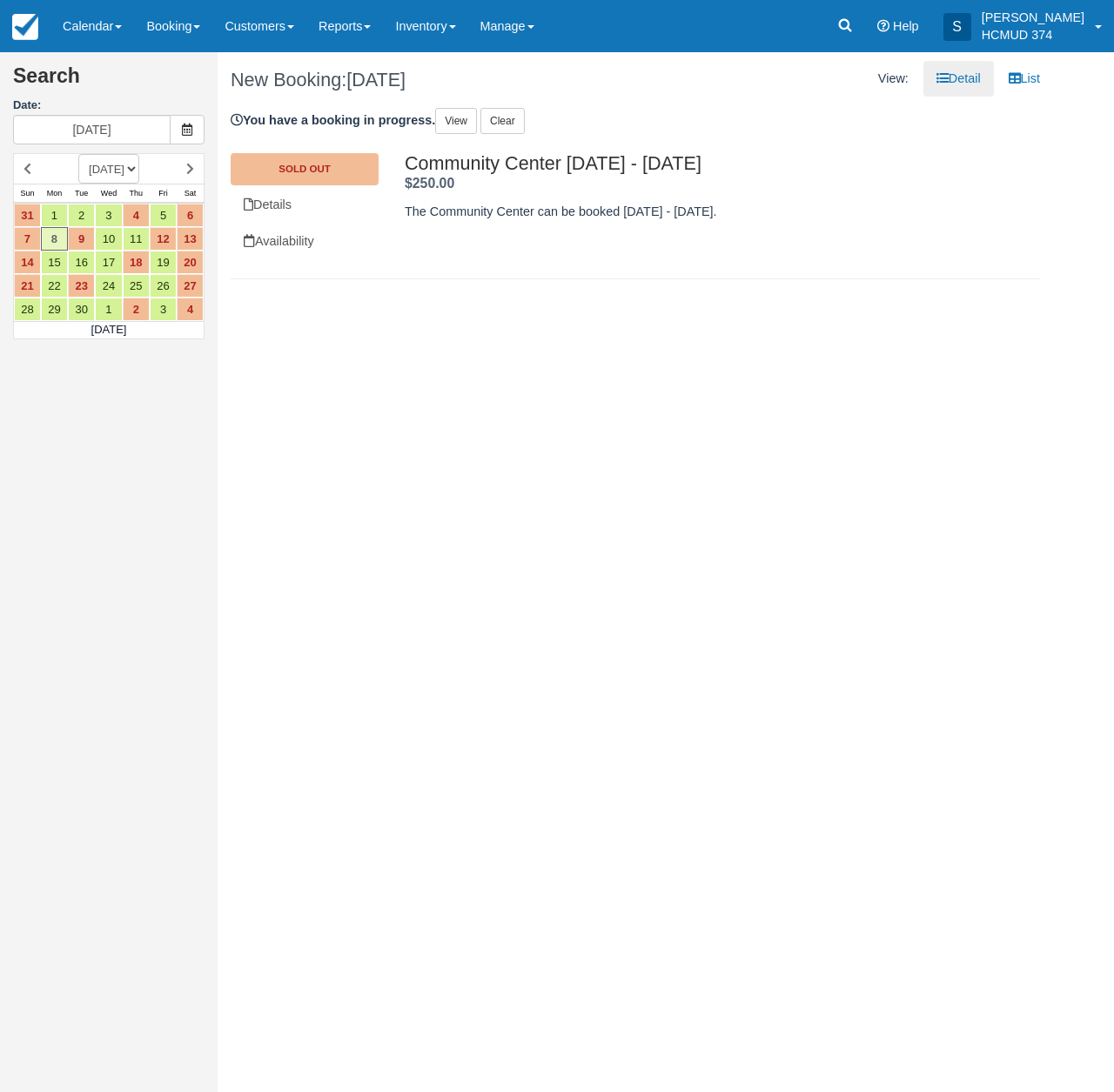
select select "20260501"
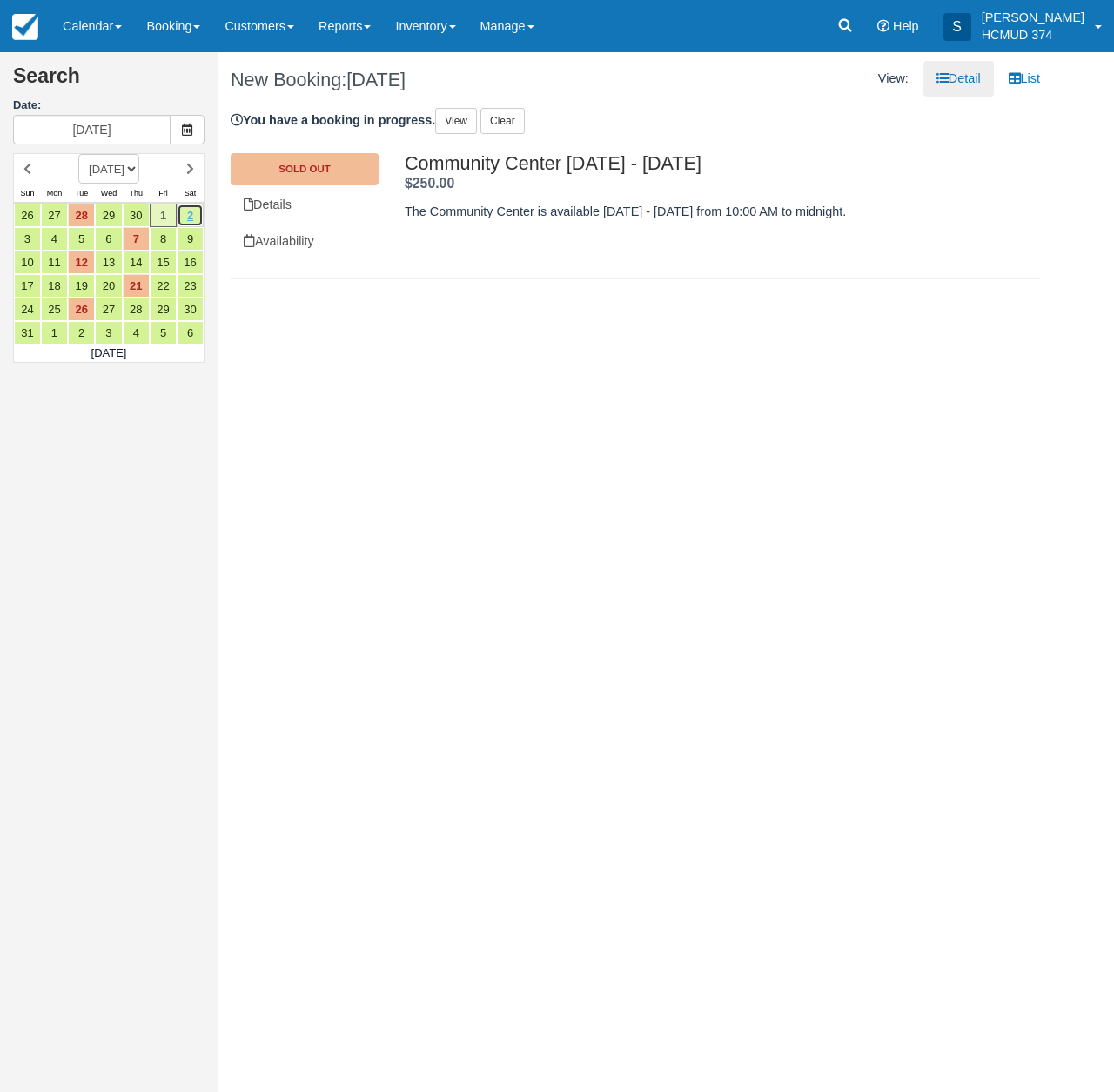
click at [181, 214] on link "2" at bounding box center [190, 215] width 27 height 23
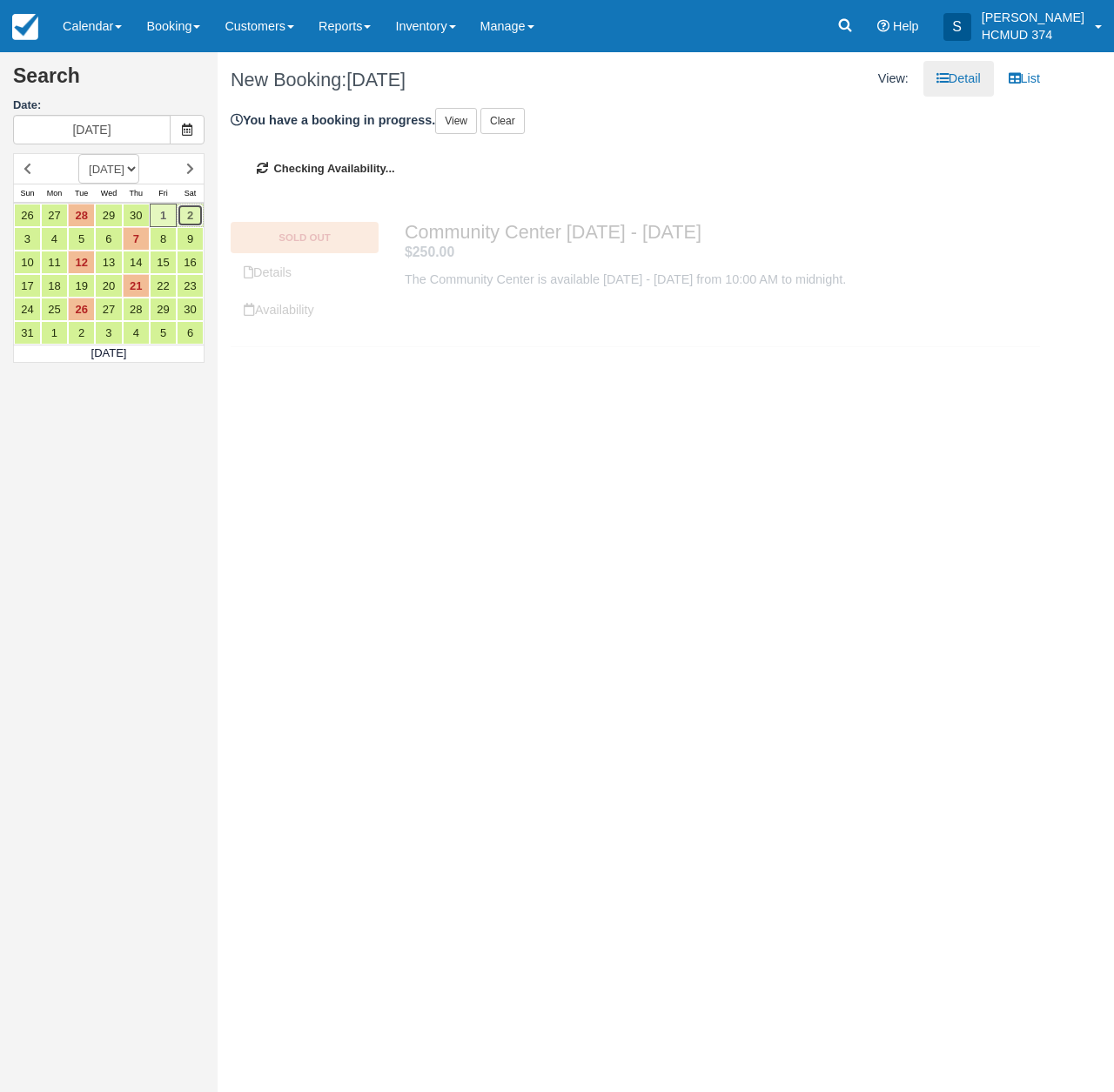
type input "[DATE]"
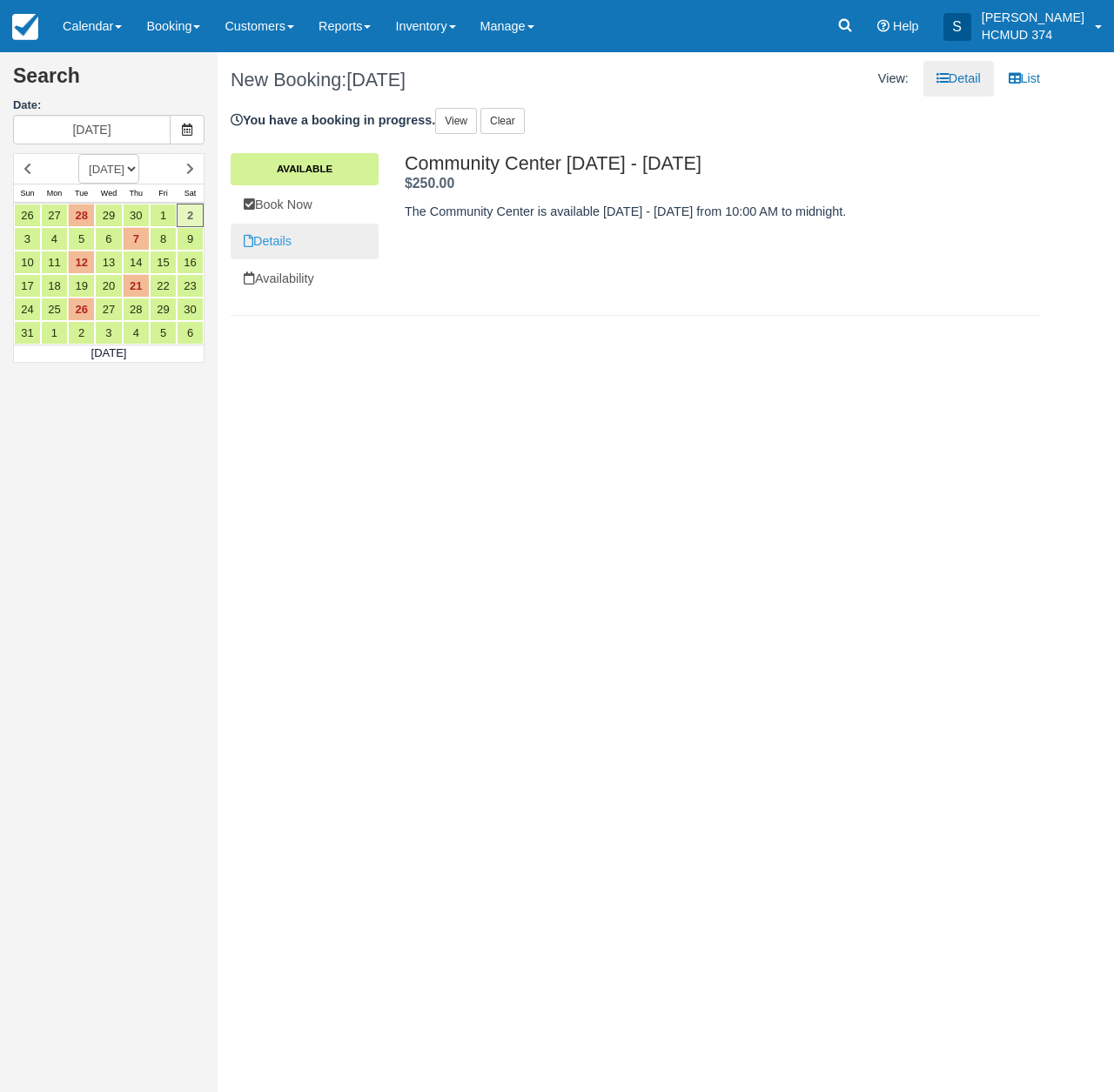
drag, startPoint x: 298, startPoint y: 209, endPoint x: 299, endPoint y: 227, distance: 18.0
click at [298, 209] on link "Book Now" at bounding box center [305, 205] width 148 height 36
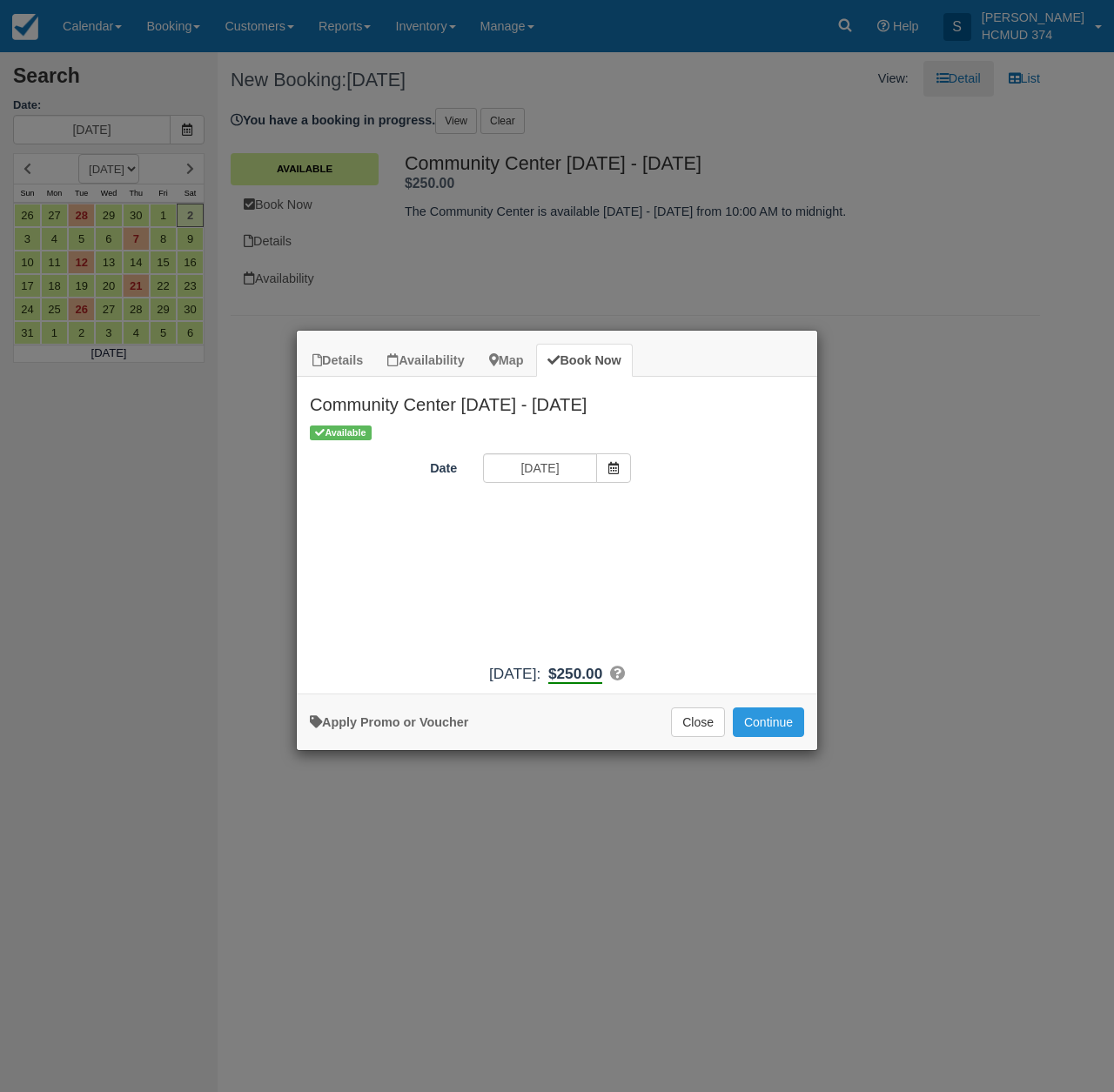
click at [405, 729] on link "Apply Promo or Voucher" at bounding box center [389, 723] width 159 height 14
drag, startPoint x: 570, startPoint y: 511, endPoint x: 561, endPoint y: 538, distance: 28.5
click at [570, 511] on input "Promo / Voucher" at bounding box center [544, 515] width 122 height 29
type input "briancanepa"
drag, startPoint x: 677, startPoint y: 521, endPoint x: 684, endPoint y: 551, distance: 30.8
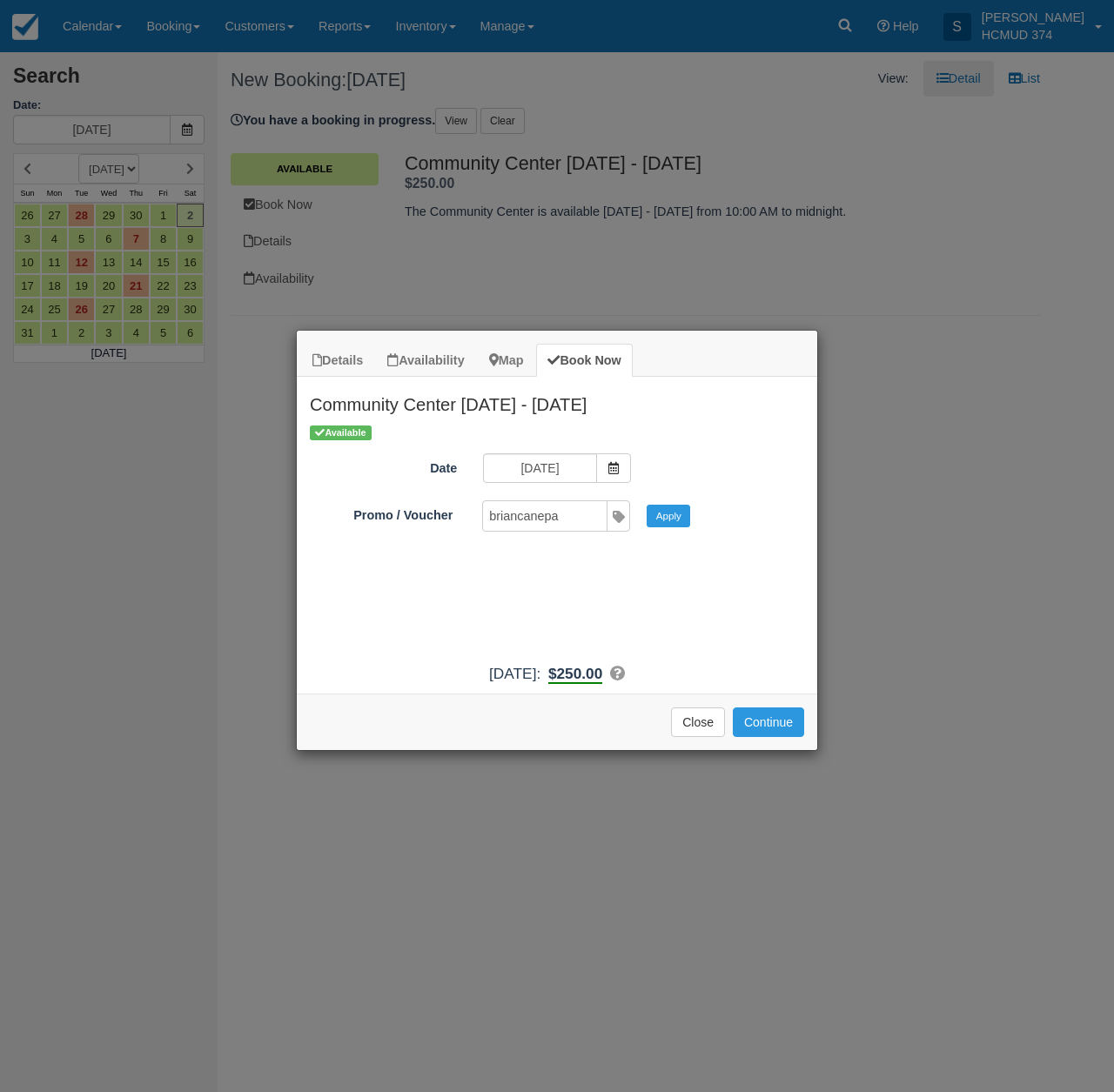
click at [677, 521] on button "Apply" at bounding box center [668, 515] width 44 height 22
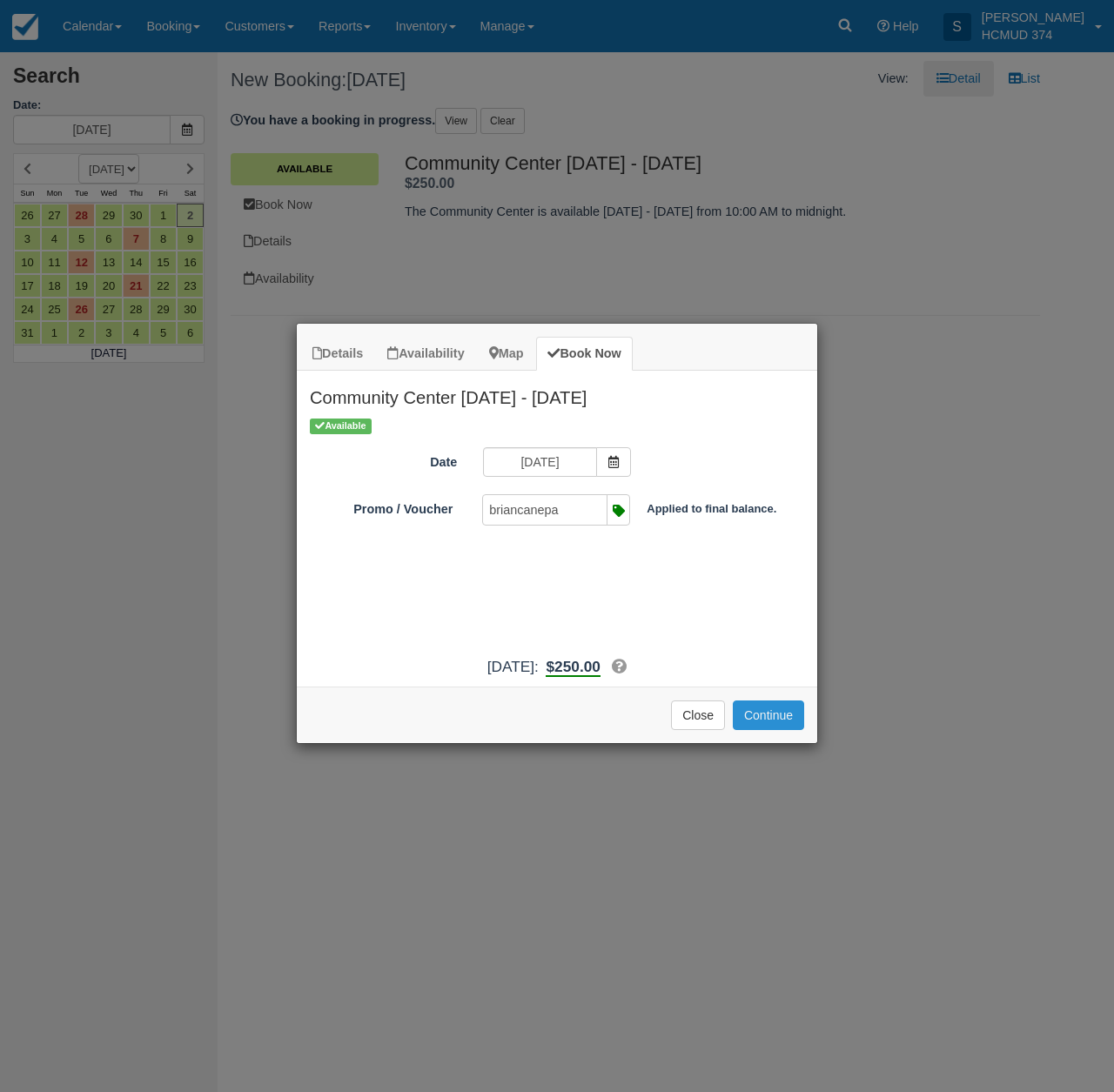
click at [780, 730] on button "Continue" at bounding box center [768, 715] width 71 height 29
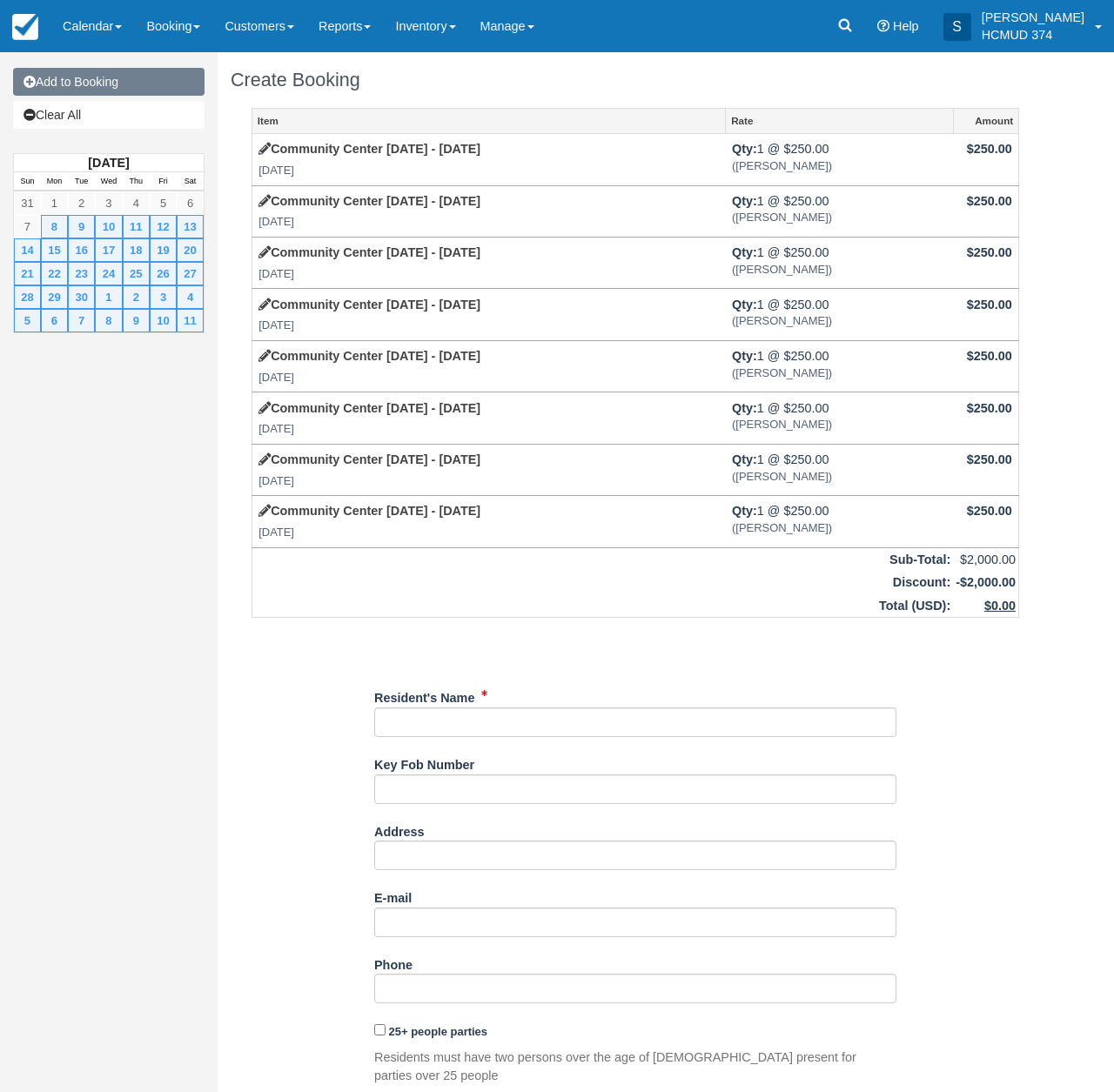
click at [156, 82] on link "Add to Booking" at bounding box center [109, 81] width 192 height 28
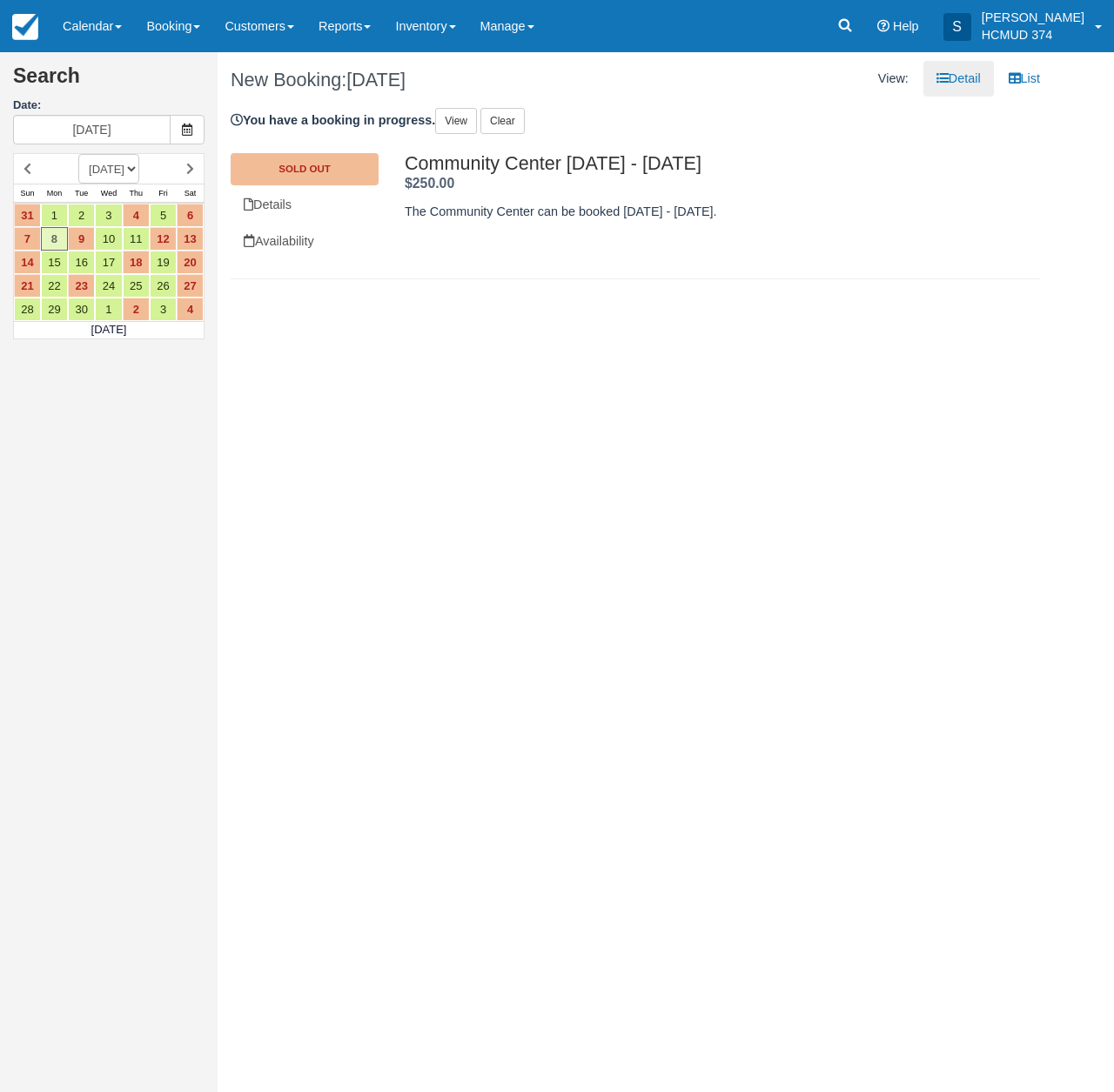
select select "20260501"
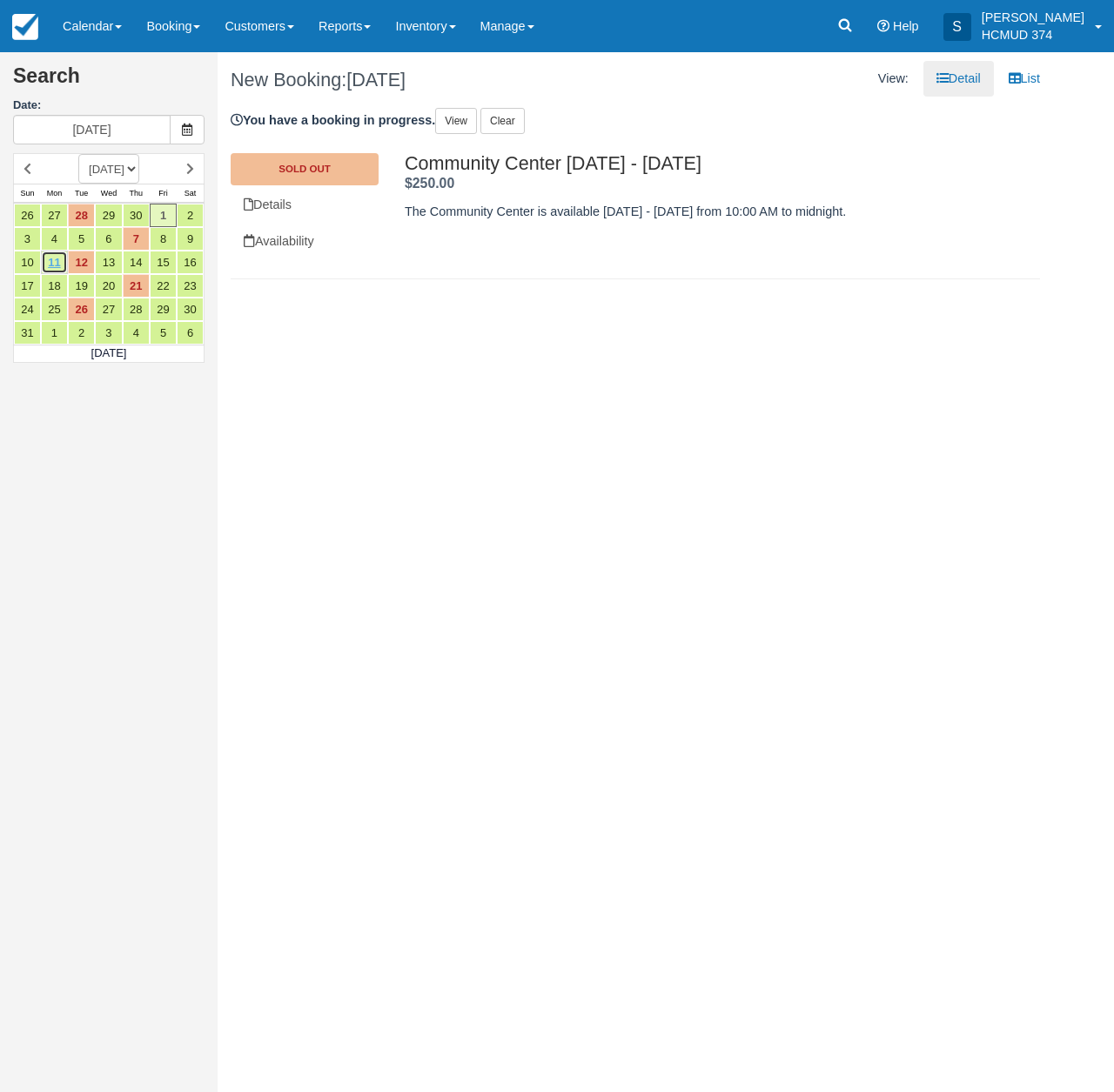
click at [58, 265] on link "11" at bounding box center [54, 262] width 27 height 23
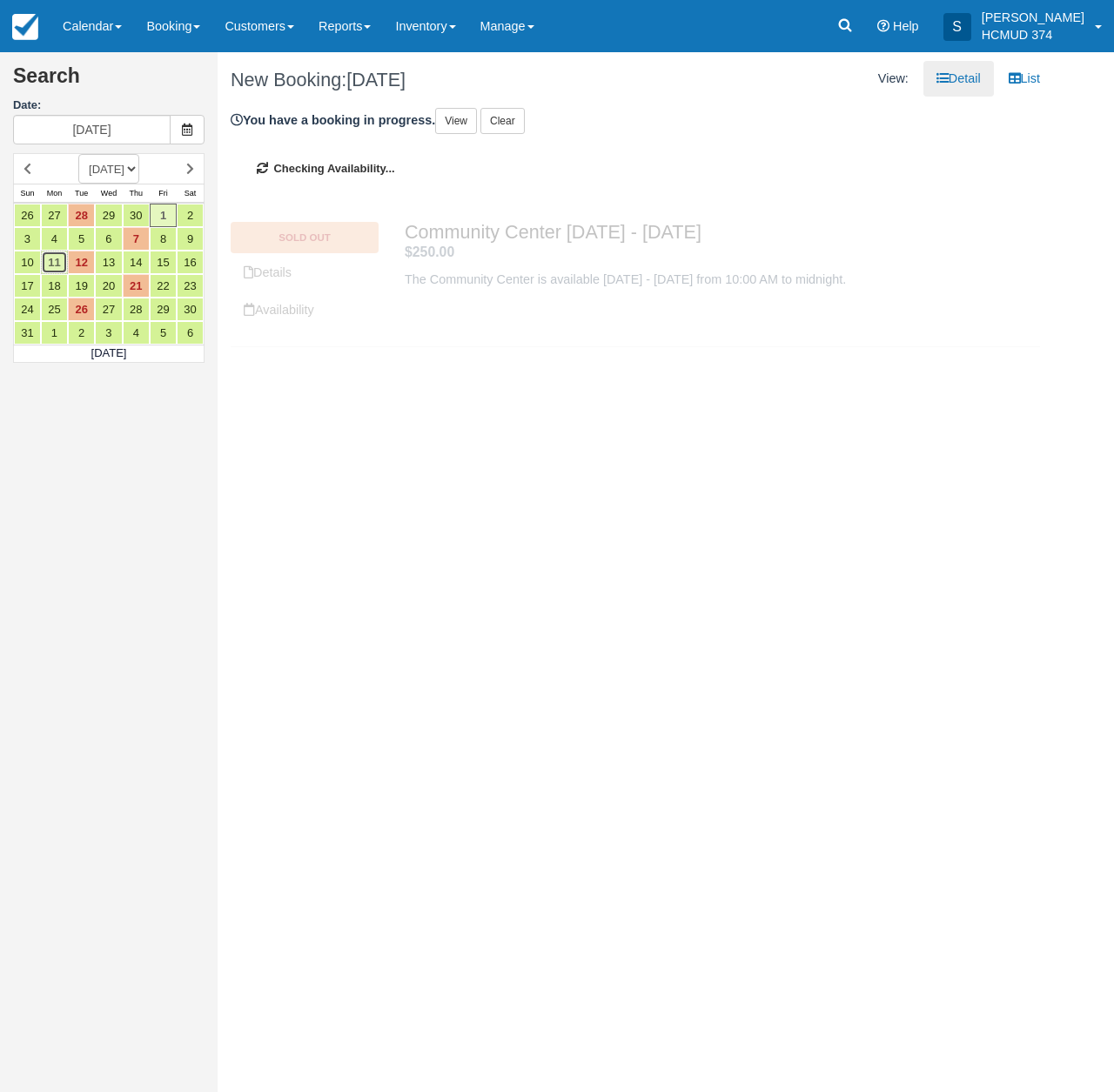
type input "[DATE]"
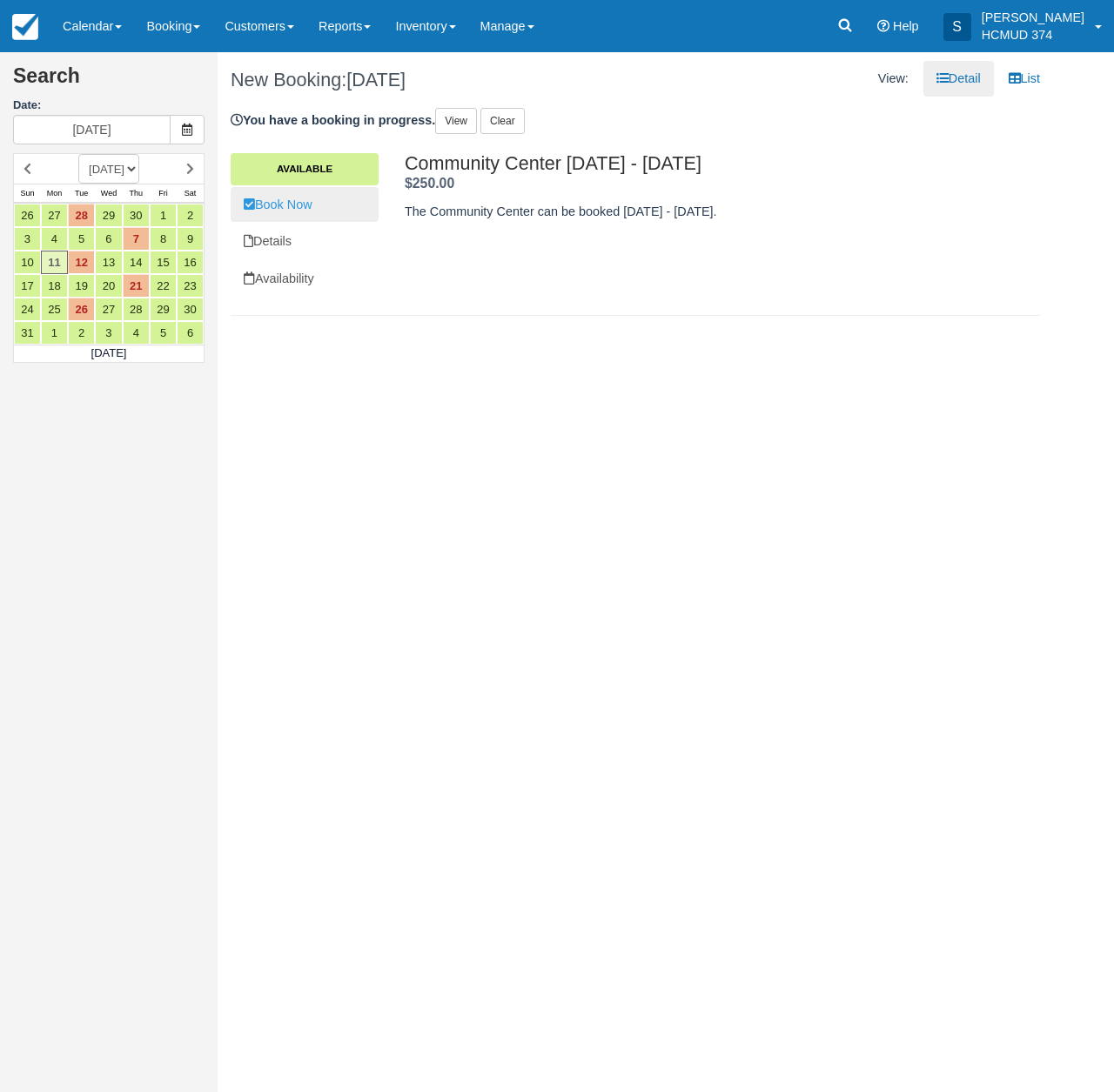
click at [300, 199] on link "Book Now" at bounding box center [305, 205] width 148 height 36
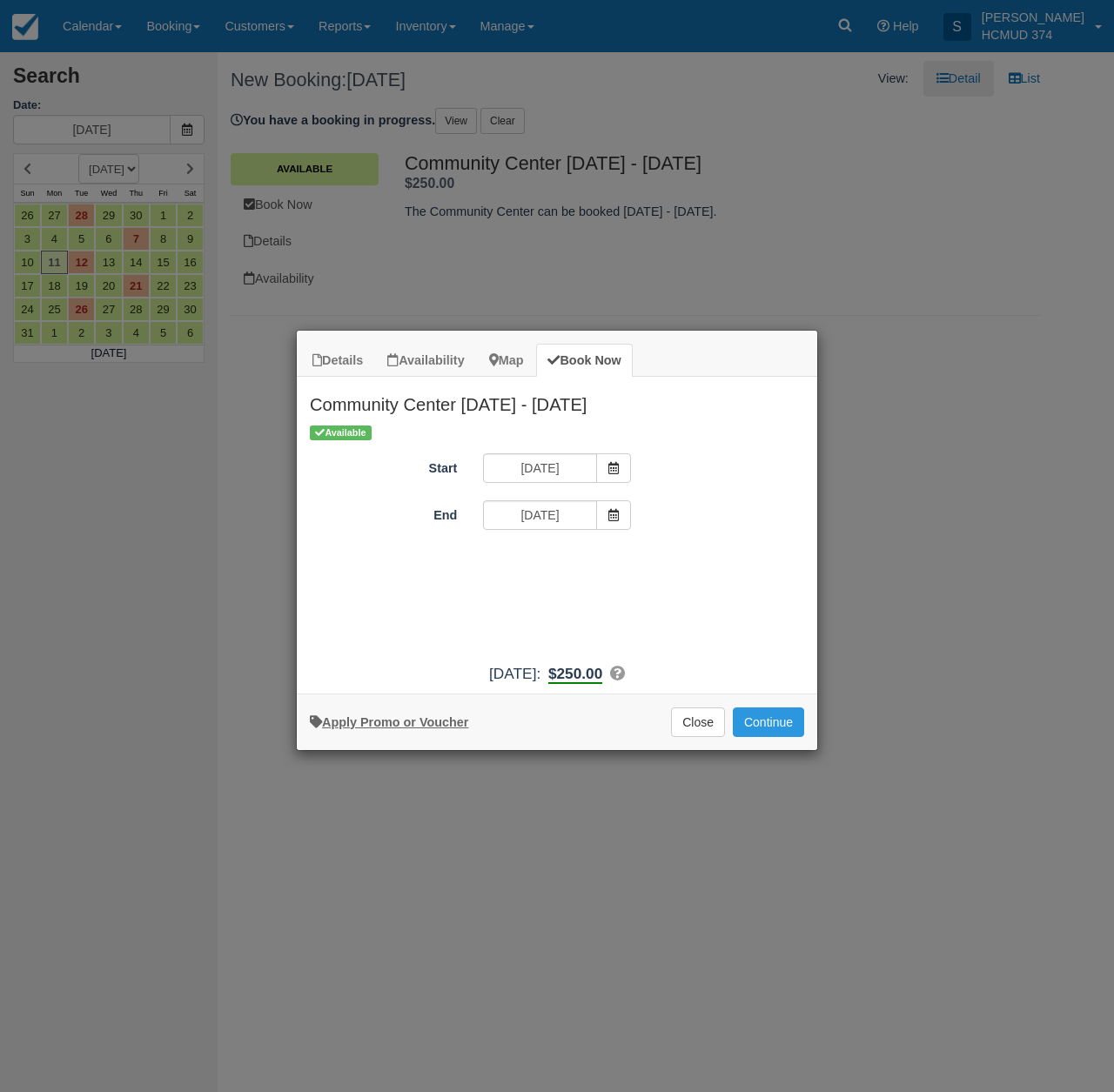
click at [377, 729] on link "Apply Promo or Voucher" at bounding box center [389, 723] width 159 height 14
click at [492, 574] on input "Promo / Voucher" at bounding box center [544, 562] width 122 height 29
type input "briancanepa"
drag, startPoint x: 681, startPoint y: 553, endPoint x: 681, endPoint y: 565, distance: 12.0
click at [681, 553] on button "Apply" at bounding box center [668, 562] width 44 height 22
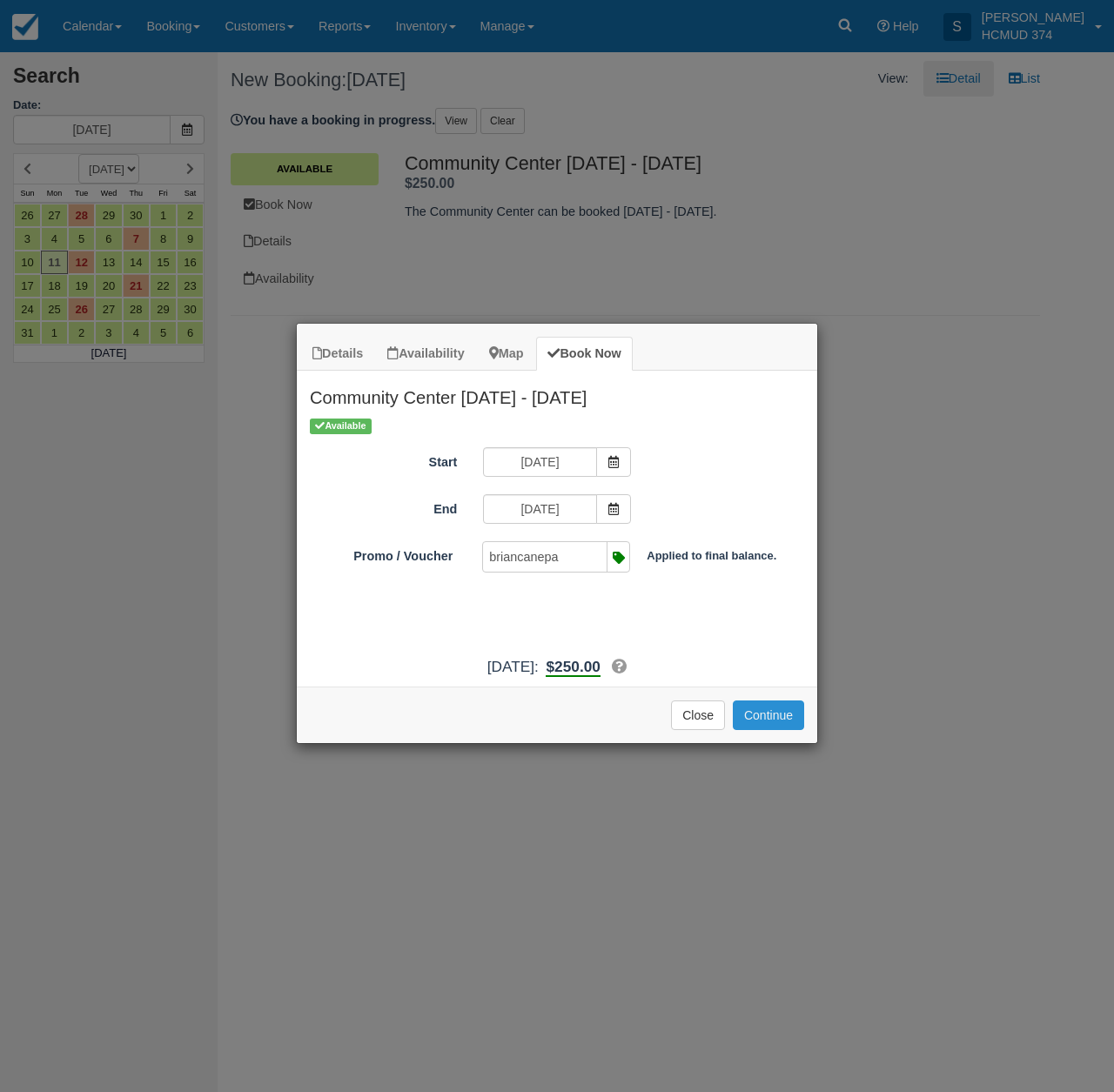
click at [799, 730] on button "Continue" at bounding box center [768, 715] width 71 height 29
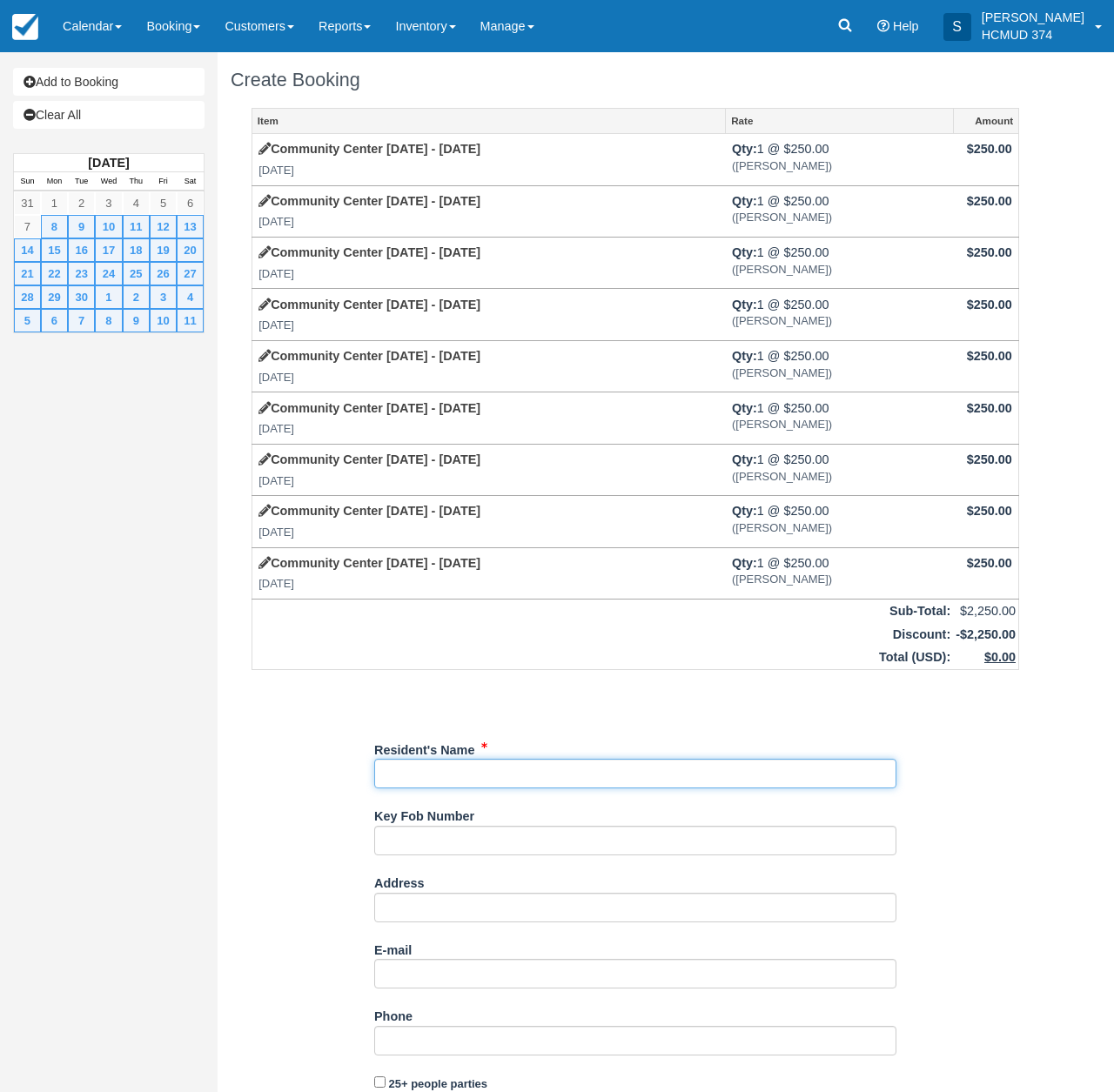
click at [427, 759] on input "Resident's Name" at bounding box center [635, 773] width 522 height 29
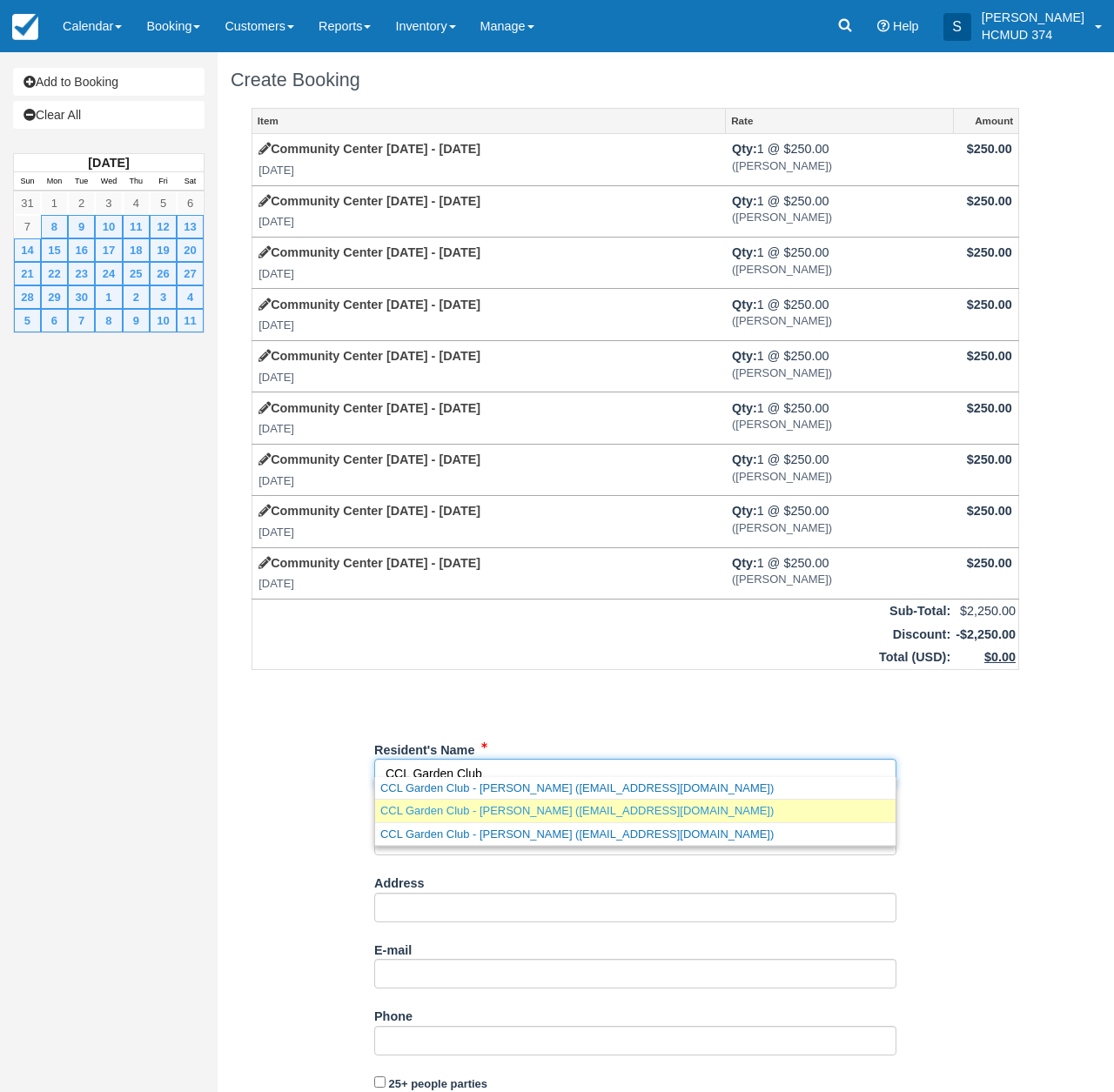
click at [598, 816] on link "CCL Garden Club - [PERSON_NAME] ([EMAIL_ADDRESS][DOMAIN_NAME])" at bounding box center [635, 810] width 520 height 21
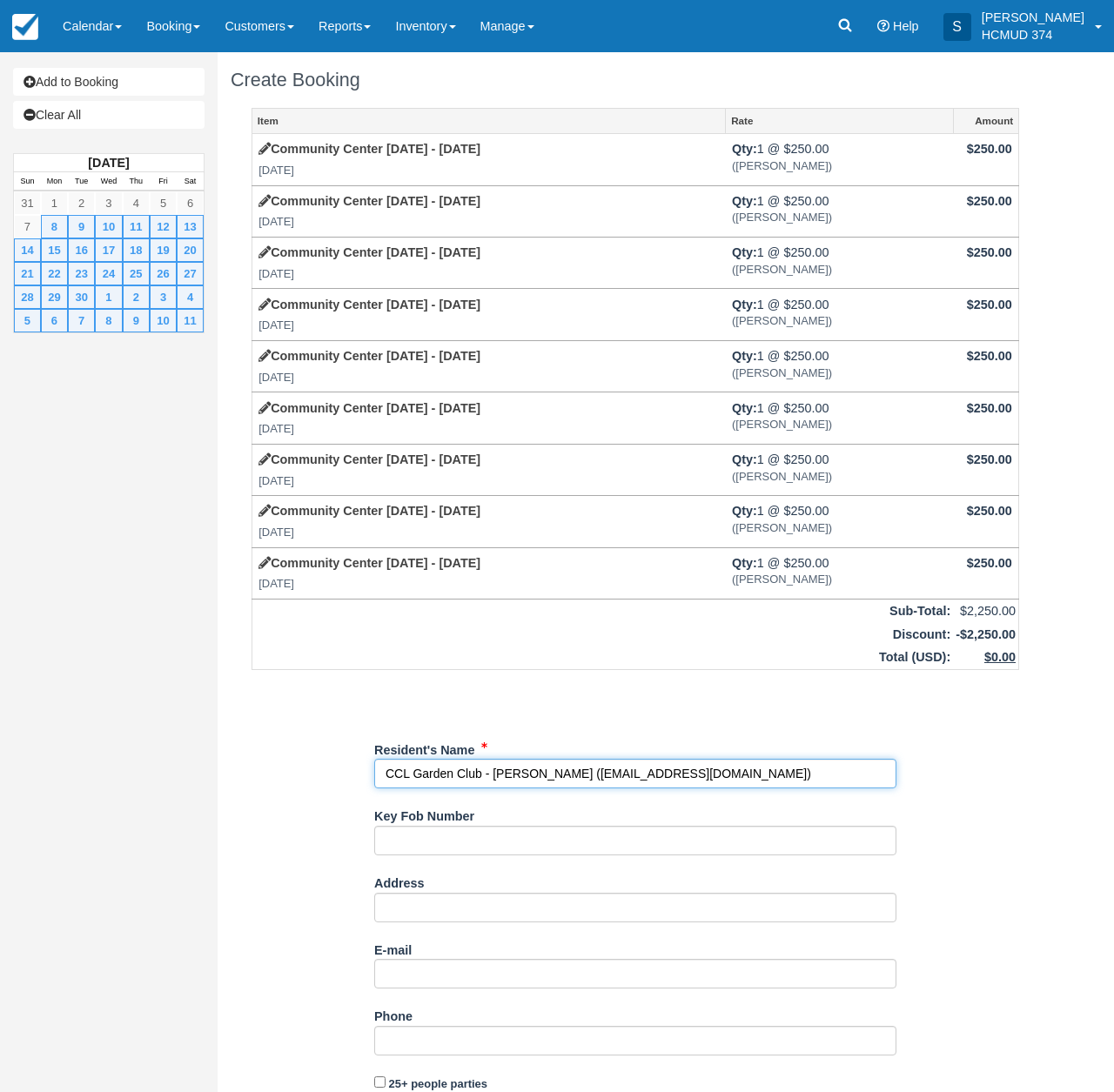
type input "CCL Garden Club - [PERSON_NAME]"
type input "[EMAIL_ADDRESS][DOMAIN_NAME]"
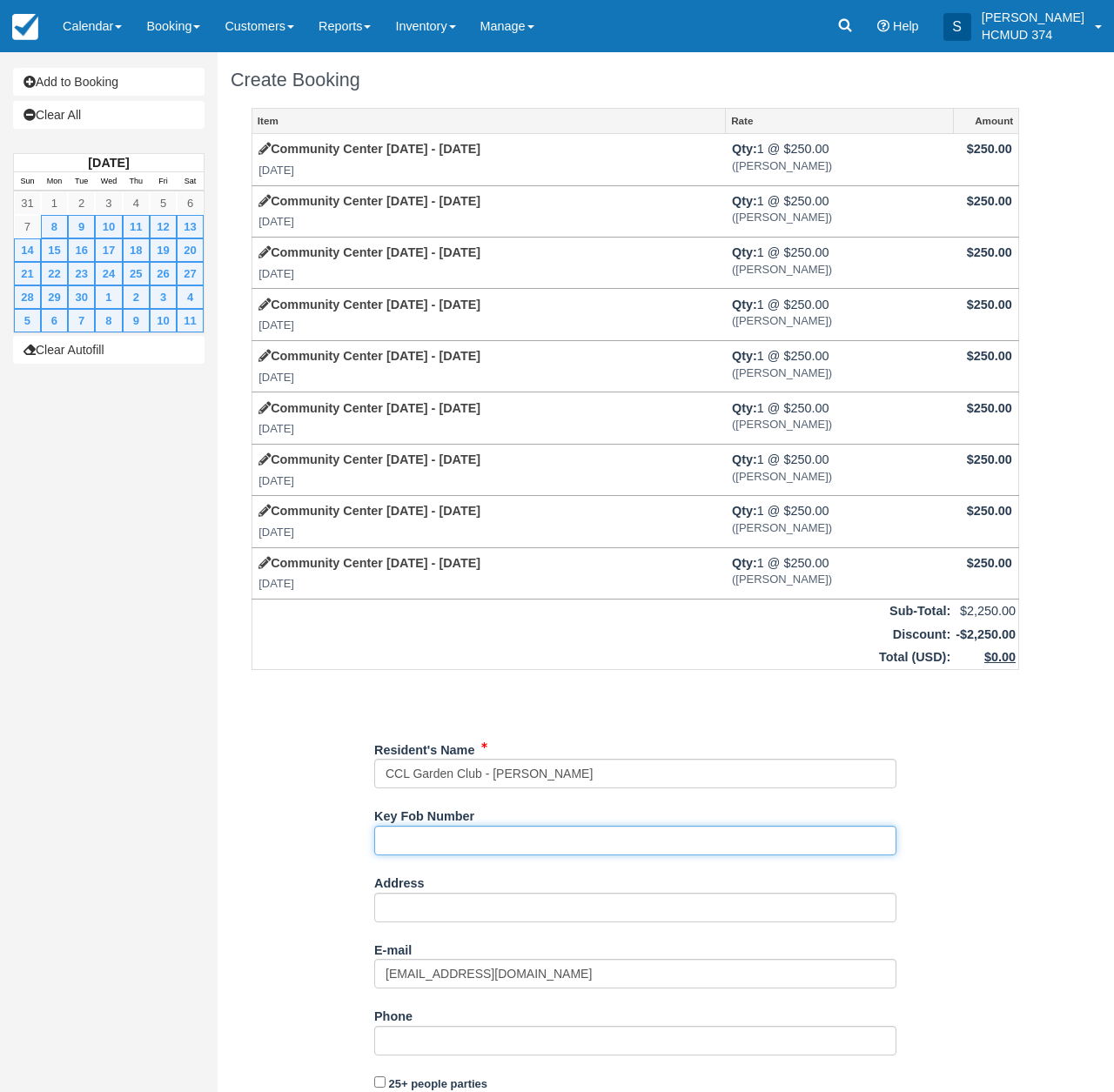
click at [530, 826] on input "Key Fob Number" at bounding box center [635, 841] width 522 height 29
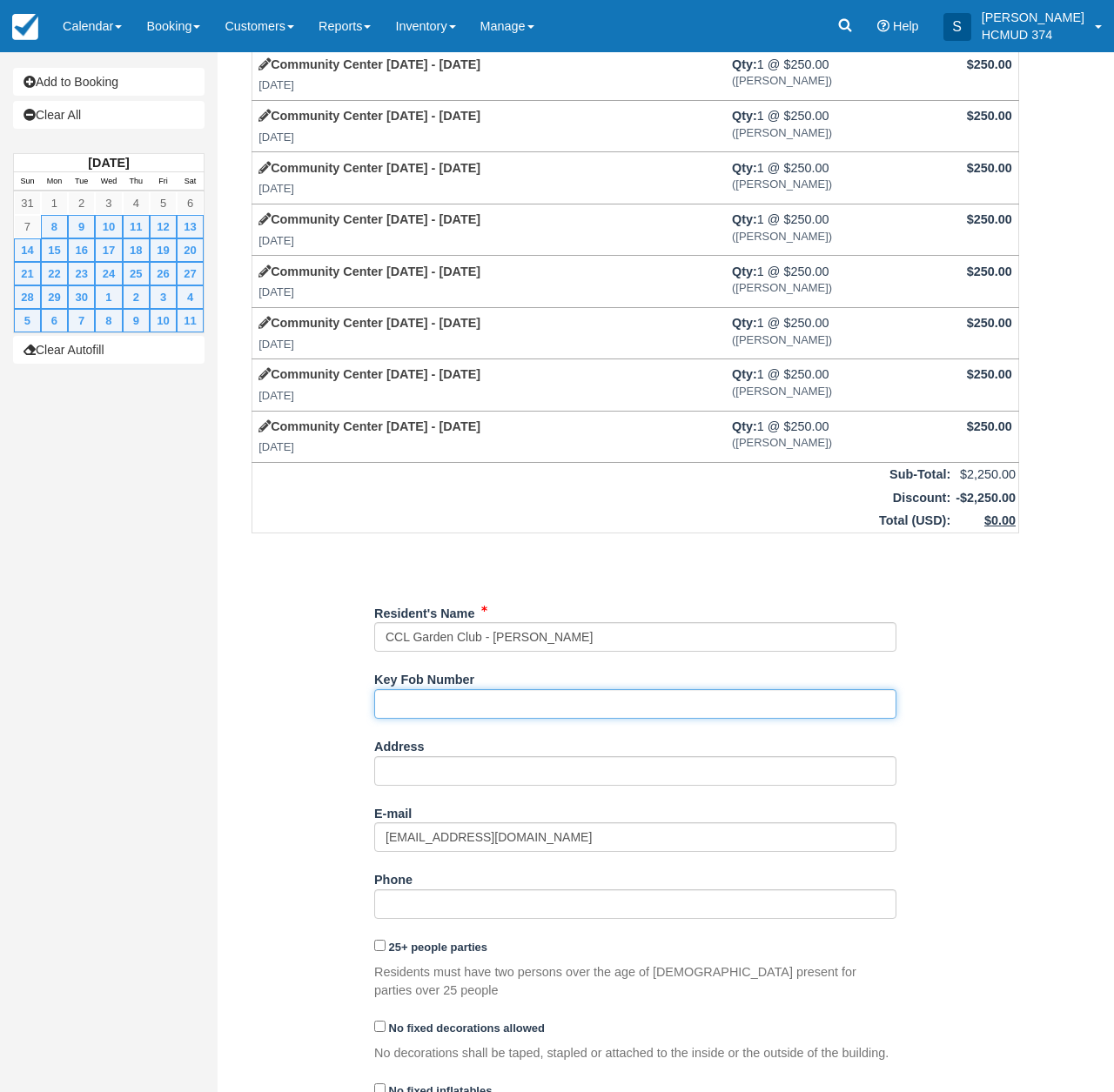
scroll to position [142, 0]
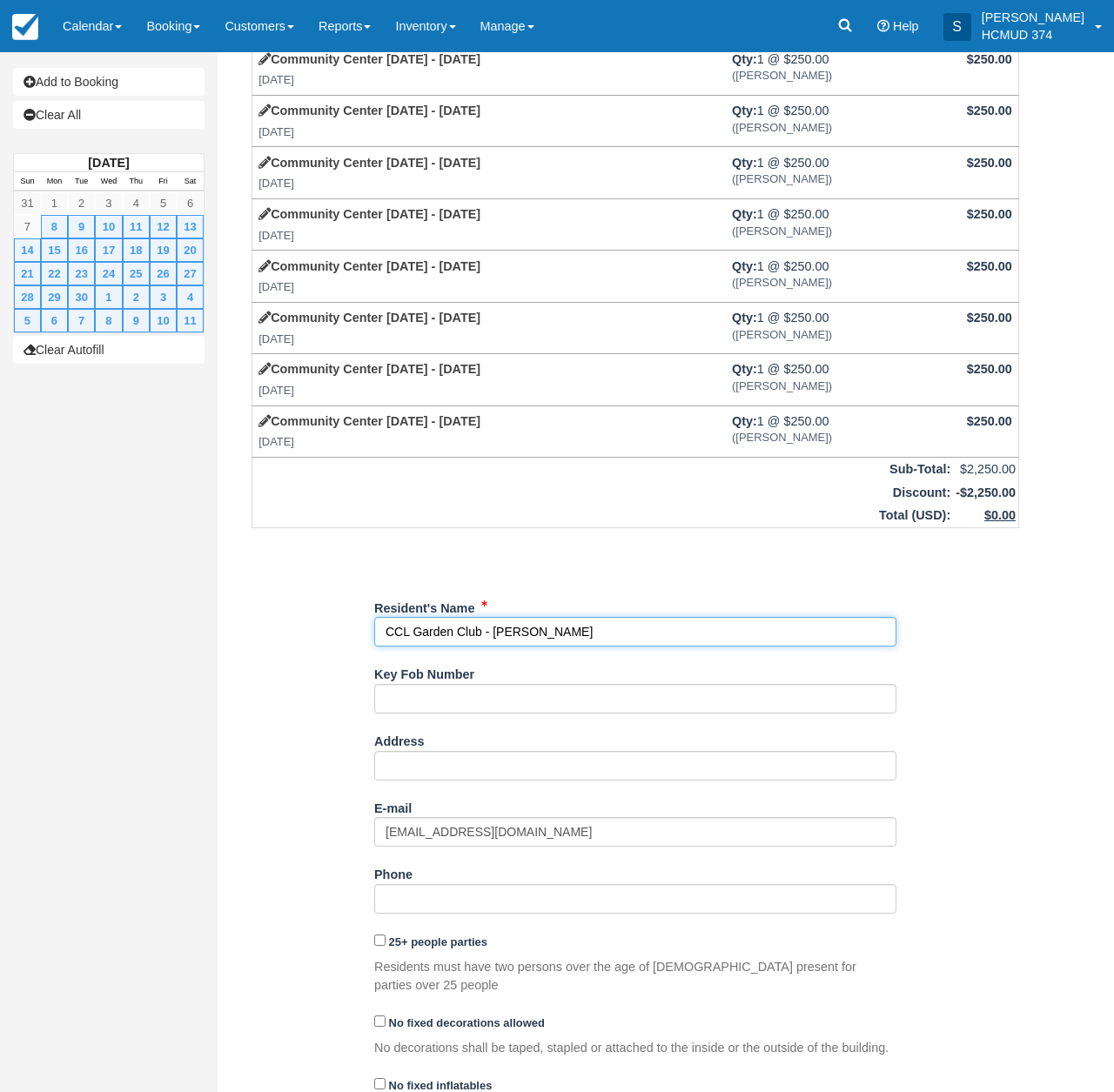
click at [592, 618] on input "Resident's Name" at bounding box center [635, 631] width 522 height 29
type input "CCL Garden Club - [PERSON_NAME]"
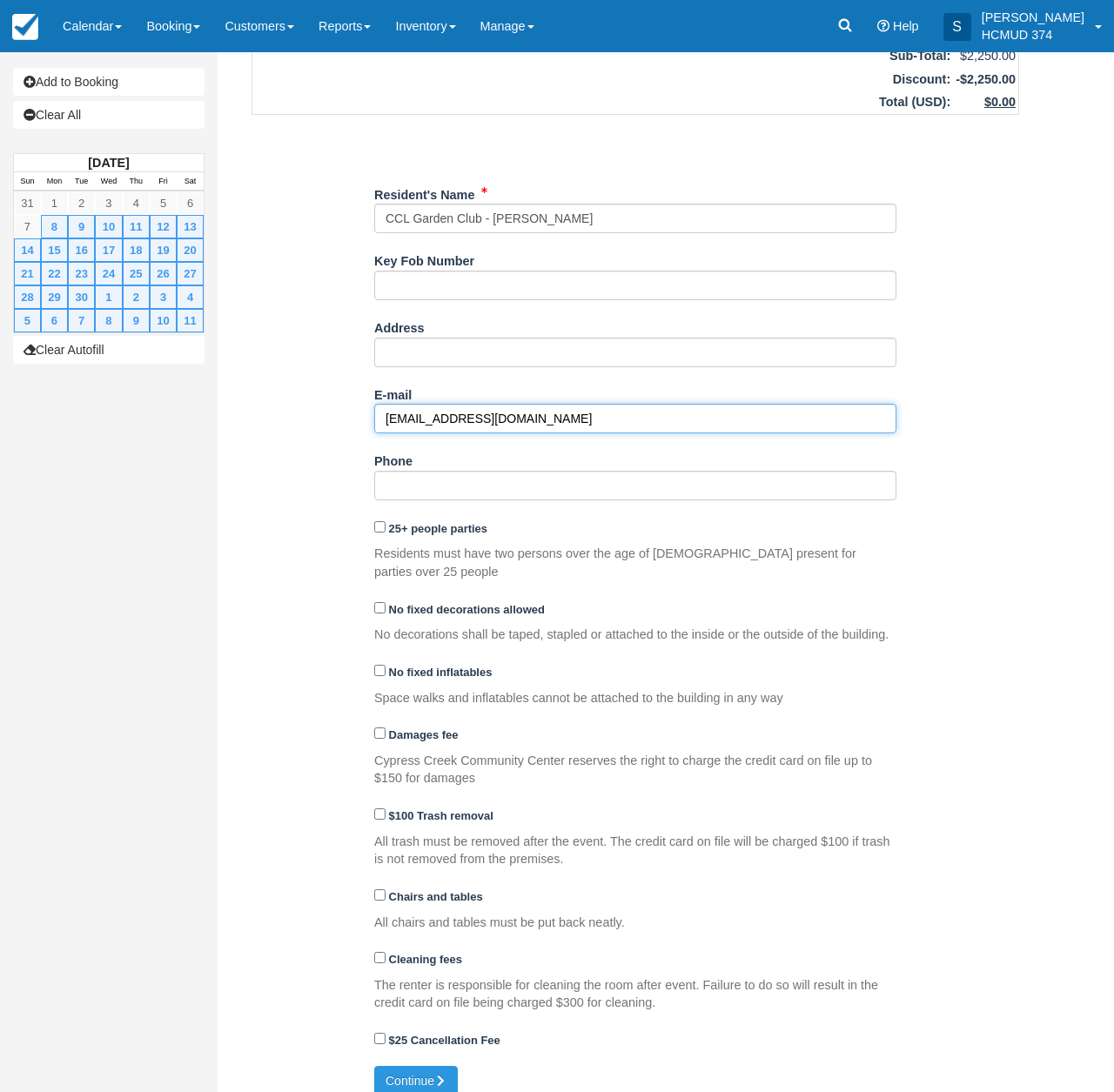
scroll to position [554, 0]
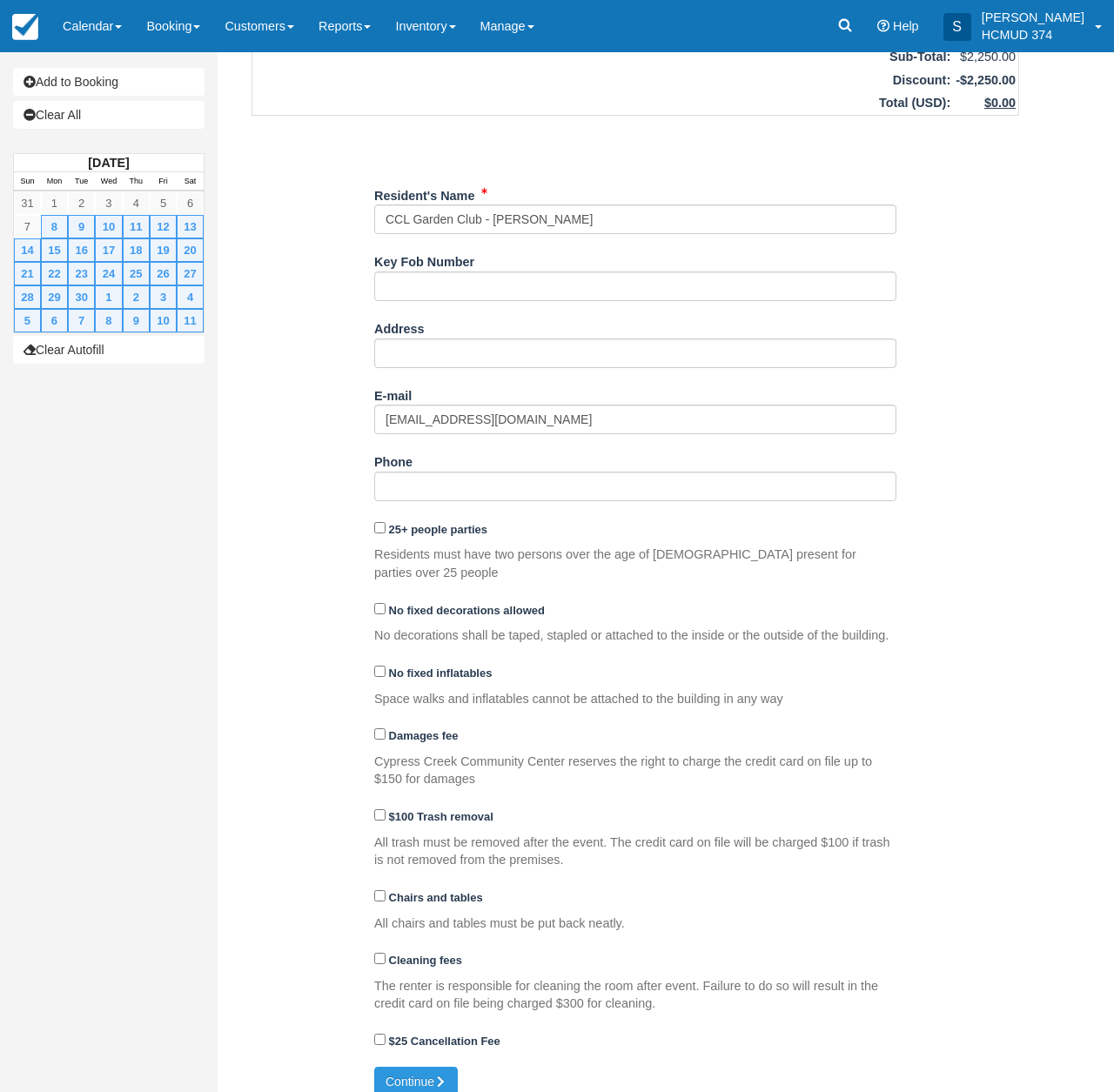
click at [301, 838] on div "Item Rate Amount Community Center Monday - Thursday Mon Sep 8, 2025 Qty: 1 @ $2…" at bounding box center [635, 310] width 809 height 1514
click at [421, 1067] on button "Continue" at bounding box center [416, 1081] width 84 height 29
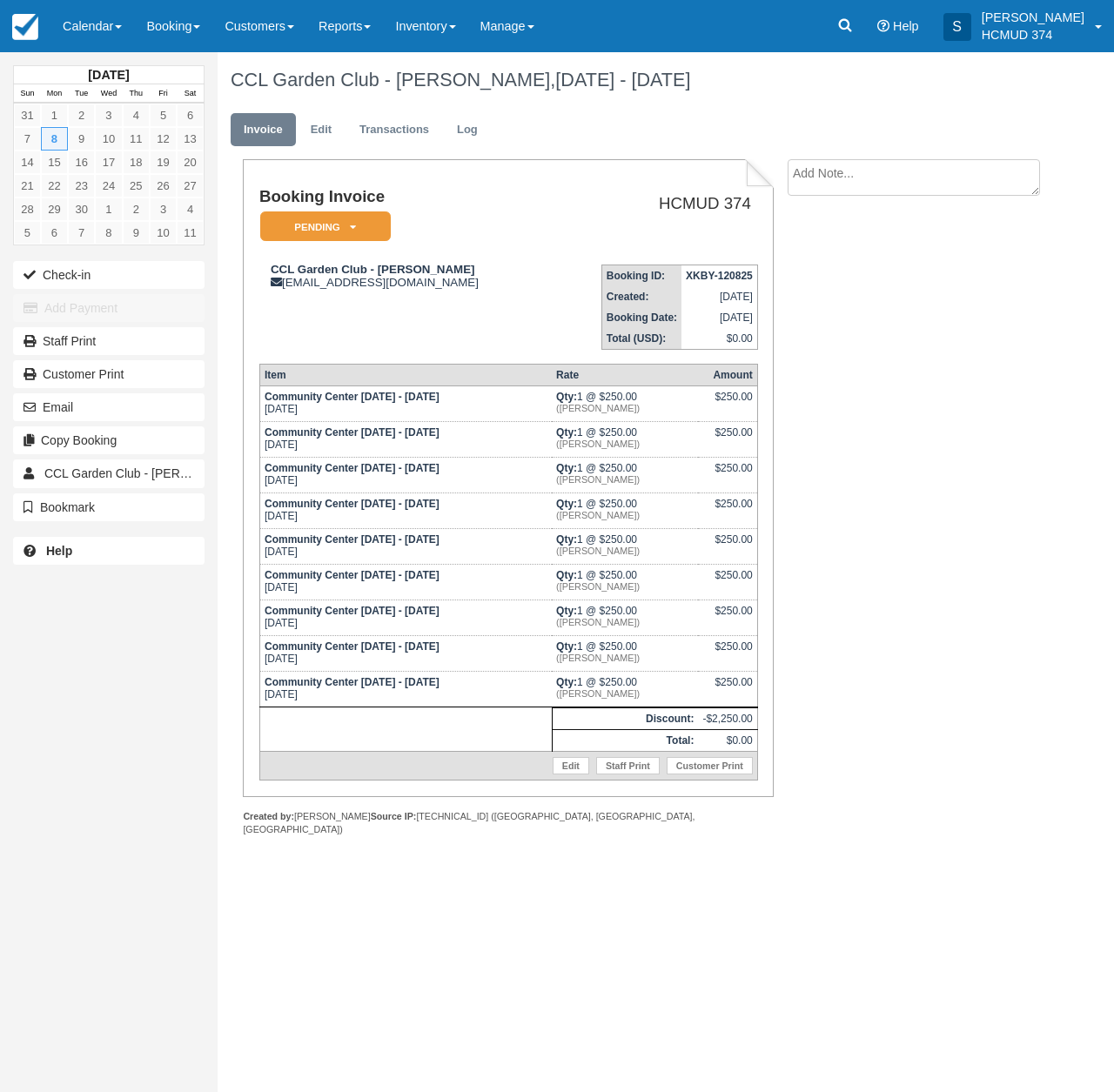
click at [310, 236] on em "Pending" at bounding box center [325, 226] width 130 height 30
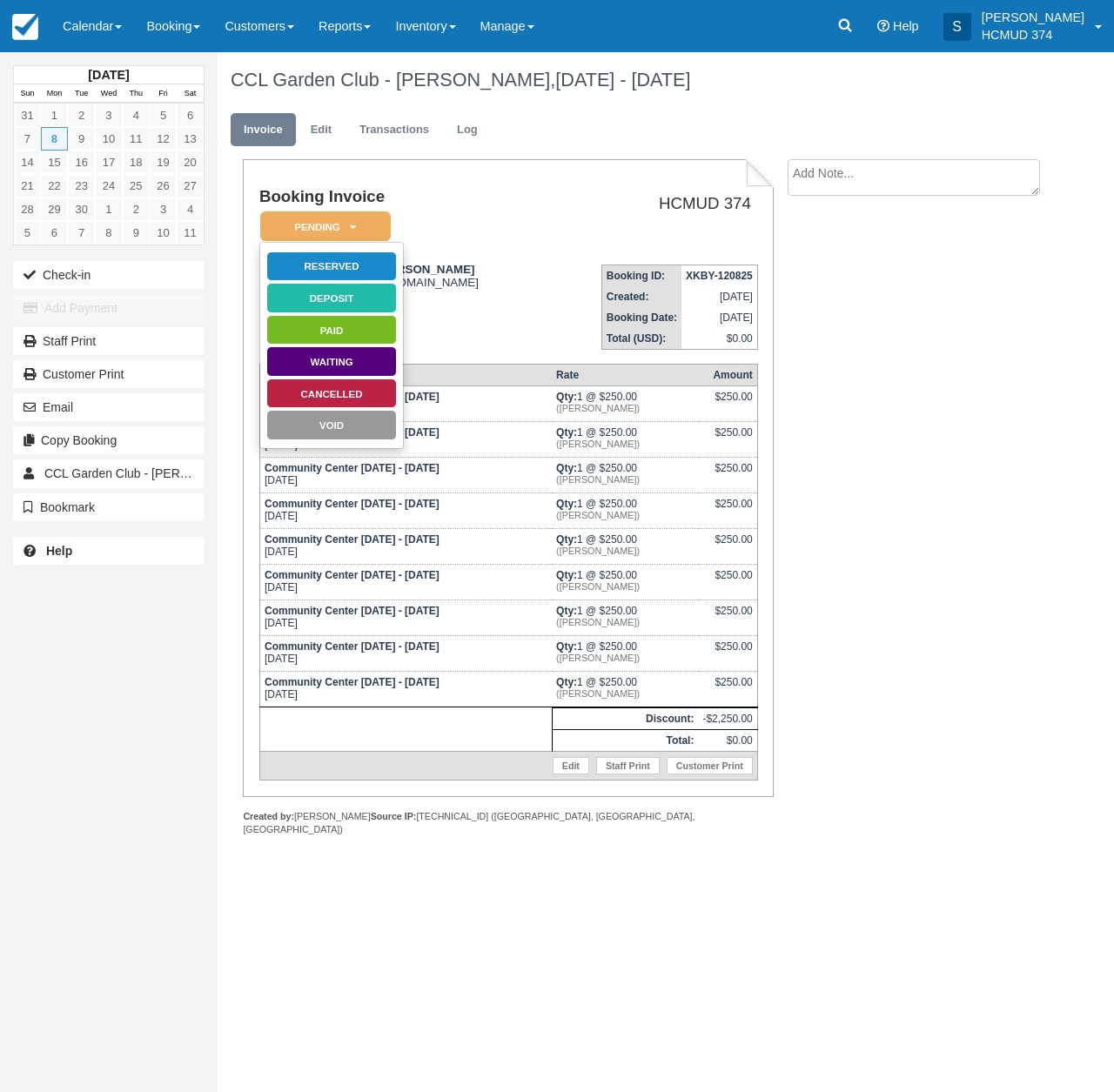
click at [347, 267] on link "Reserved" at bounding box center [332, 267] width 130 height 30
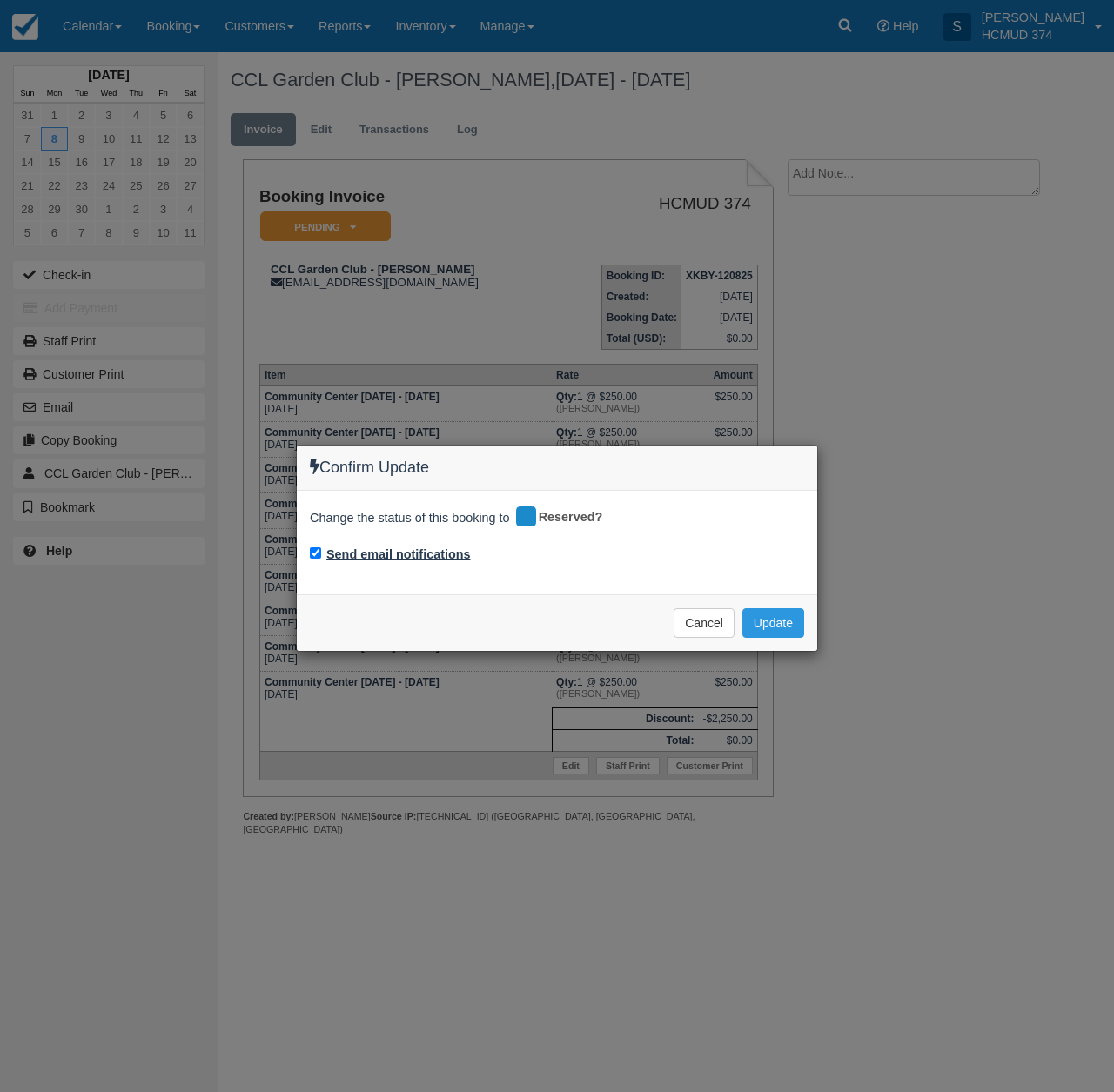
click at [394, 552] on label "Send email notifications" at bounding box center [398, 554] width 144 height 19
click at [321, 552] on input "Send email notifications" at bounding box center [315, 553] width 12 height 12
checkbox input "false"
drag, startPoint x: 788, startPoint y: 609, endPoint x: 796, endPoint y: 682, distance: 73.4
click at [788, 610] on button "Update" at bounding box center [773, 623] width 61 height 29
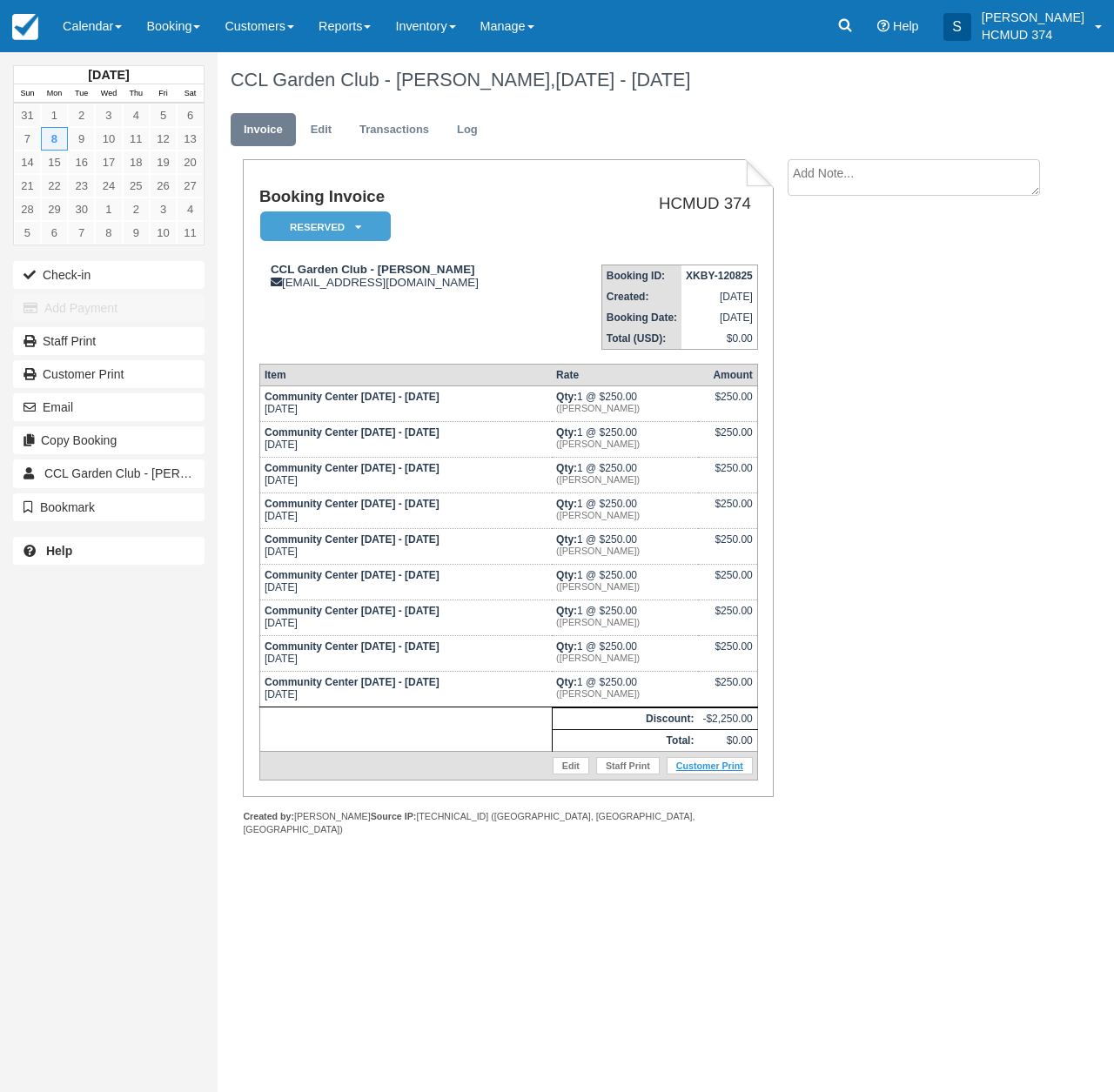
click at [683, 770] on link "Customer Print" at bounding box center [709, 766] width 86 height 18
